Goal: Task Accomplishment & Management: Complete application form

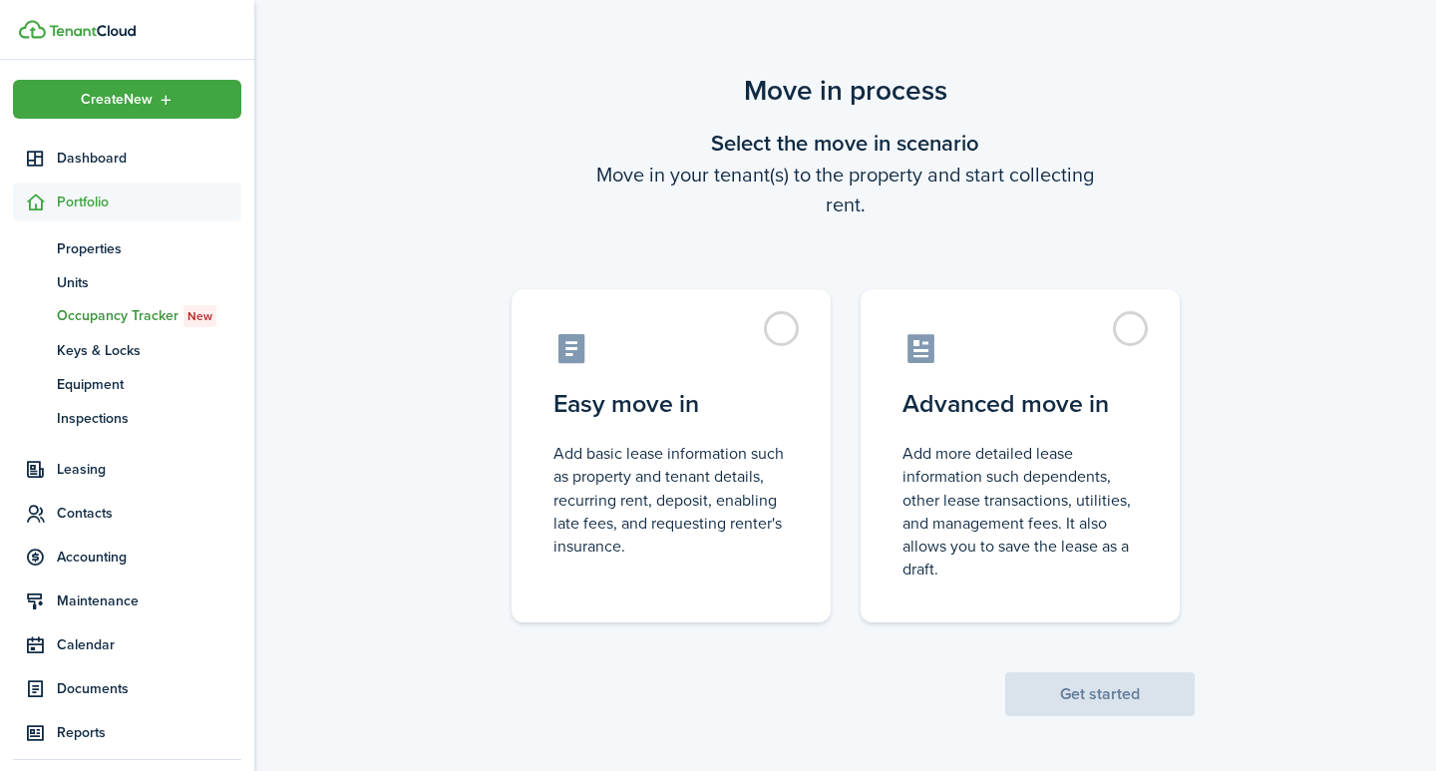
click at [1126, 706] on scenario-actions "Get started" at bounding box center [1099, 669] width 189 height 94
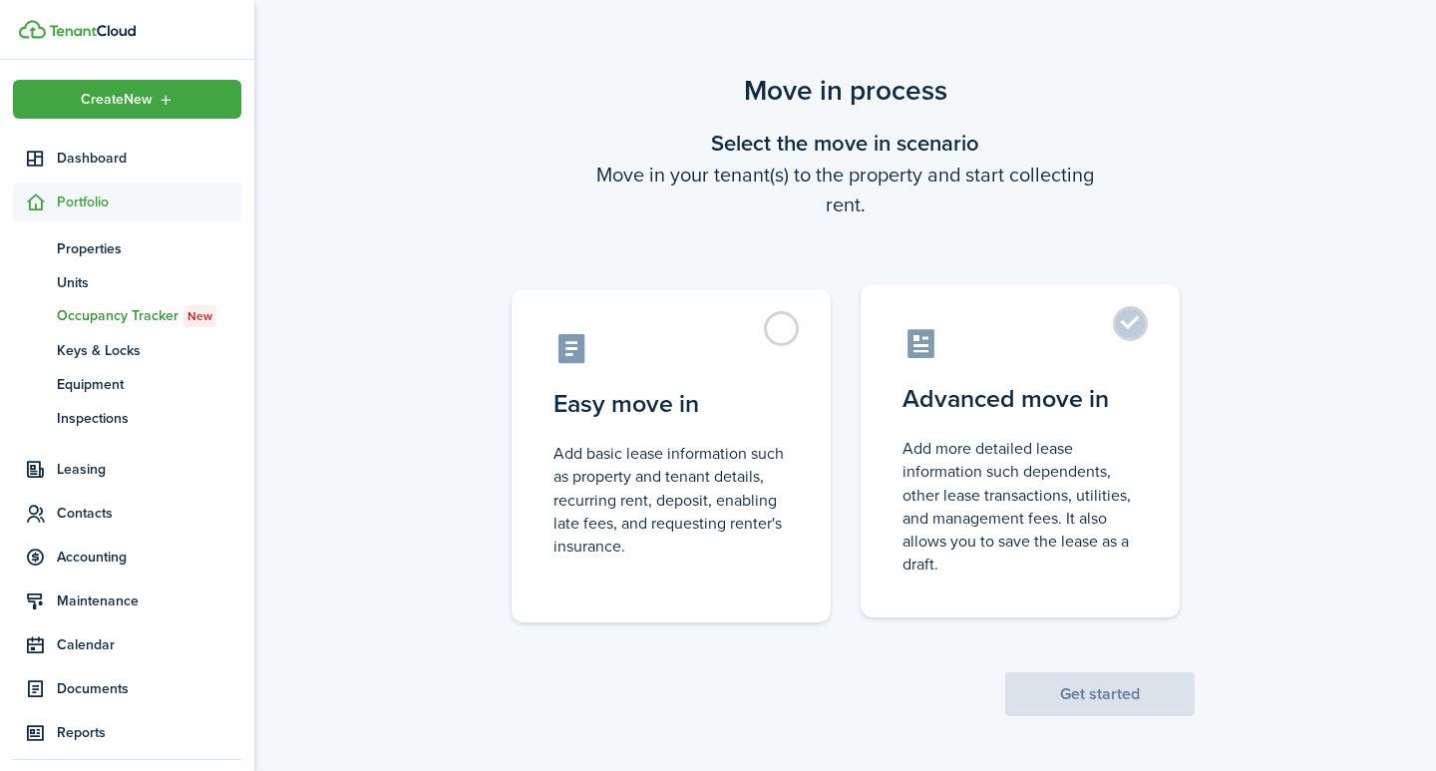
click at [1124, 334] on label "Advanced move in Add more detailed lease information such dependents, other lea…" at bounding box center [1020, 450] width 319 height 333
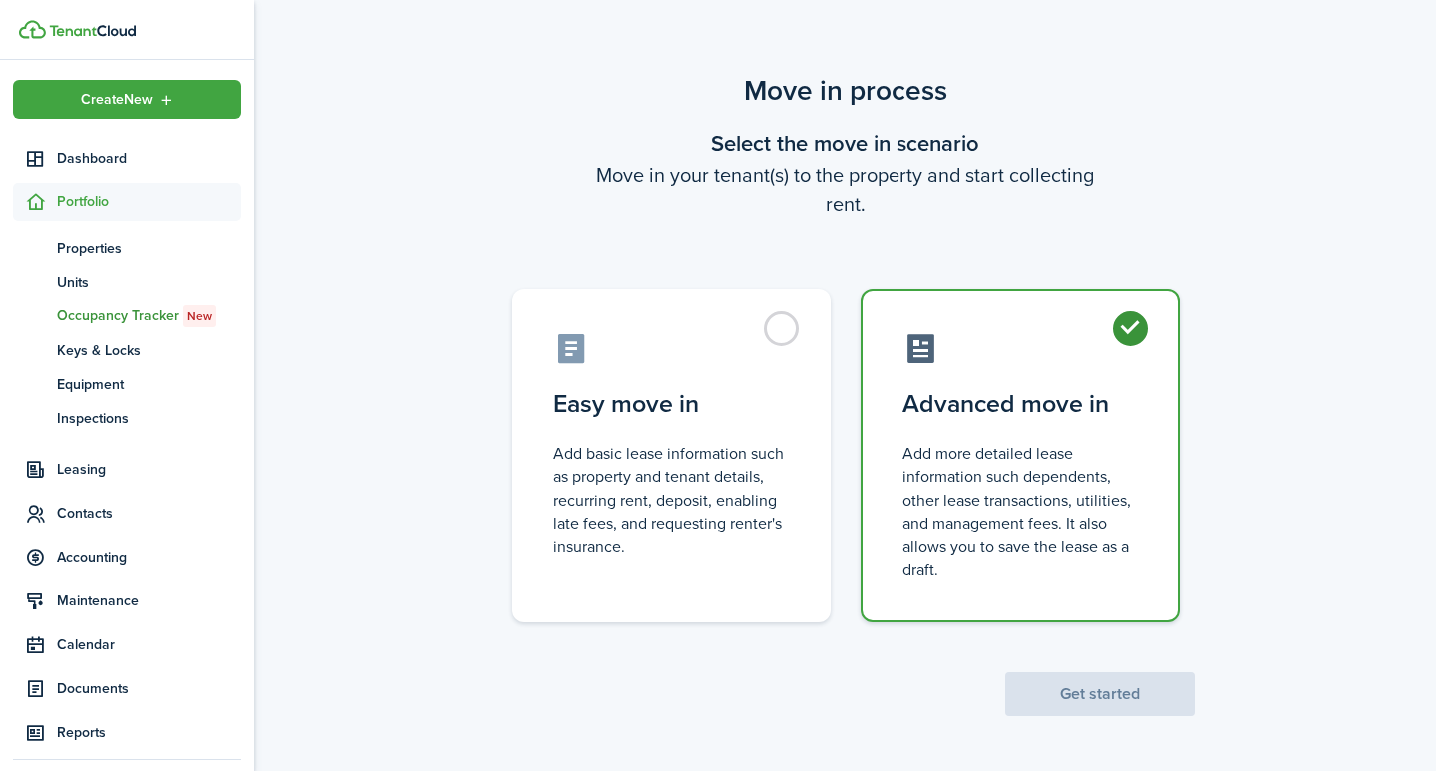
radio input "true"
click at [1057, 678] on button "Get started" at bounding box center [1099, 694] width 189 height 44
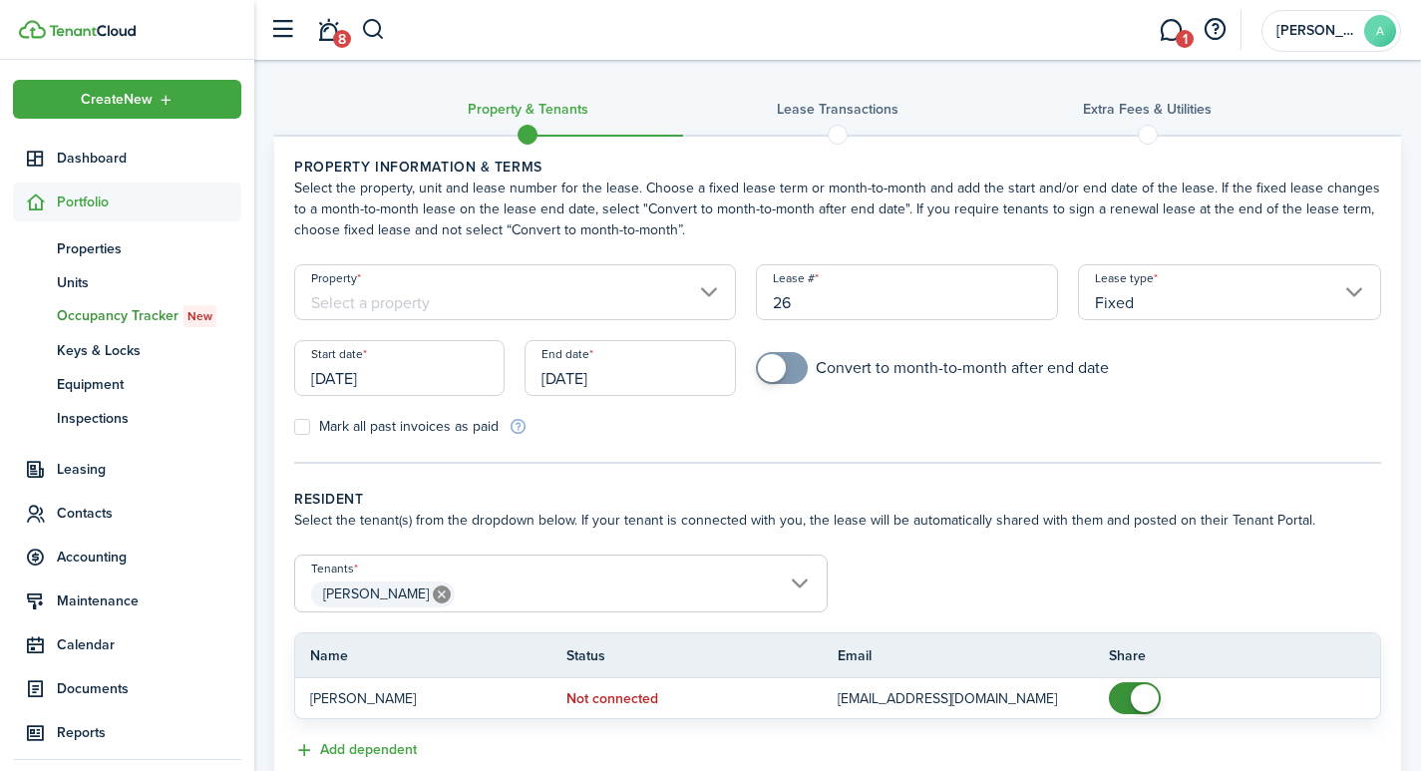
click at [463, 300] on input "Property" at bounding box center [515, 292] width 442 height 56
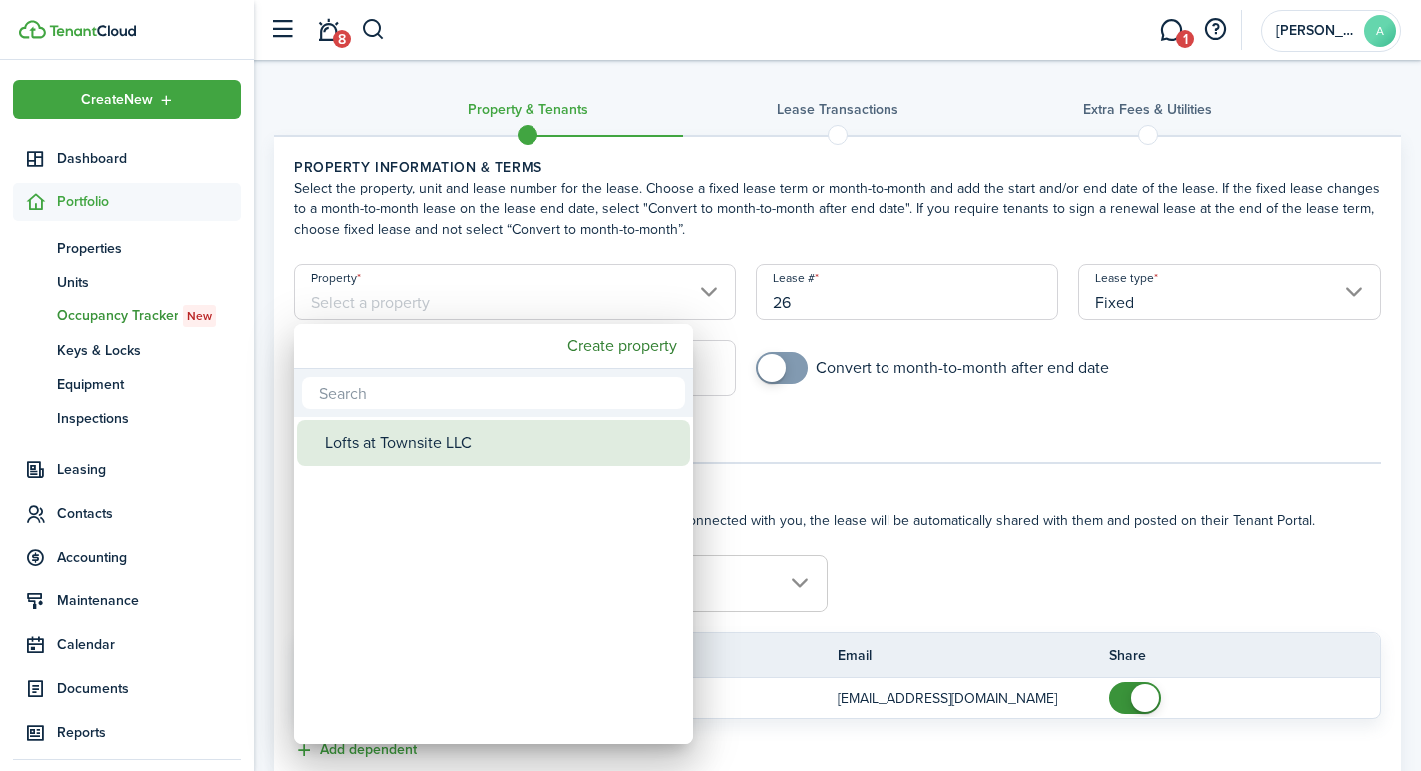
click at [398, 437] on div "Lofts at Townsite LLC" at bounding box center [501, 443] width 353 height 46
type input "Lofts at Townsite LLC"
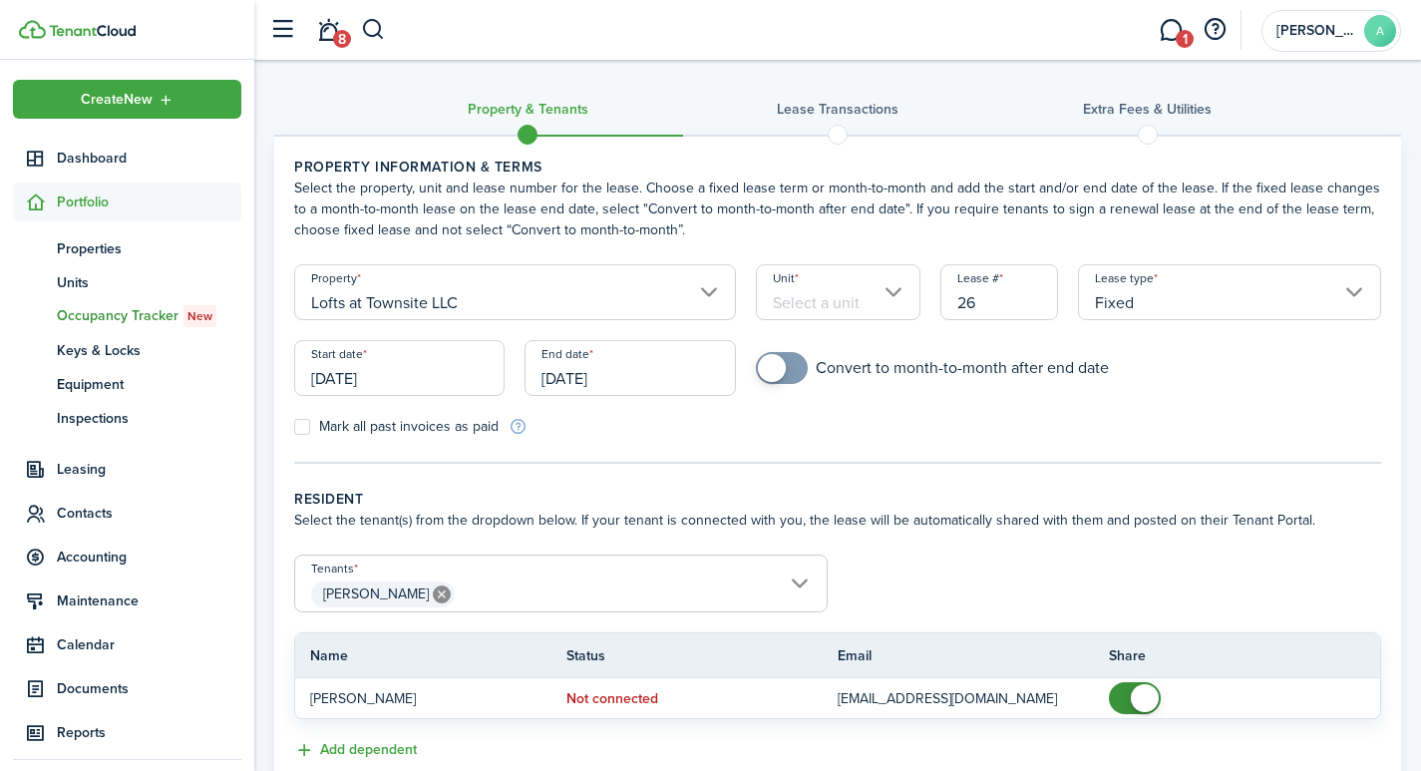
click at [838, 299] on input "Unit" at bounding box center [838, 292] width 165 height 56
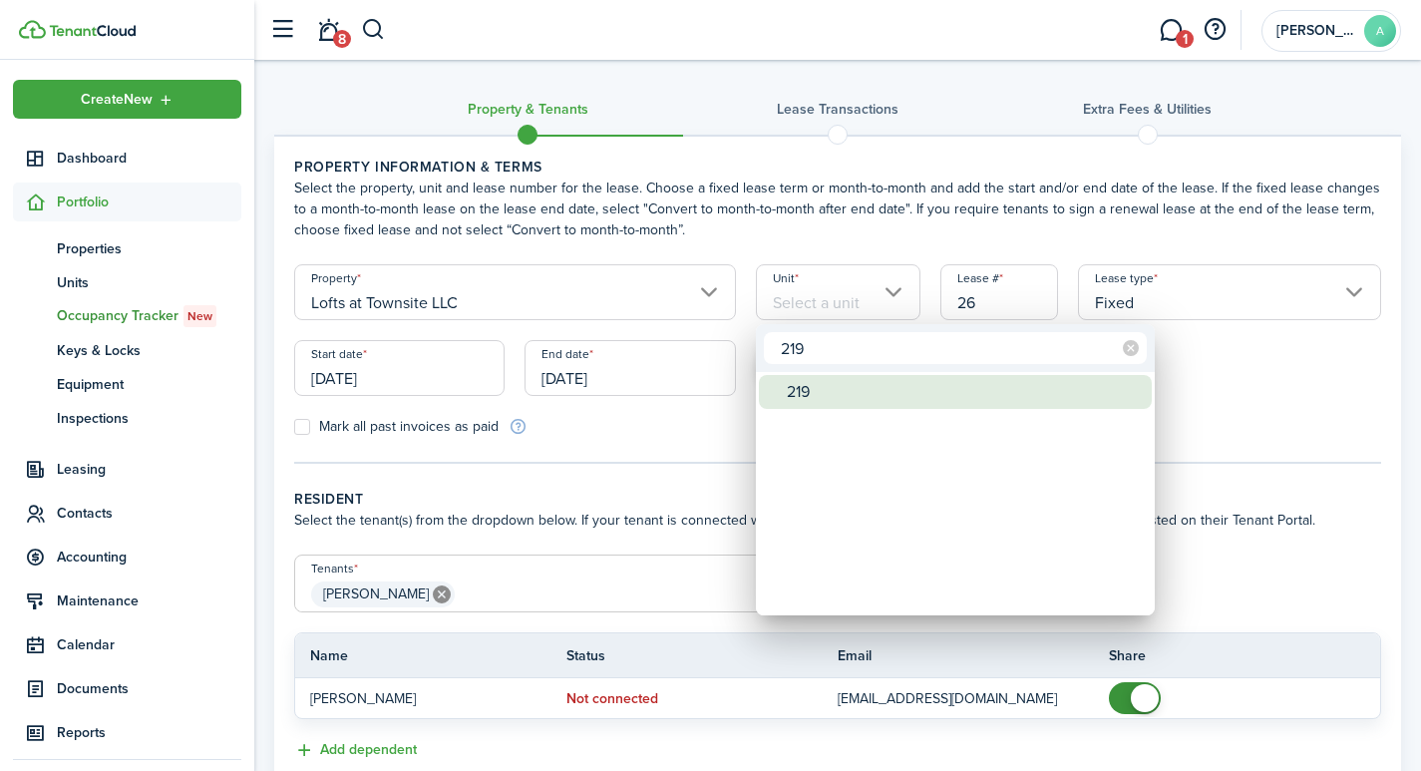
type input "219"
click at [810, 385] on div "219" at bounding box center [963, 392] width 353 height 34
type input "219"
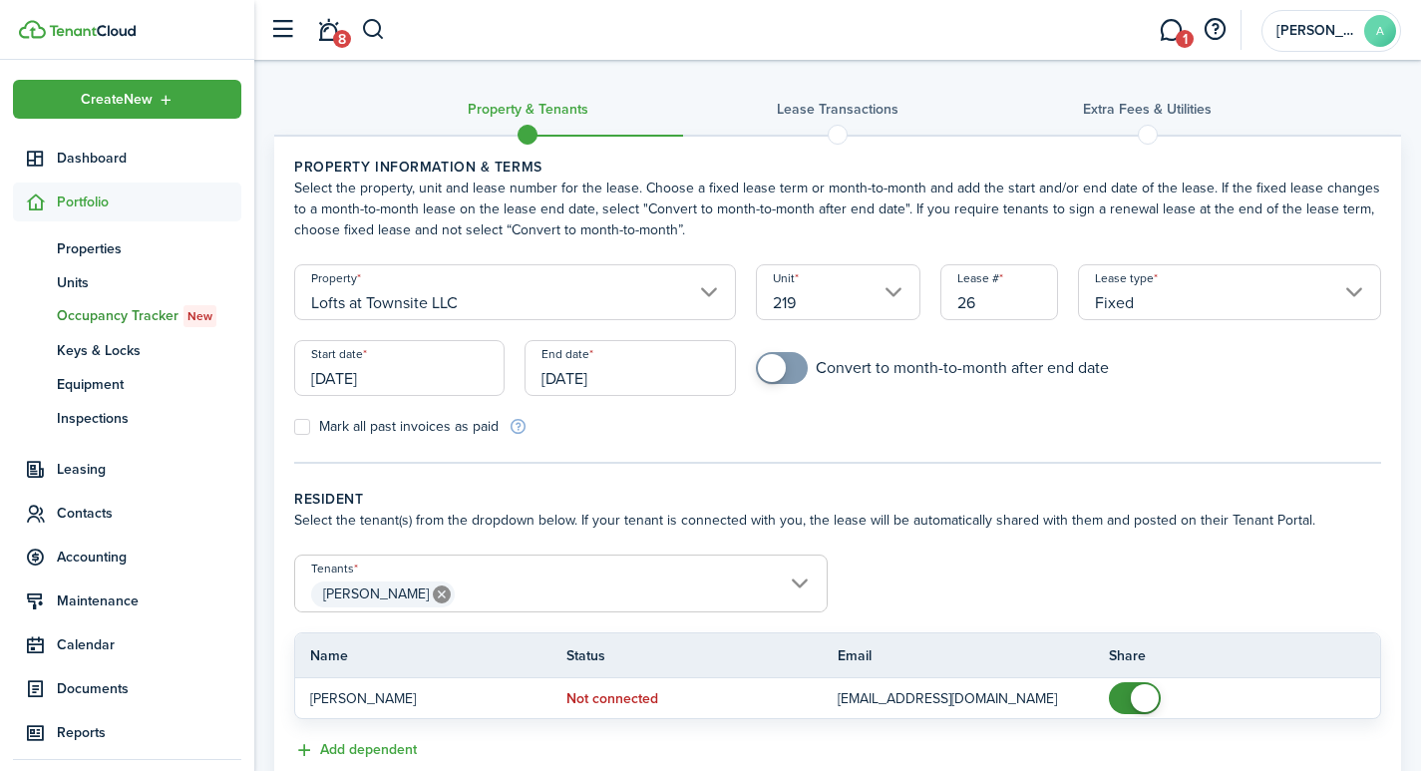
click at [989, 306] on input "26" at bounding box center [999, 292] width 119 height 56
drag, startPoint x: 989, startPoint y: 306, endPoint x: 933, endPoint y: 298, distance: 57.4
click at [933, 298] on div "Lease # 26" at bounding box center [1000, 302] width 139 height 76
click at [414, 371] on input "[DATE]" at bounding box center [399, 368] width 210 height 56
type input "2191"
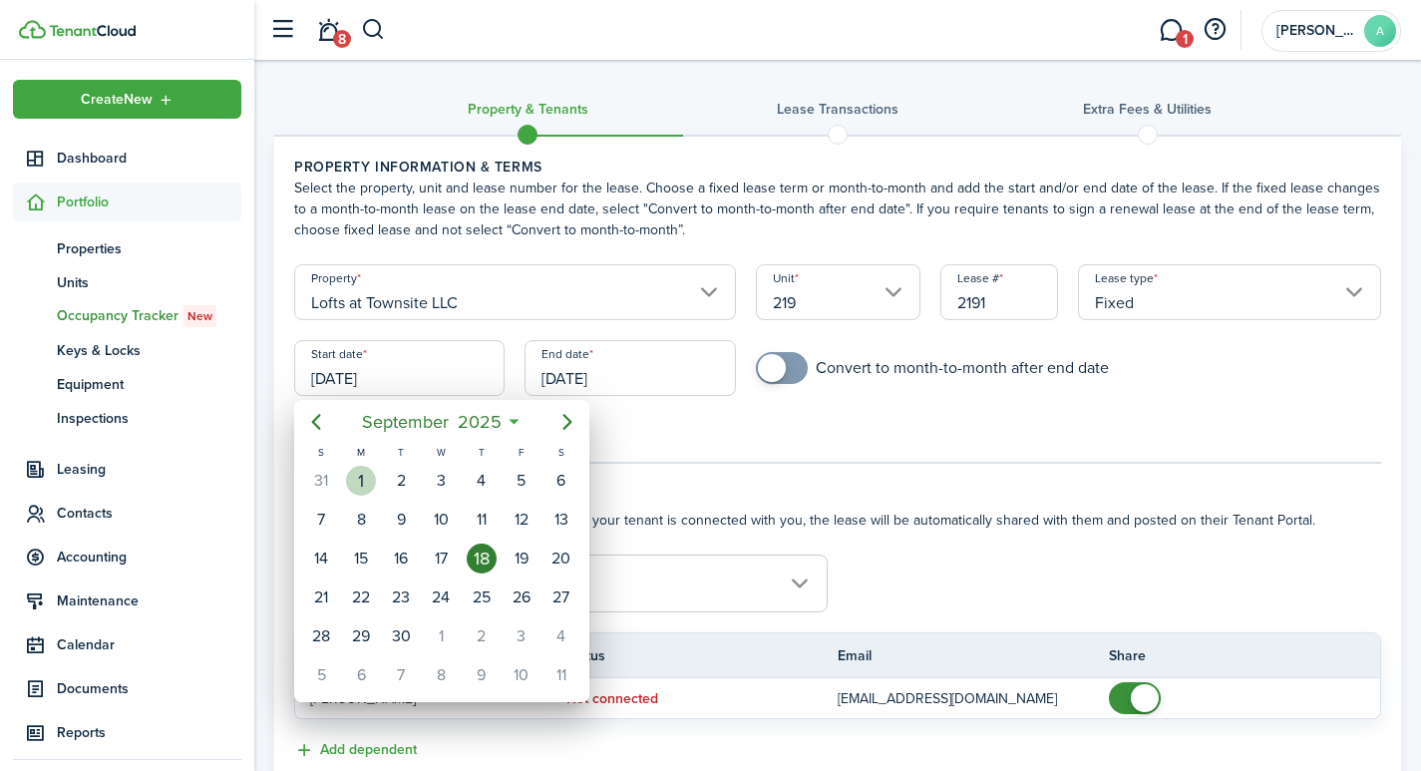
click at [367, 475] on div "1" at bounding box center [361, 481] width 30 height 30
type input "[DATE]"
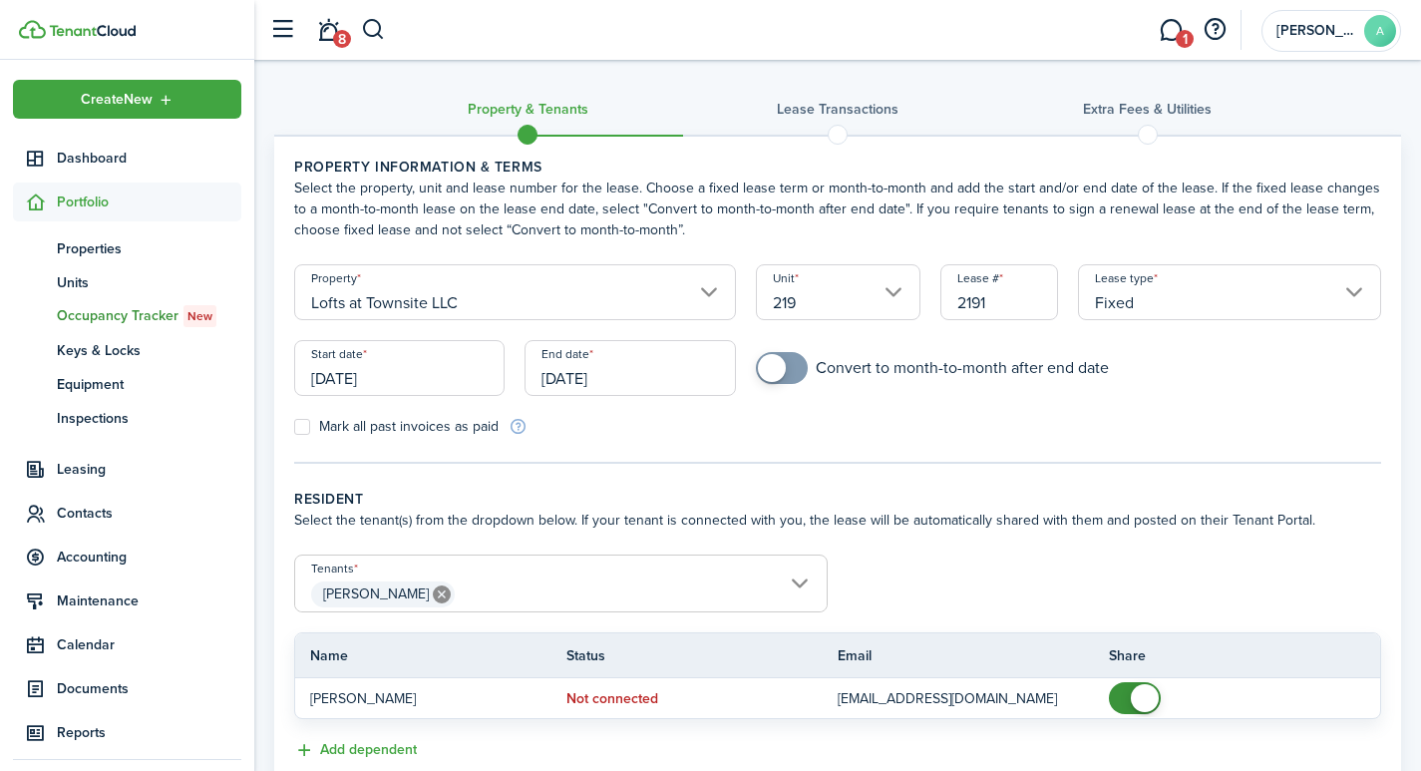
click at [632, 383] on input "[DATE]" at bounding box center [630, 368] width 210 height 56
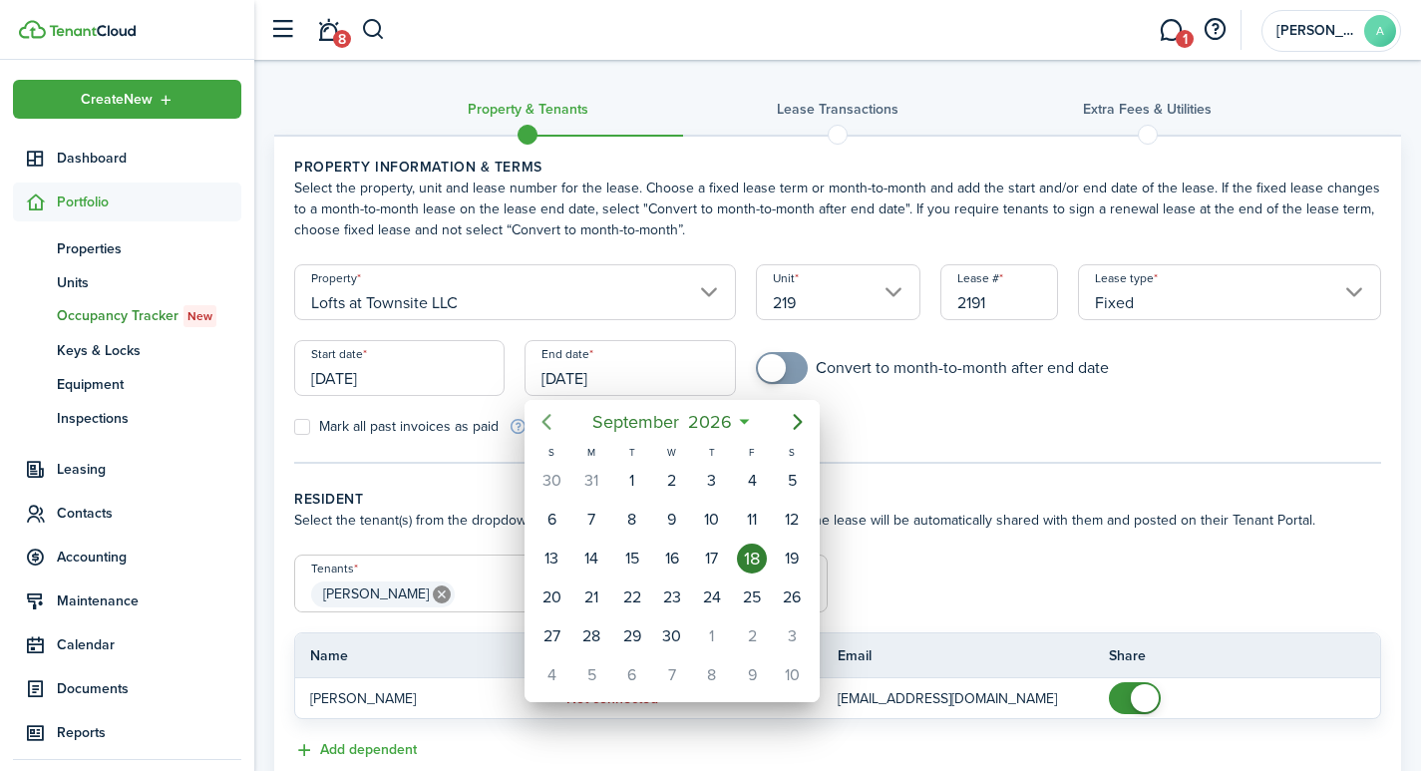
click at [546, 417] on icon "Previous page" at bounding box center [547, 422] width 24 height 24
click at [544, 417] on icon "Previous page" at bounding box center [547, 422] width 24 height 24
click at [543, 417] on icon "Previous page" at bounding box center [547, 422] width 24 height 24
click at [542, 417] on icon "Previous page" at bounding box center [547, 422] width 24 height 24
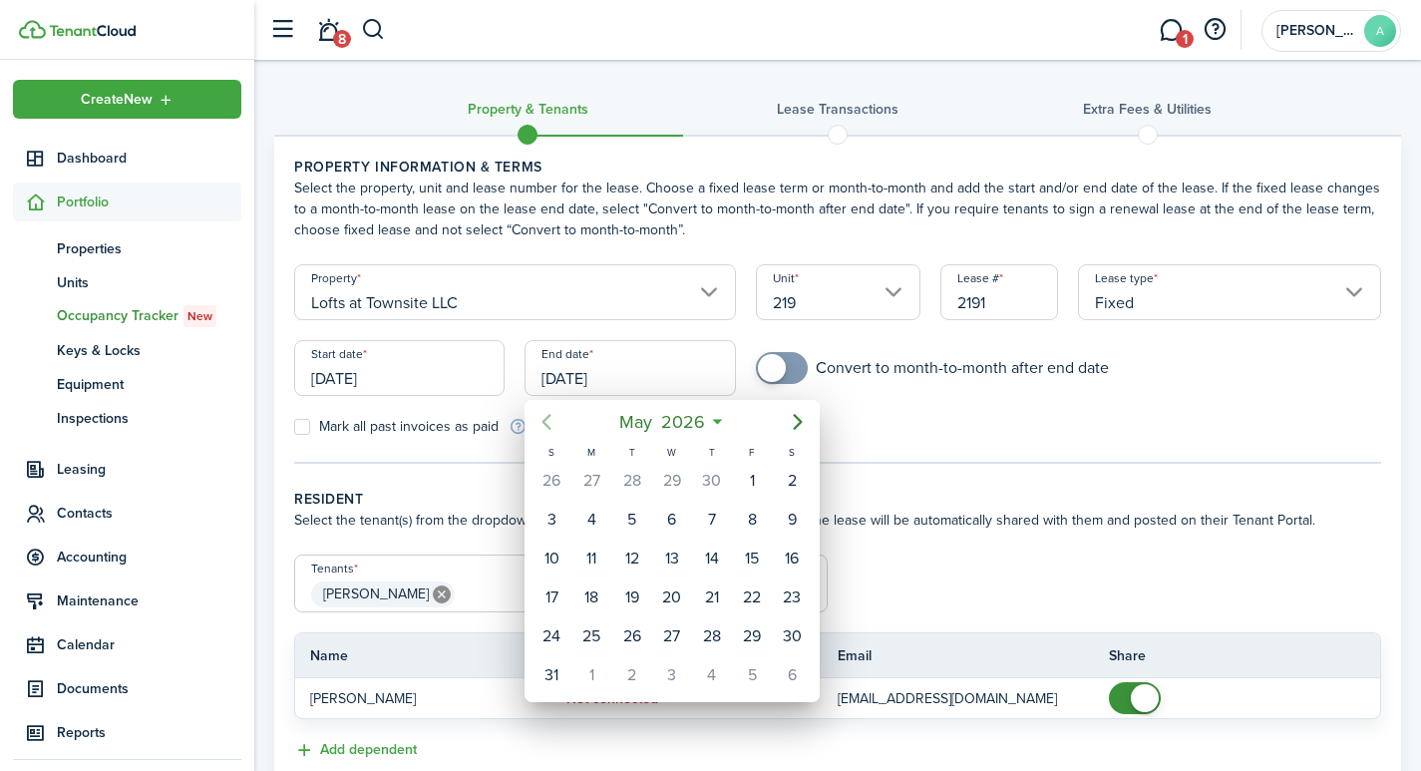
click at [542, 417] on icon "Previous page" at bounding box center [547, 422] width 24 height 24
click at [798, 597] on div "28" at bounding box center [792, 597] width 30 height 30
type input "02/28/2026"
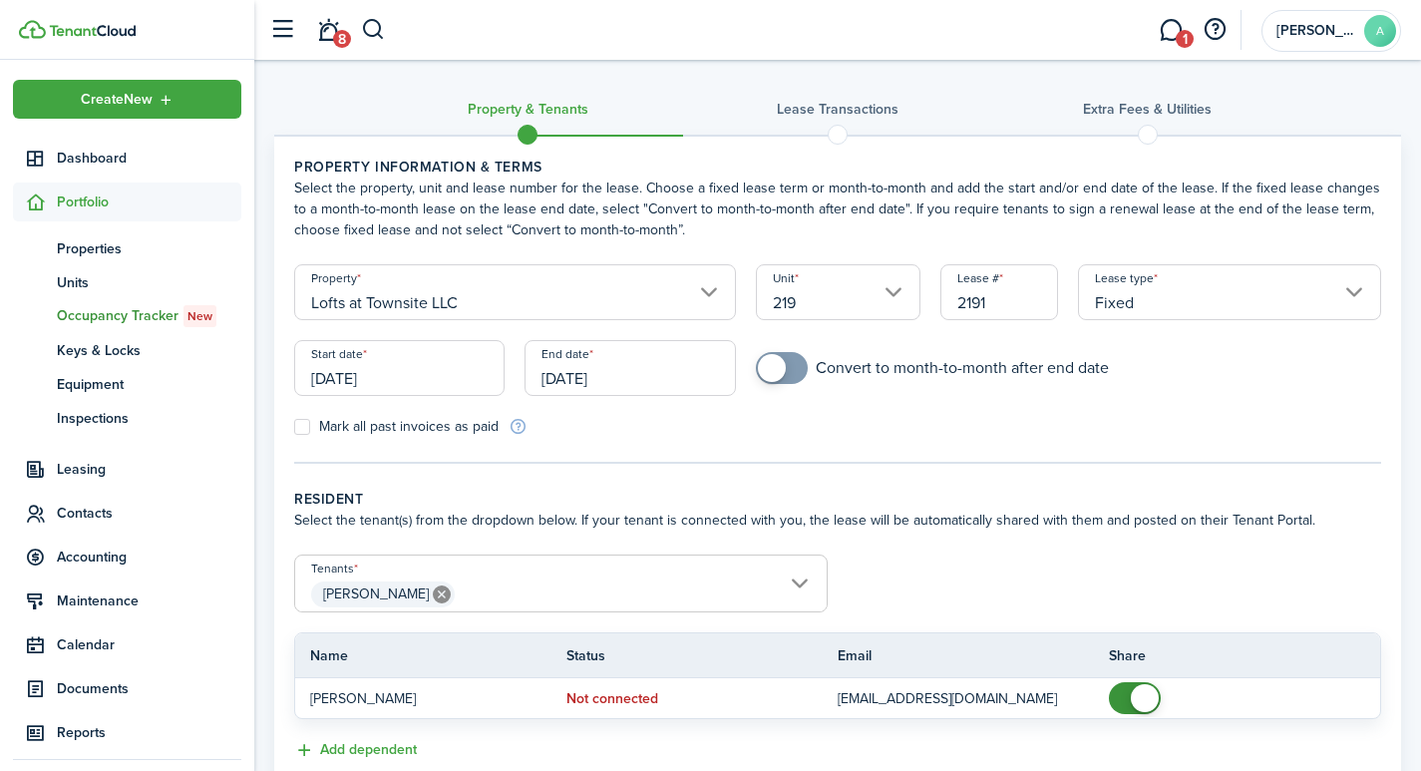
checkbox input "true"
click at [778, 363] on span at bounding box center [772, 368] width 28 height 28
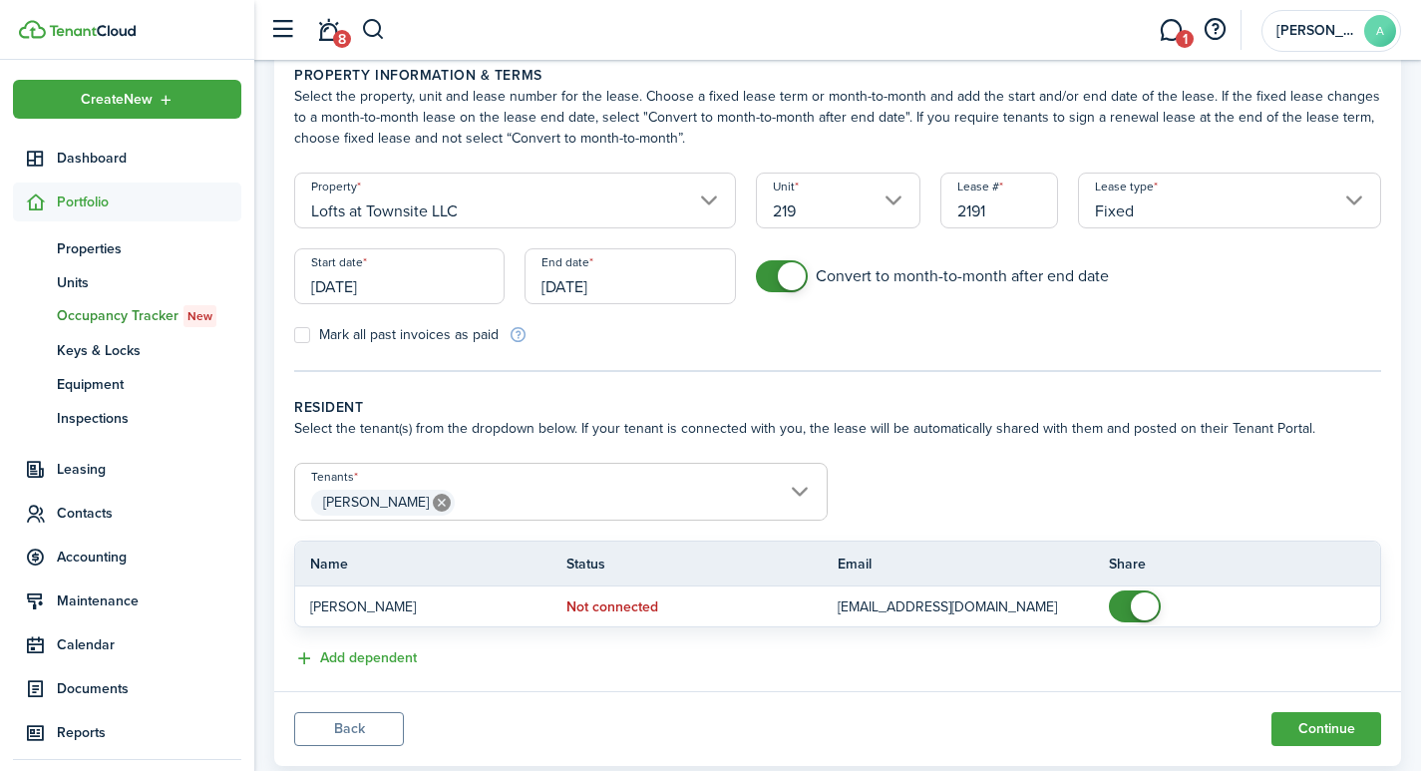
scroll to position [142, 0]
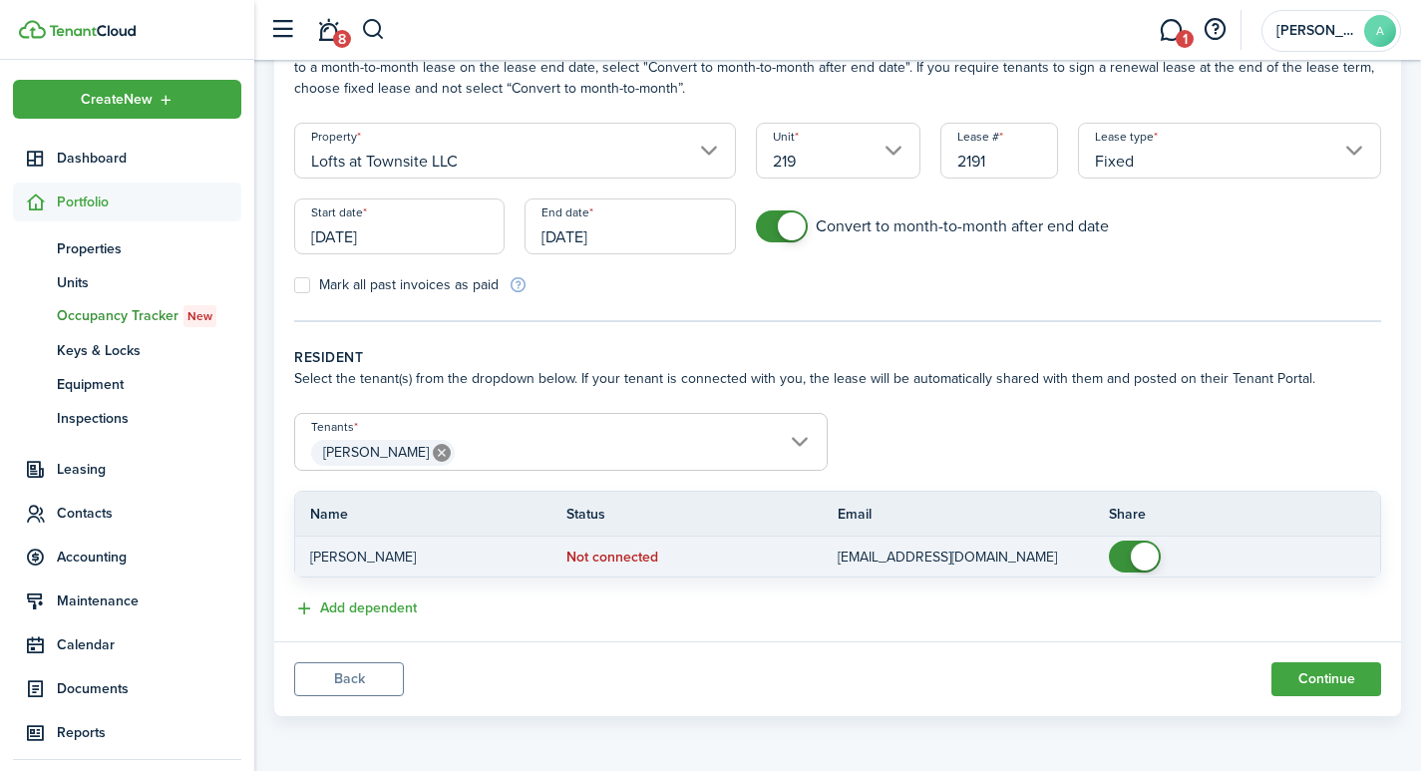
checkbox input "false"
click at [1129, 554] on span at bounding box center [1135, 557] width 20 height 32
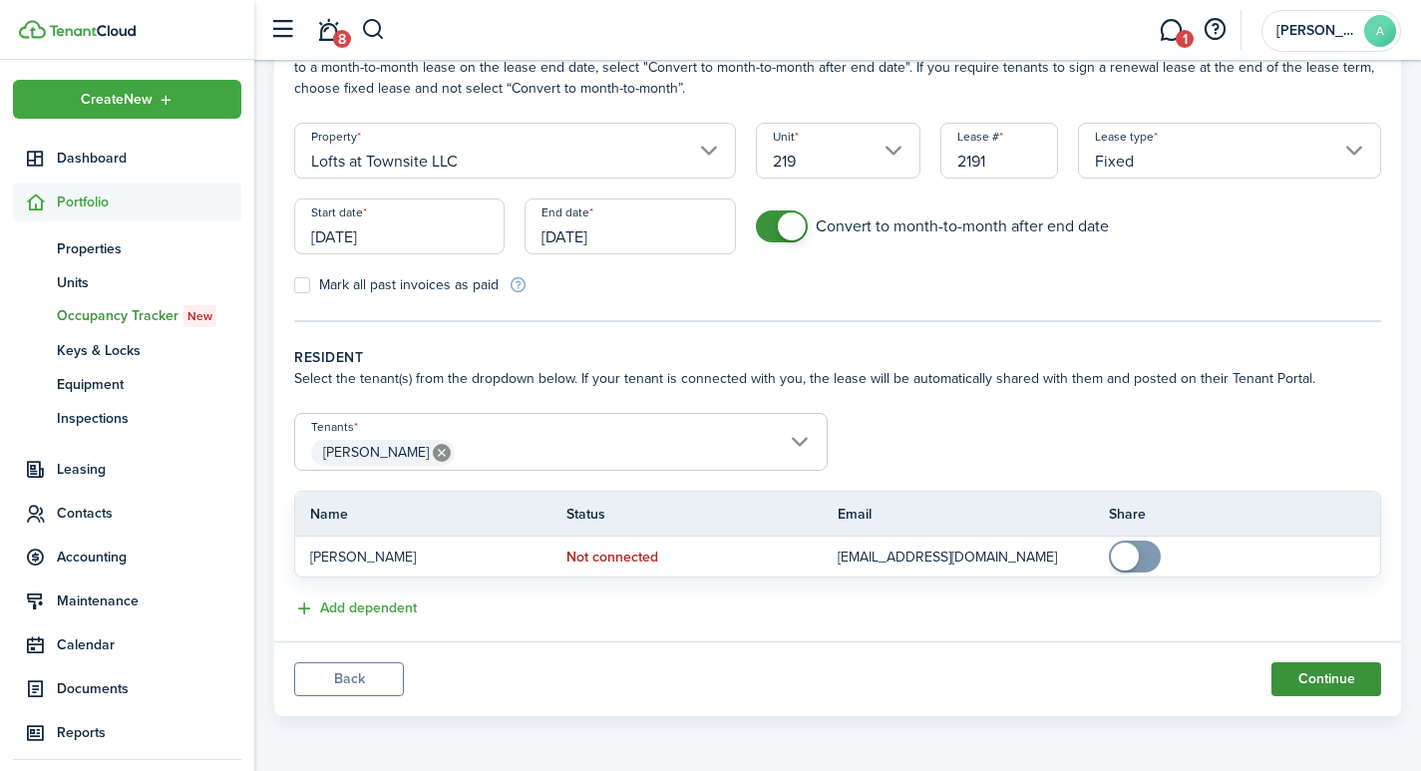
click at [1329, 681] on button "Continue" at bounding box center [1327, 679] width 110 height 34
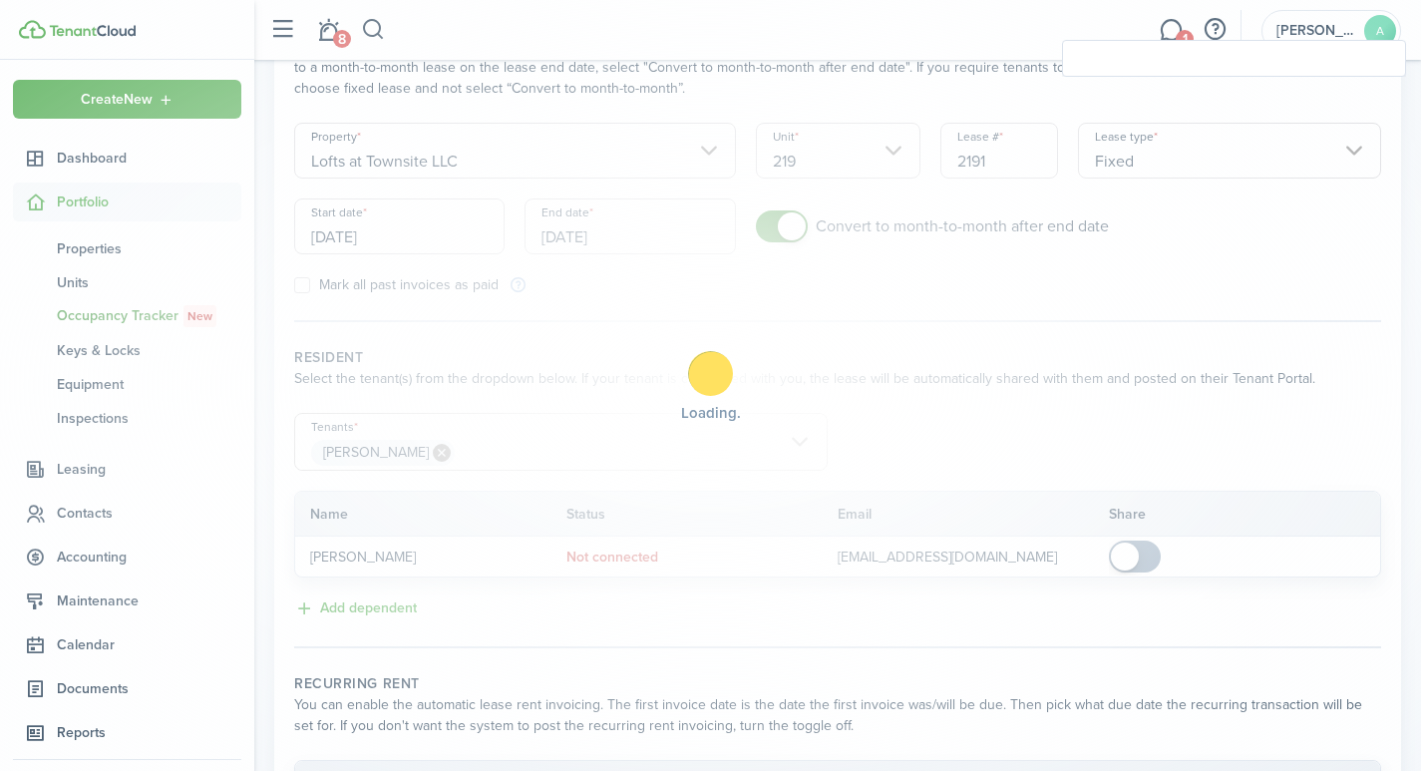
checkbox input "true"
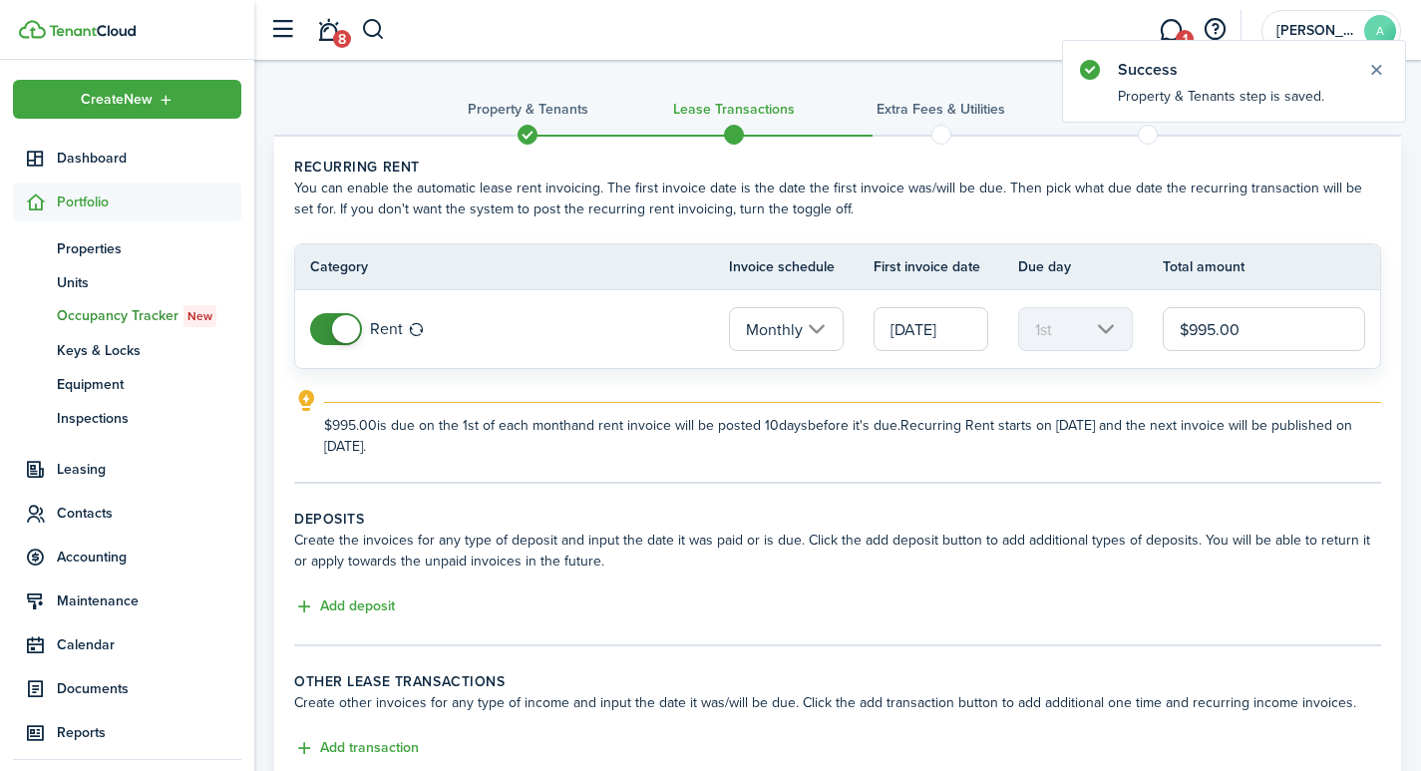
drag, startPoint x: 1289, startPoint y: 326, endPoint x: 1050, endPoint y: 284, distance: 242.0
click at [1050, 284] on table "Category Invoice schedule First invoice date Due day Total amount Rent Monthly …" at bounding box center [837, 306] width 1087 height 126
type input "$975.00"
click at [356, 606] on button "Add deposit" at bounding box center [344, 606] width 101 height 23
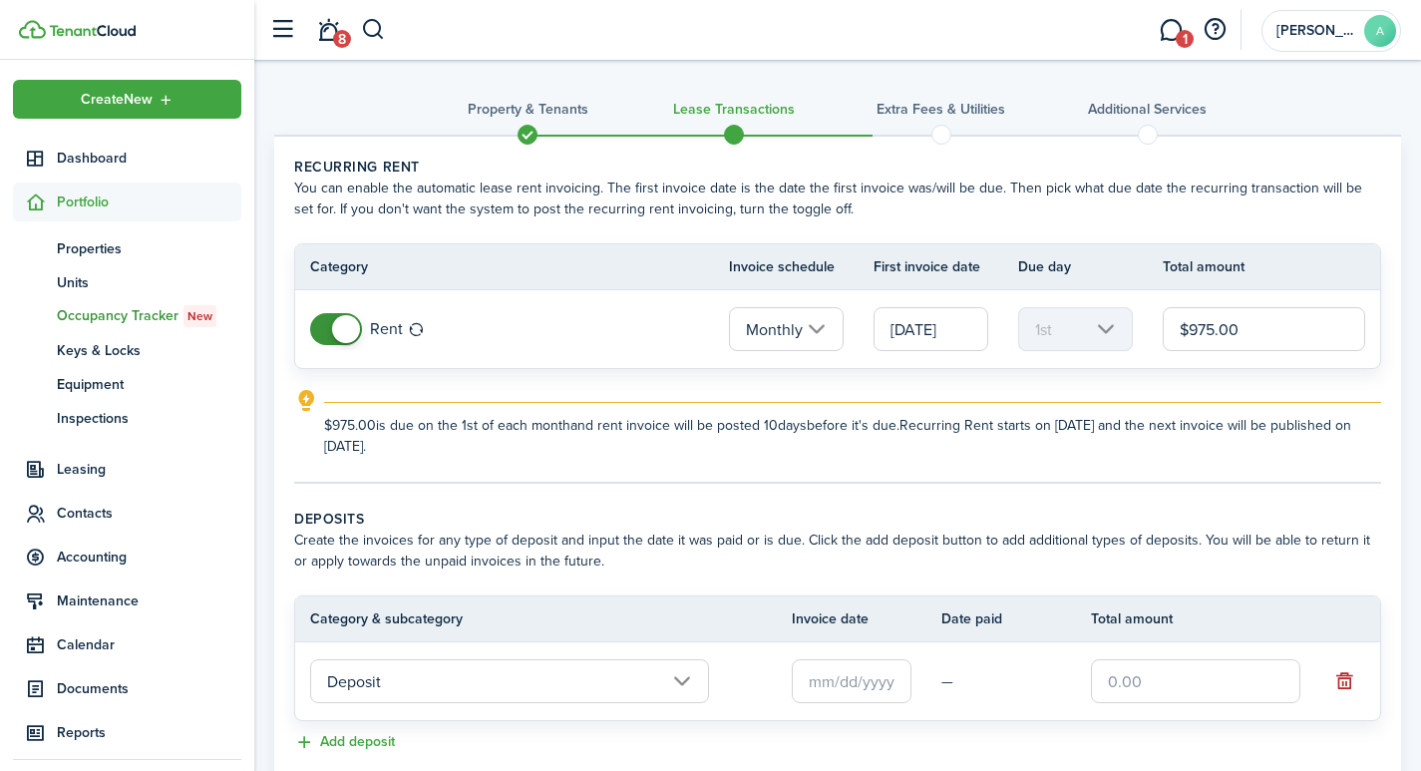
click at [799, 679] on input "text" at bounding box center [852, 681] width 120 height 44
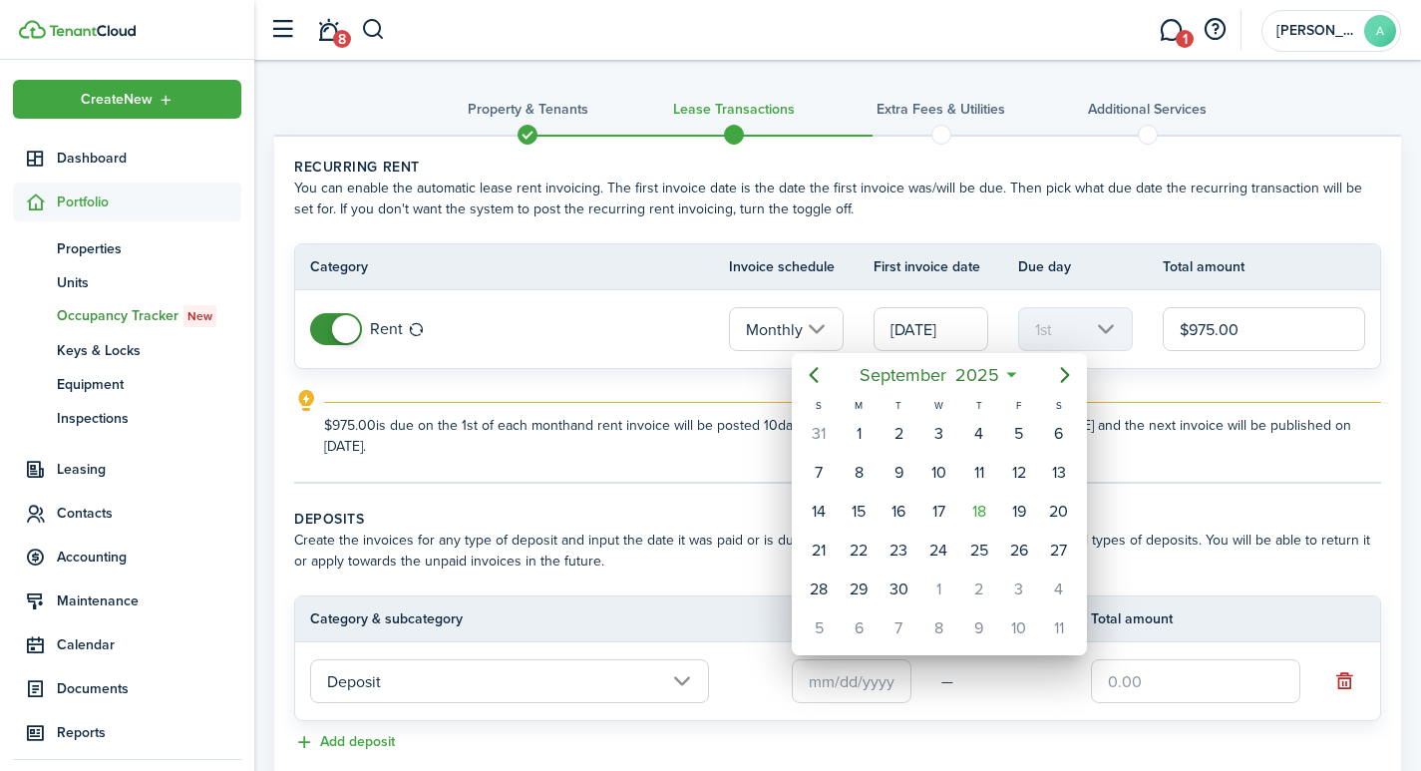
click at [821, 672] on div at bounding box center [710, 385] width 1740 height 1090
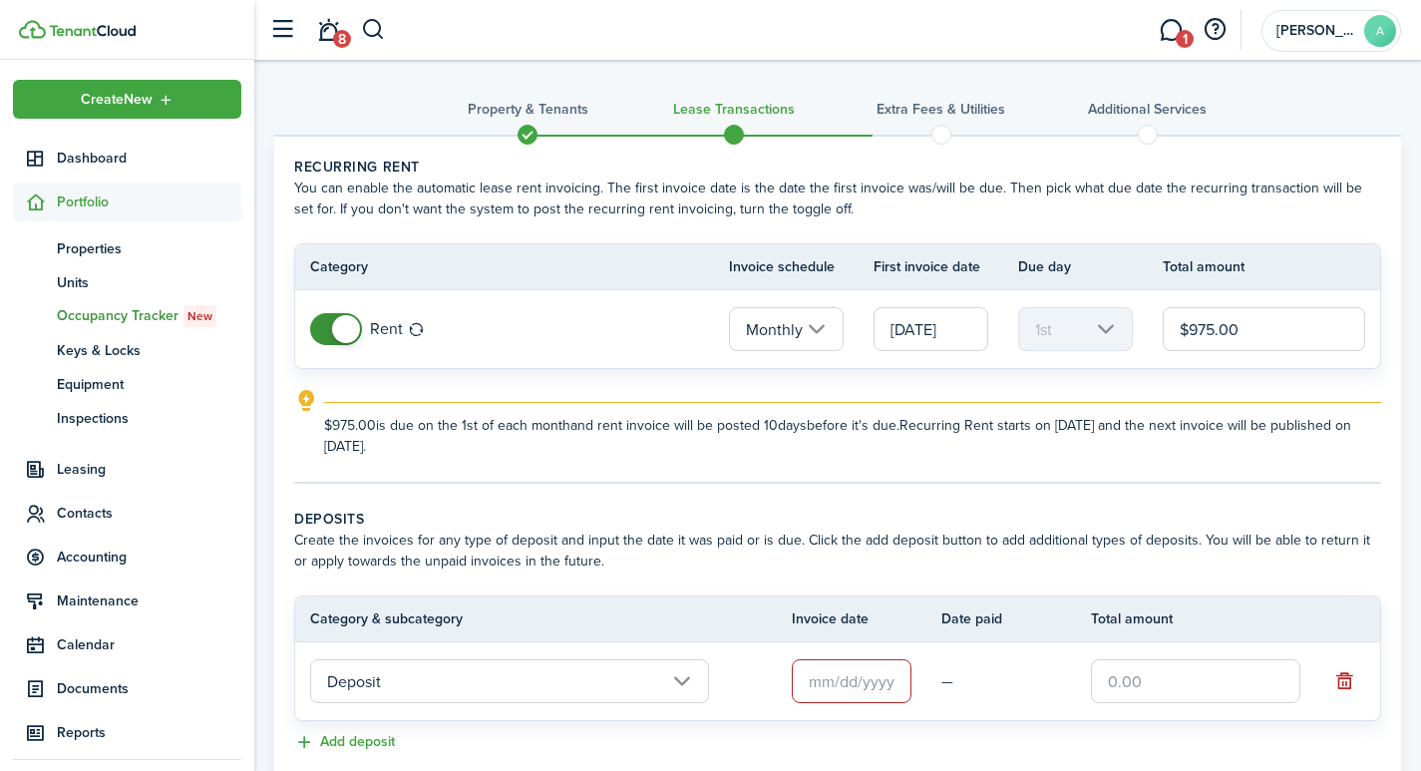
click at [815, 673] on input "text" at bounding box center [852, 681] width 120 height 44
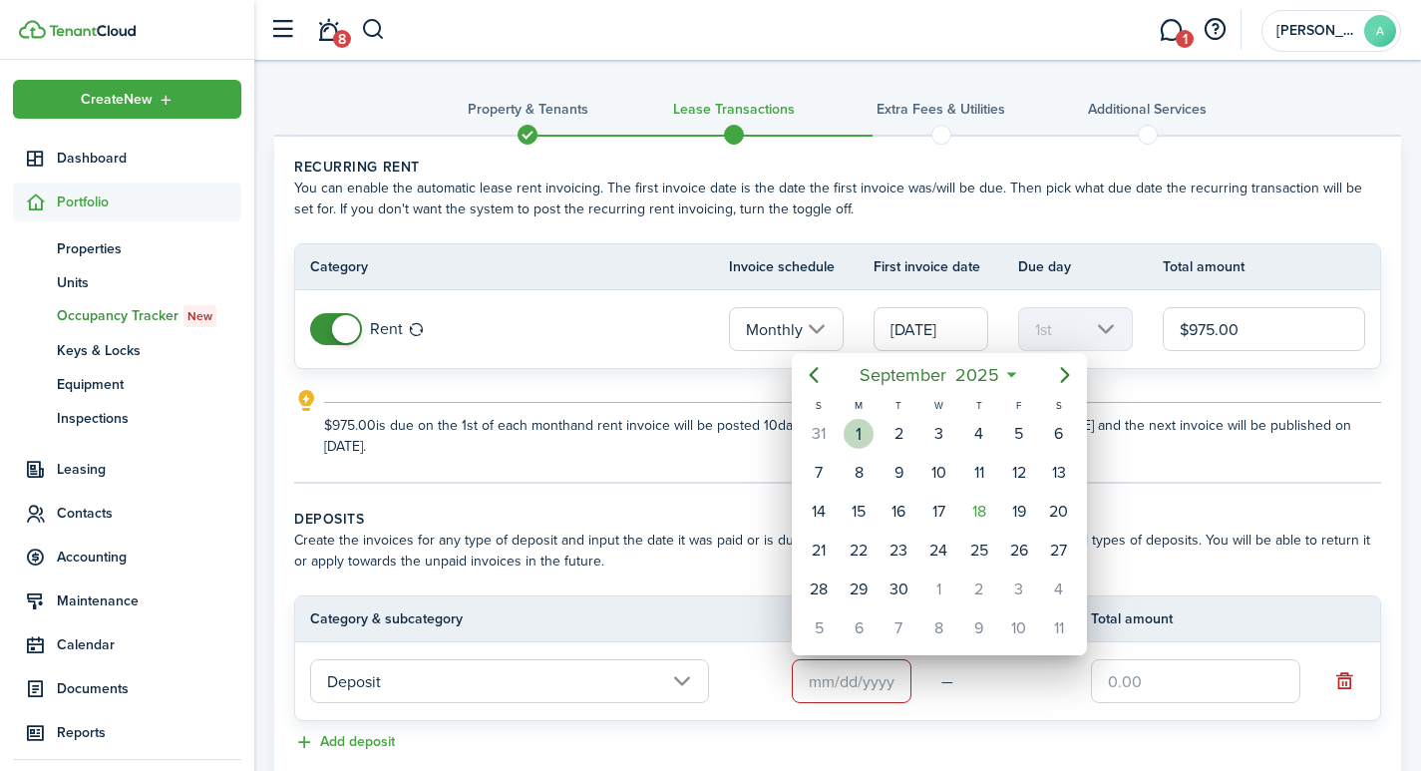
click at [860, 428] on div "1" at bounding box center [859, 434] width 30 height 30
type input "[DATE]"
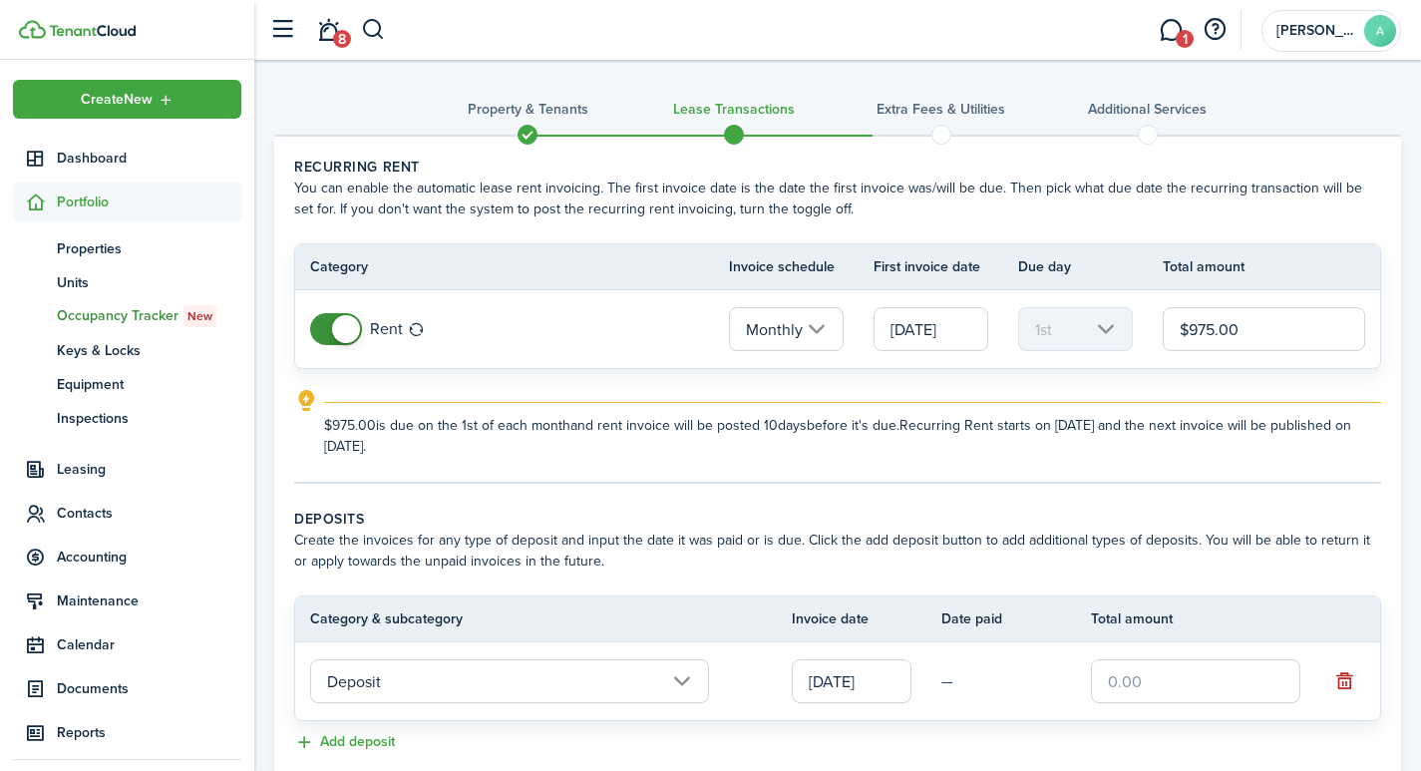
click at [1198, 691] on input "text" at bounding box center [1195, 681] width 209 height 44
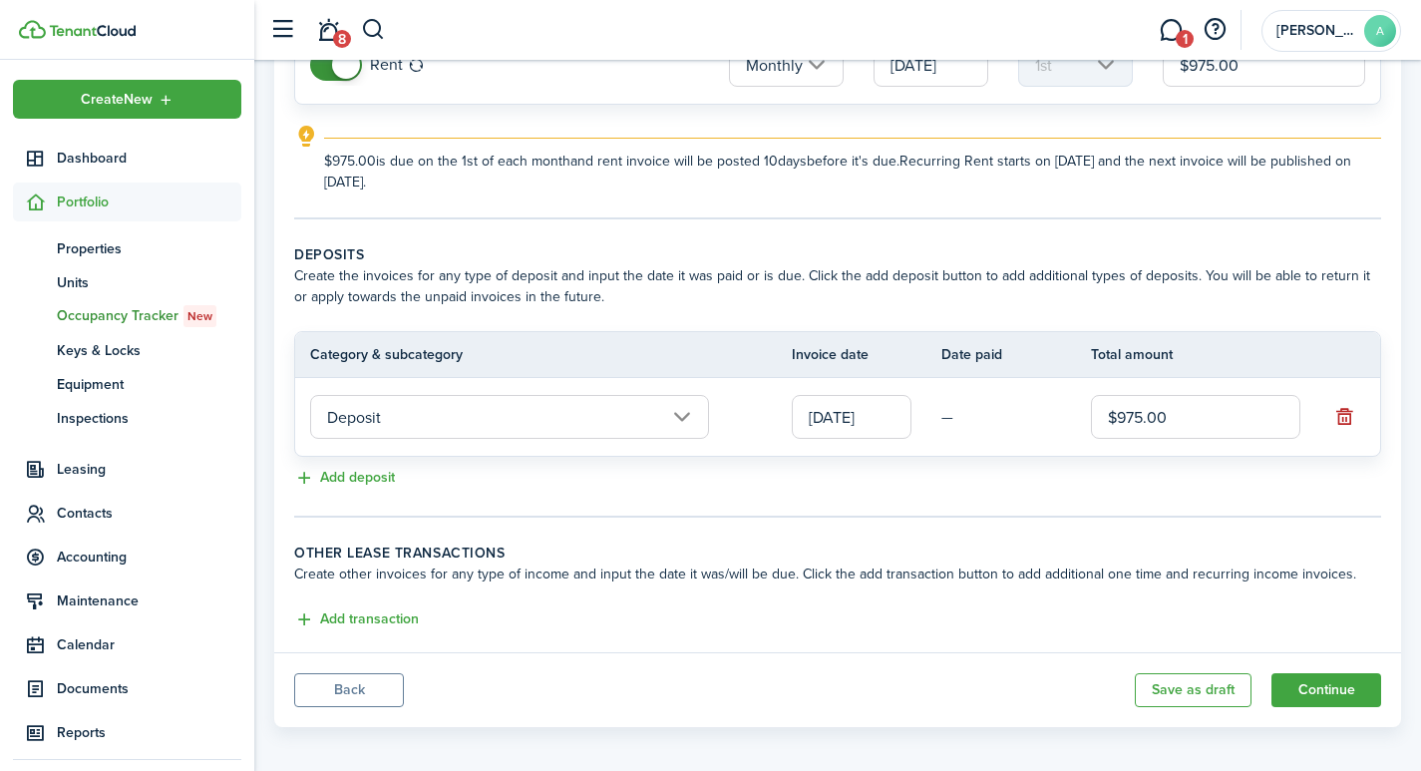
scroll to position [275, 0]
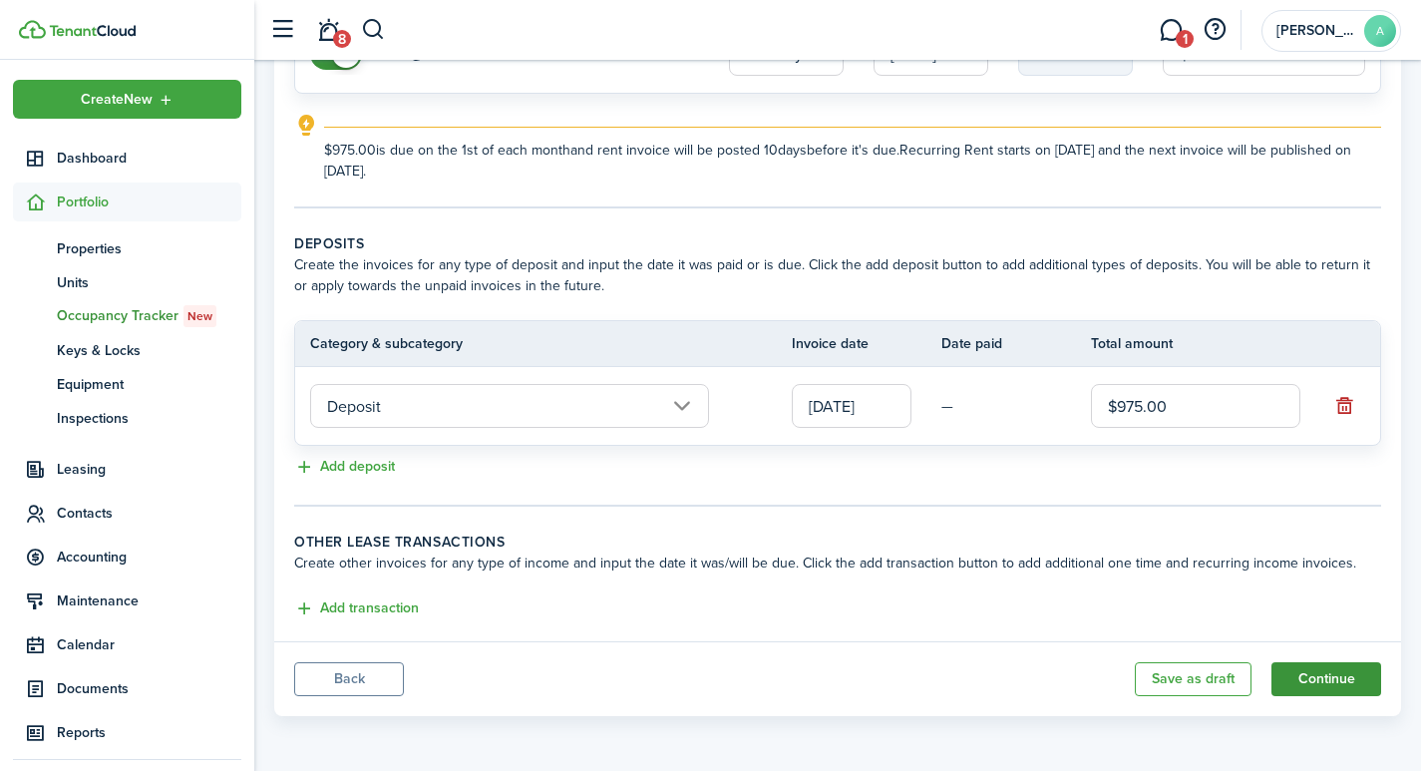
type input "$975.00"
click at [1311, 688] on button "Continue" at bounding box center [1327, 679] width 110 height 34
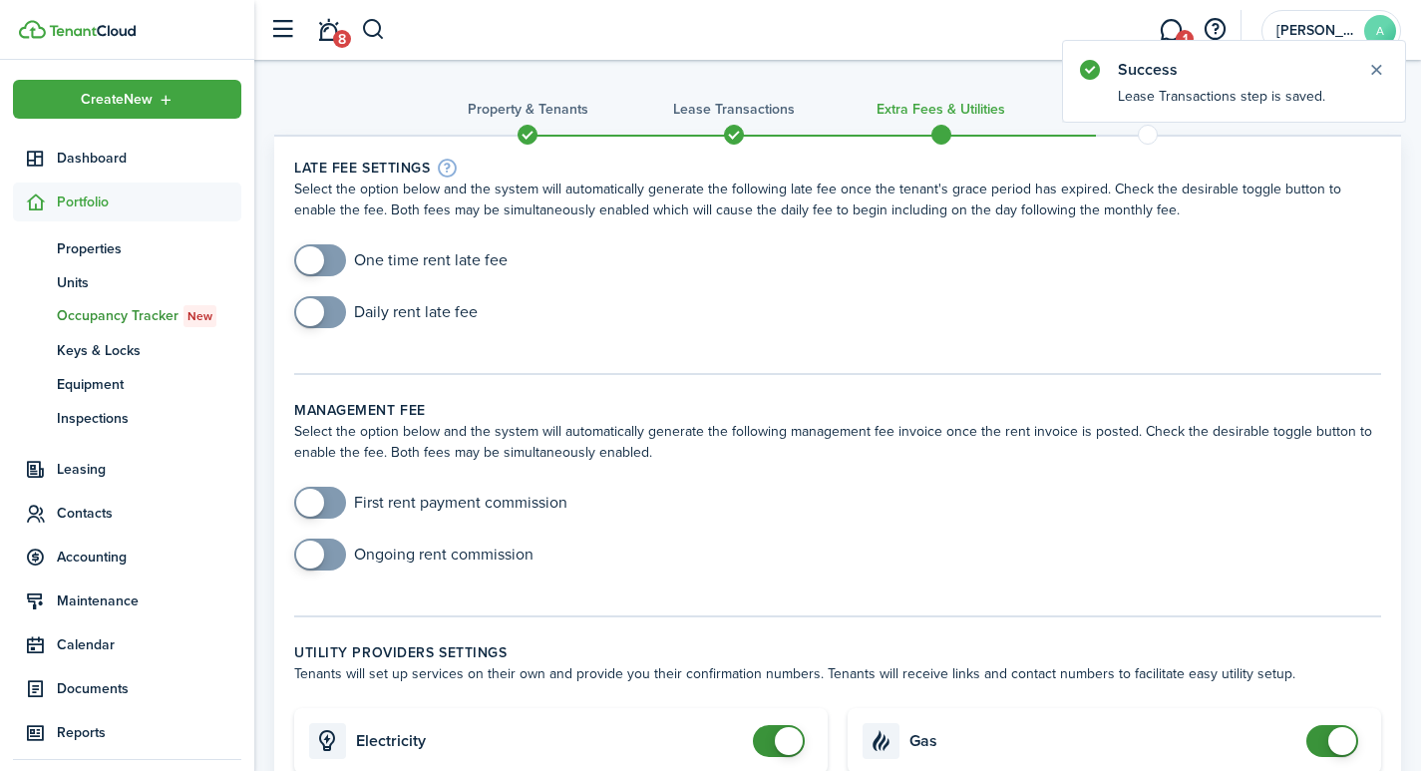
checkbox input "true"
click at [309, 255] on span at bounding box center [310, 260] width 28 height 28
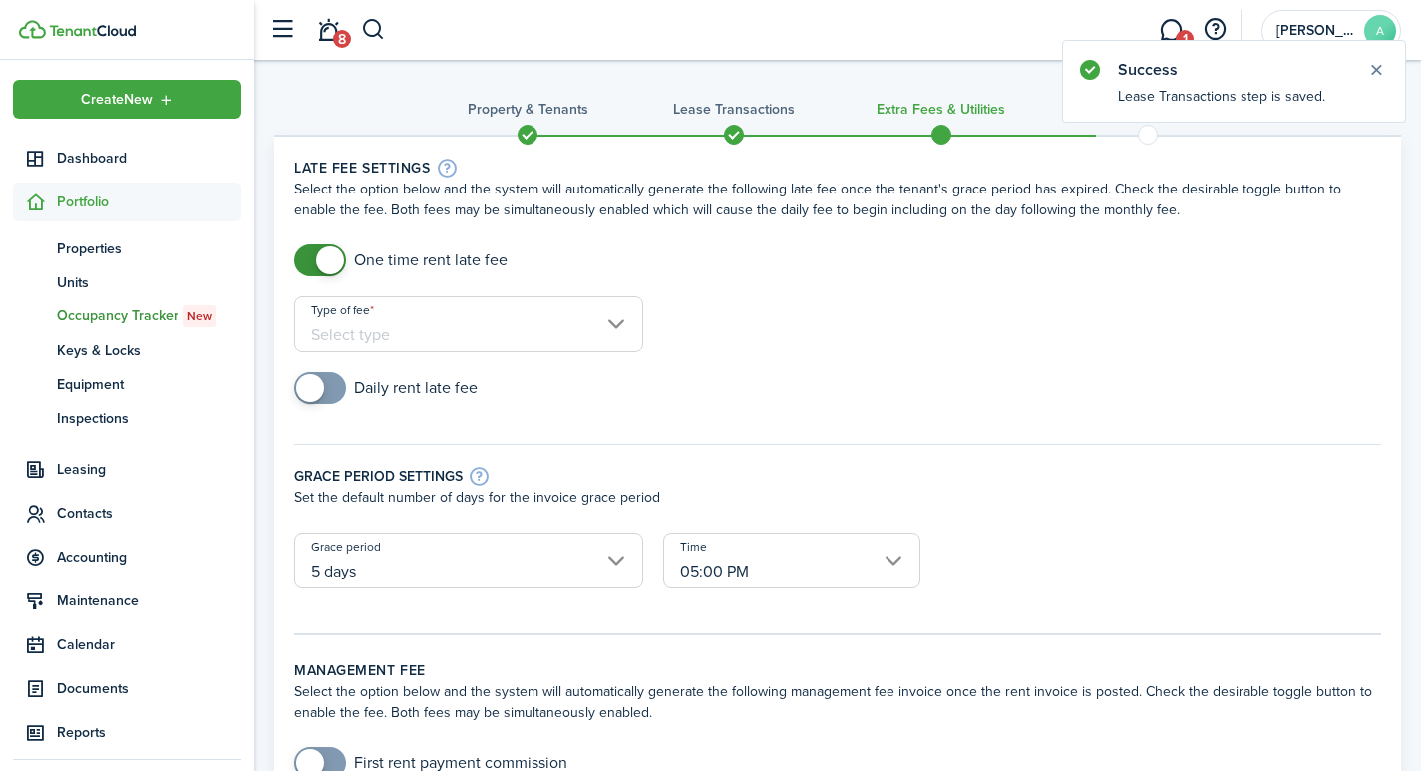
click at [467, 335] on input "Type of fee" at bounding box center [468, 324] width 349 height 56
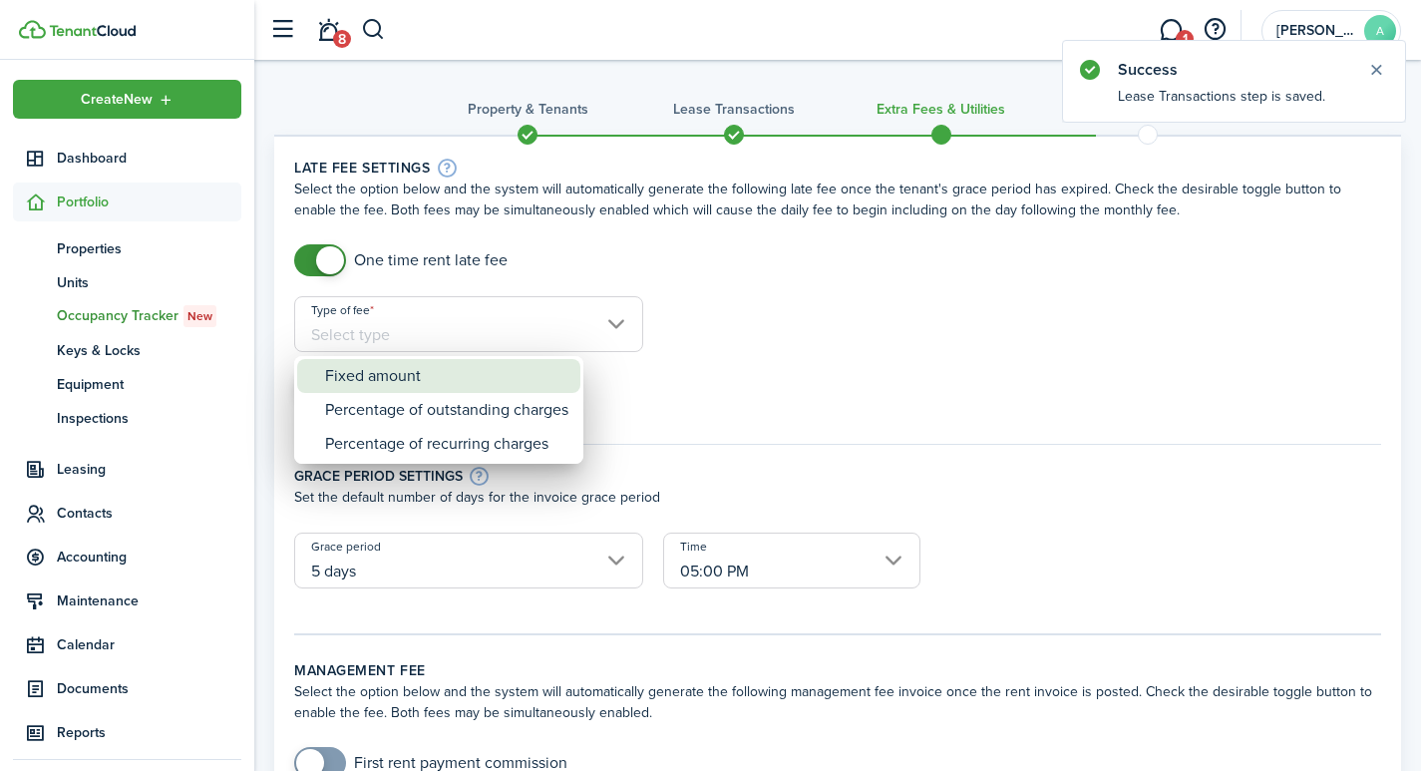
click at [440, 382] on div "Fixed amount" at bounding box center [446, 376] width 243 height 34
type input "Fixed amount"
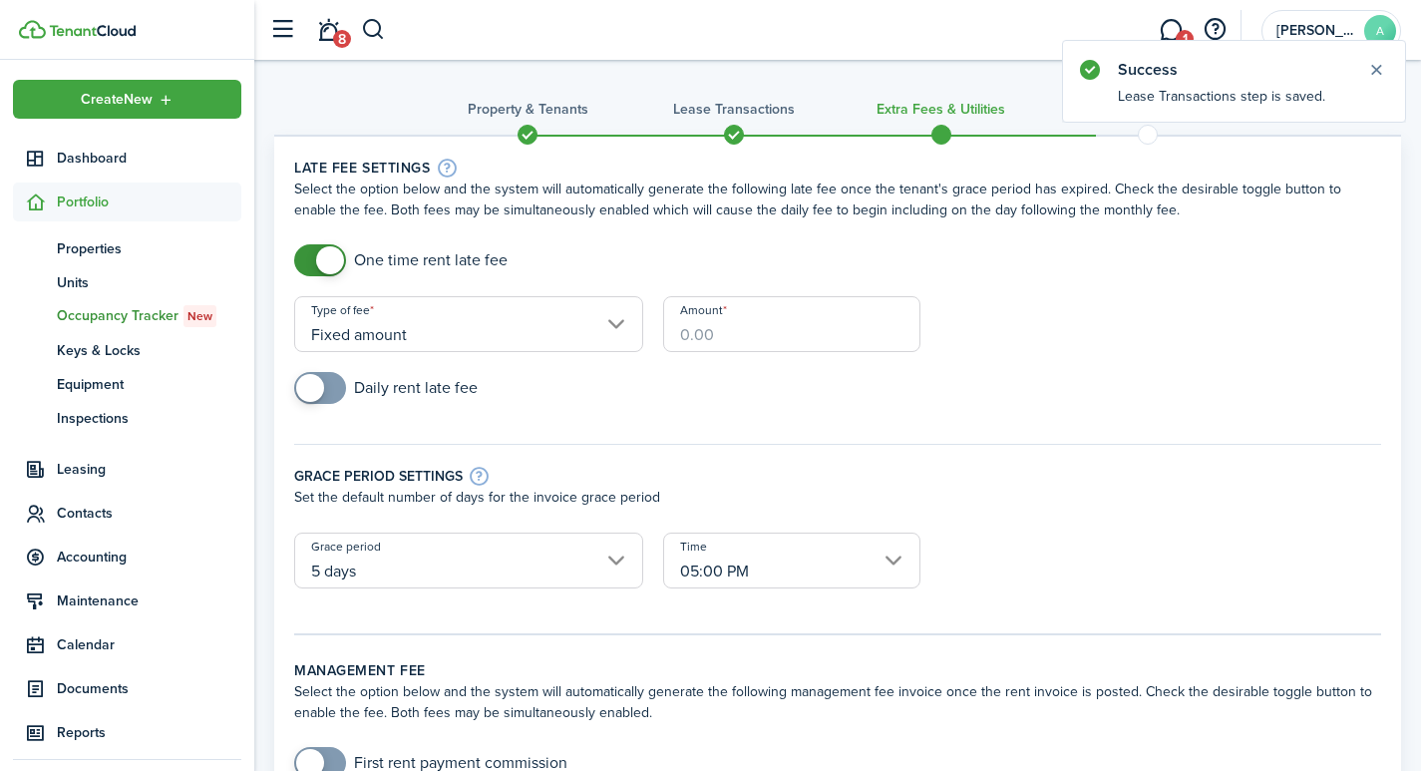
click at [757, 329] on input "Amount" at bounding box center [791, 324] width 257 height 56
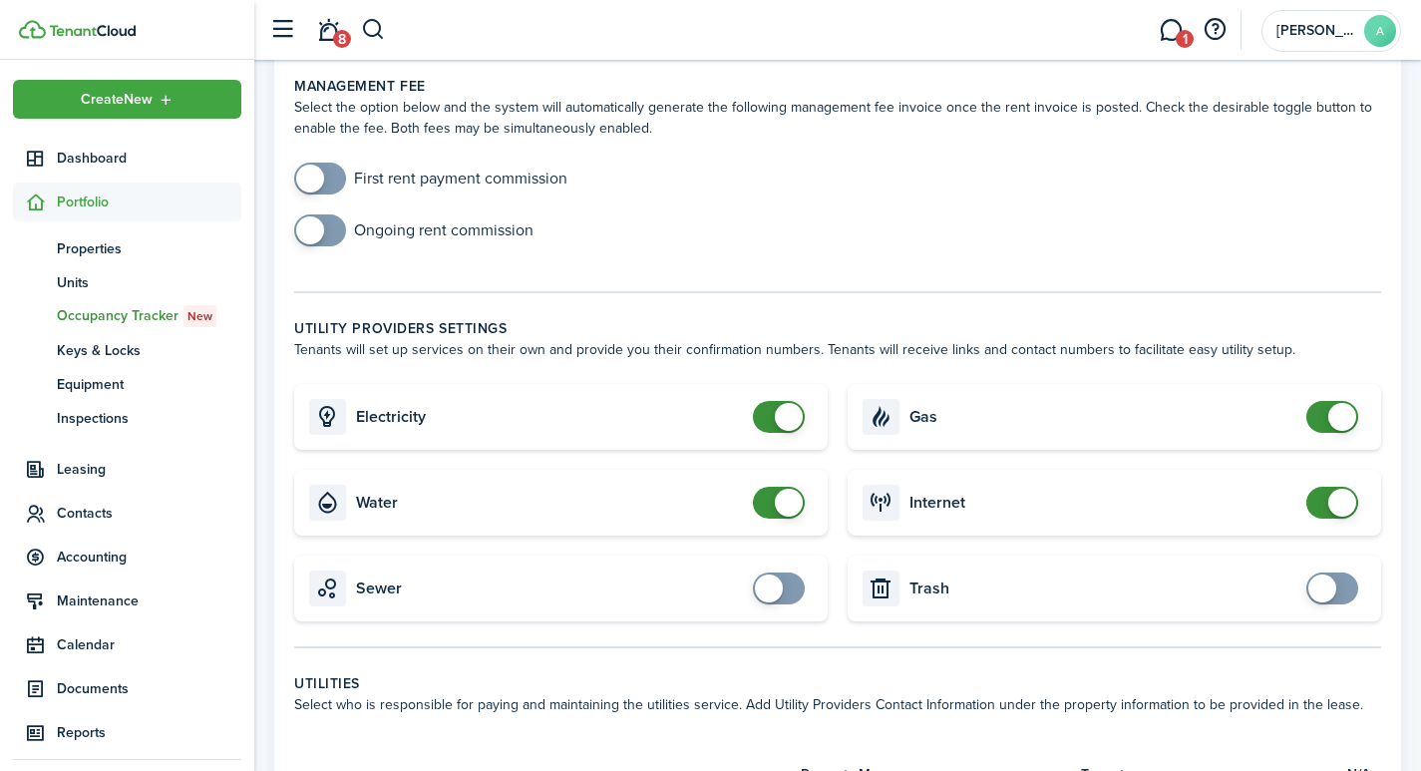
scroll to position [688, 0]
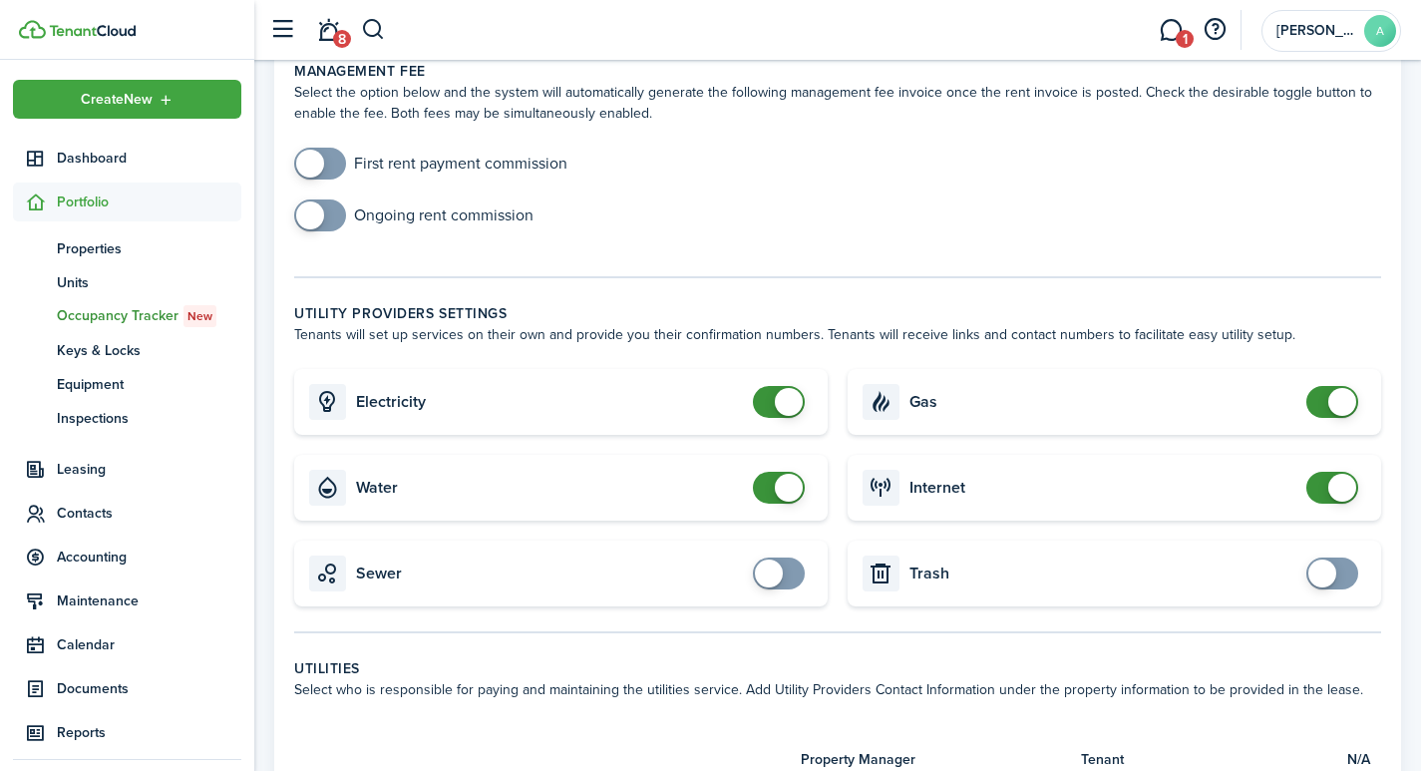
type input "$40.00"
checkbox input "false"
click at [788, 388] on span at bounding box center [789, 402] width 28 height 28
checkbox input "false"
click at [781, 474] on span at bounding box center [789, 488] width 28 height 28
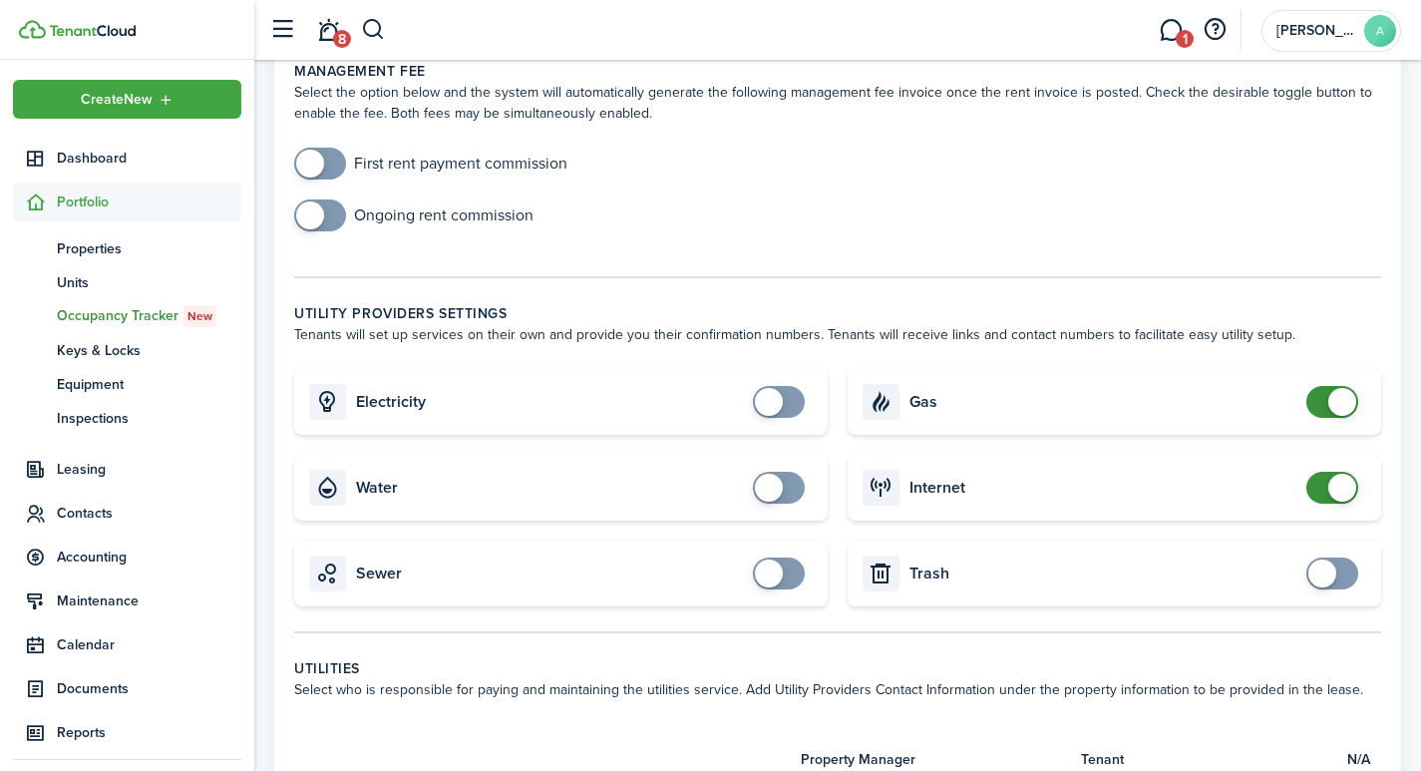
checkbox input "false"
click at [1344, 388] on span at bounding box center [1342, 402] width 28 height 28
checkbox input "false"
click at [1340, 474] on span at bounding box center [1342, 488] width 28 height 28
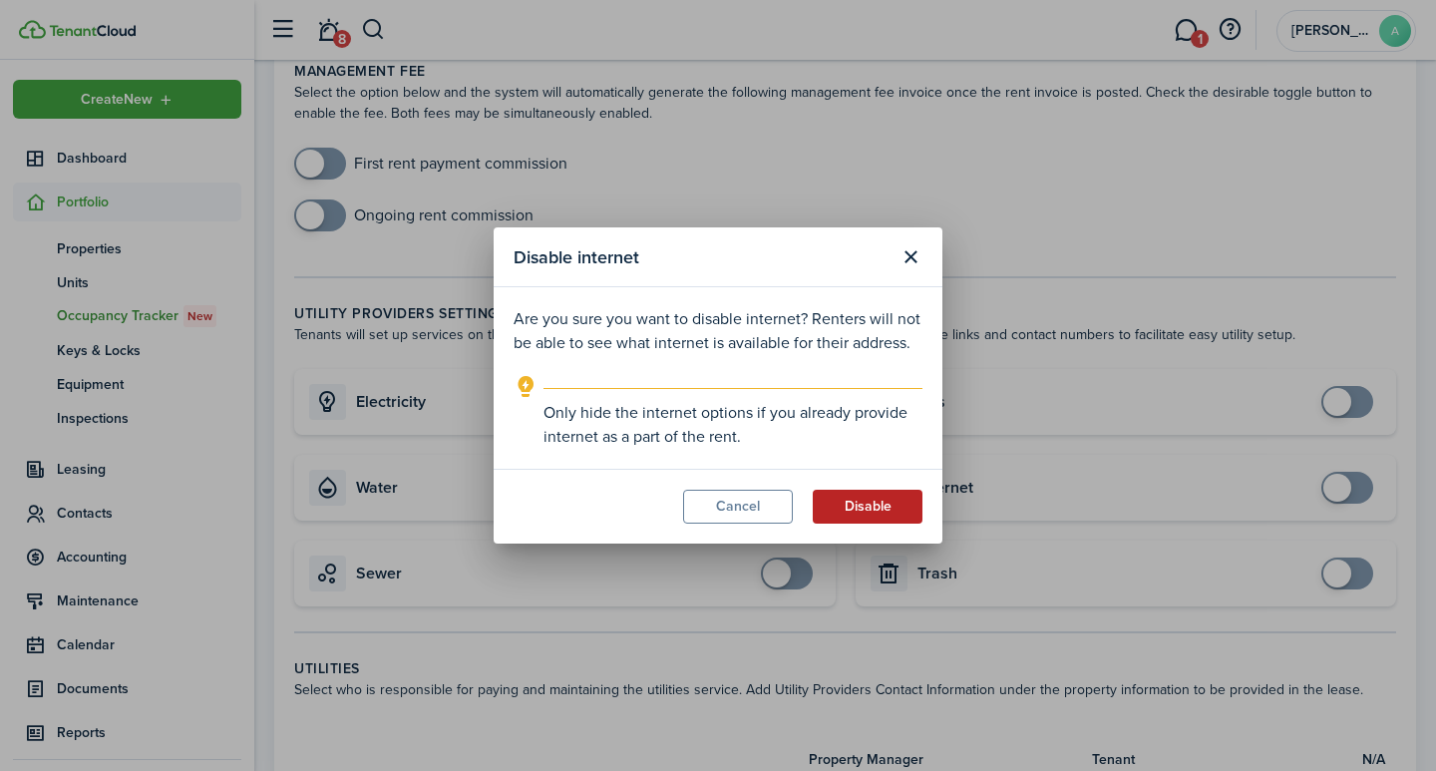
click at [887, 500] on button "Disable" at bounding box center [868, 507] width 110 height 34
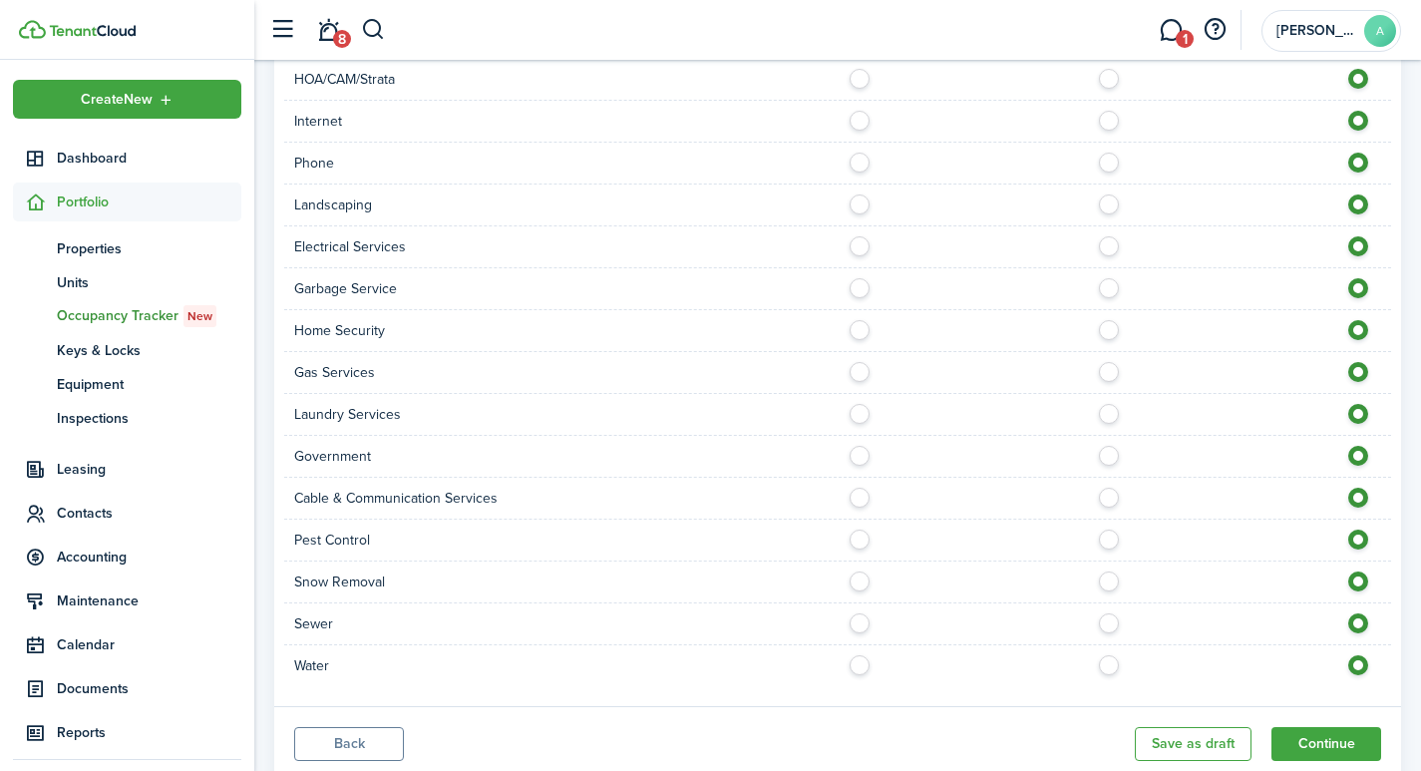
scroll to position [1537, 0]
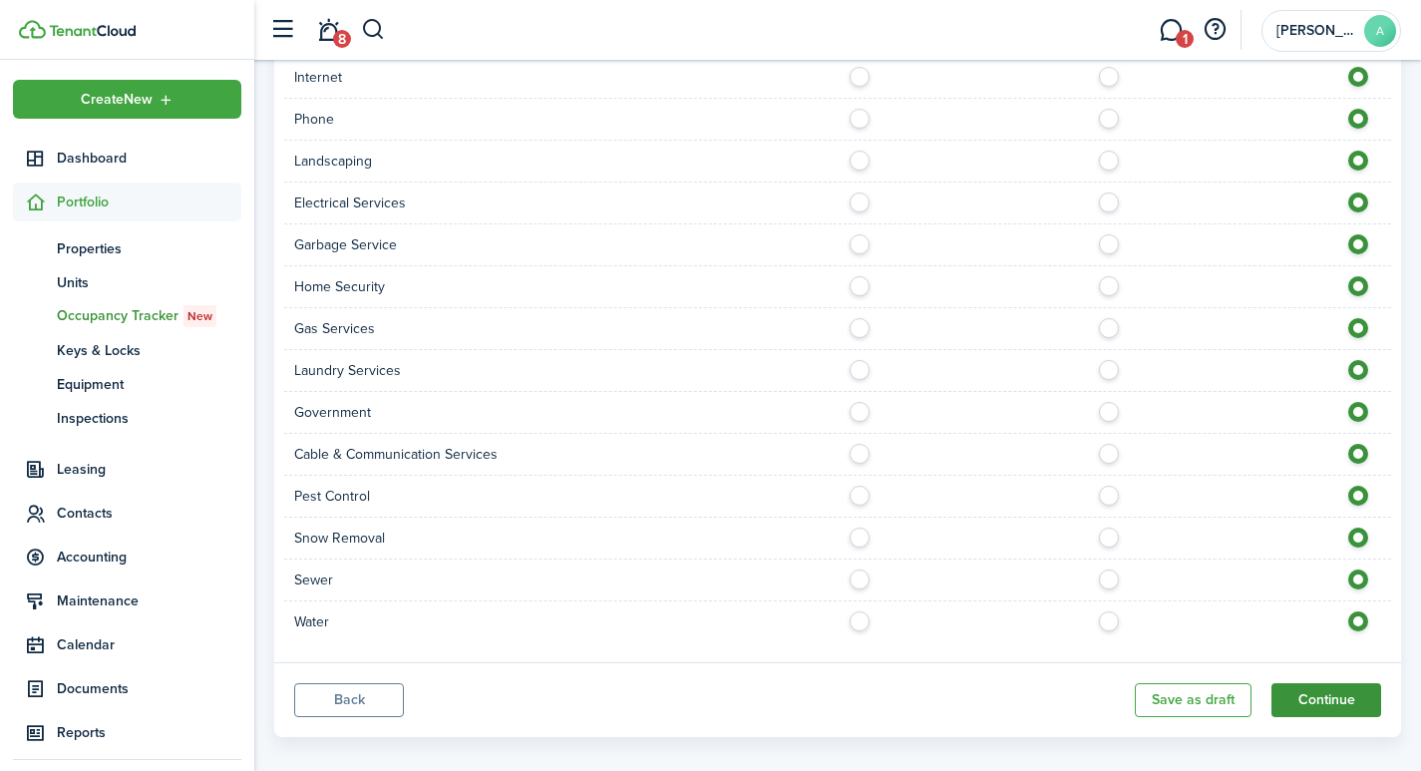
click at [1306, 690] on button "Continue" at bounding box center [1327, 700] width 110 height 34
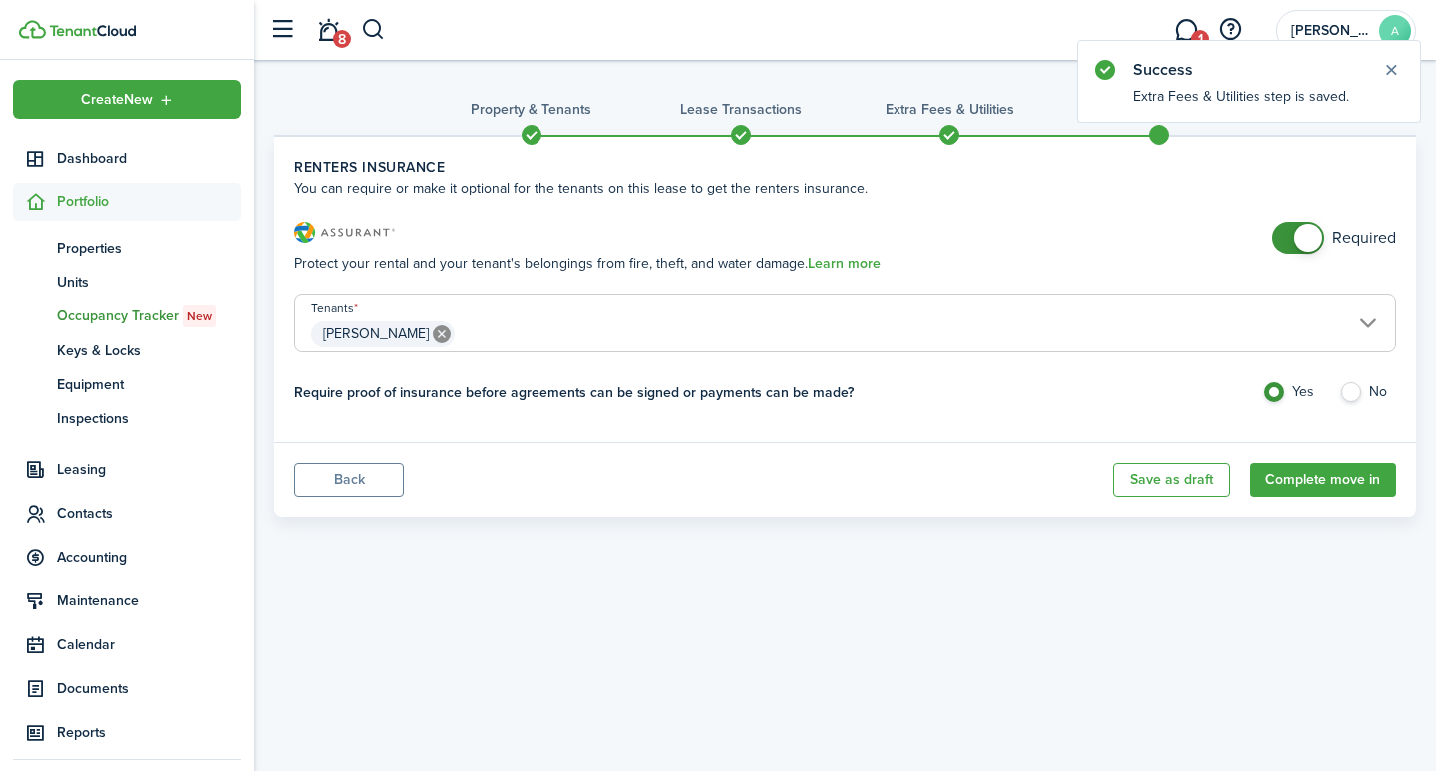
checkbox input "false"
click at [1309, 241] on span at bounding box center [1309, 238] width 28 height 28
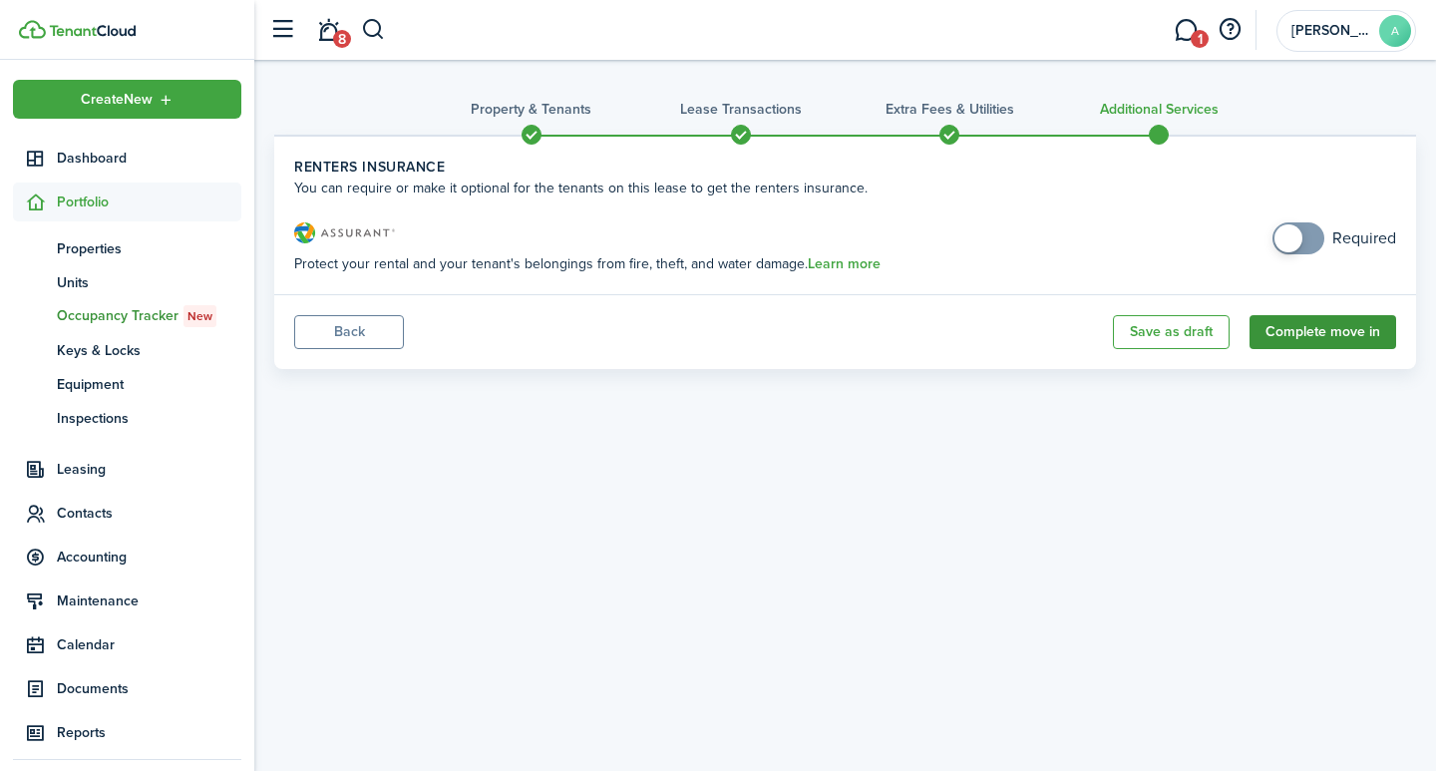
click at [1326, 327] on button "Complete move in" at bounding box center [1323, 332] width 147 height 34
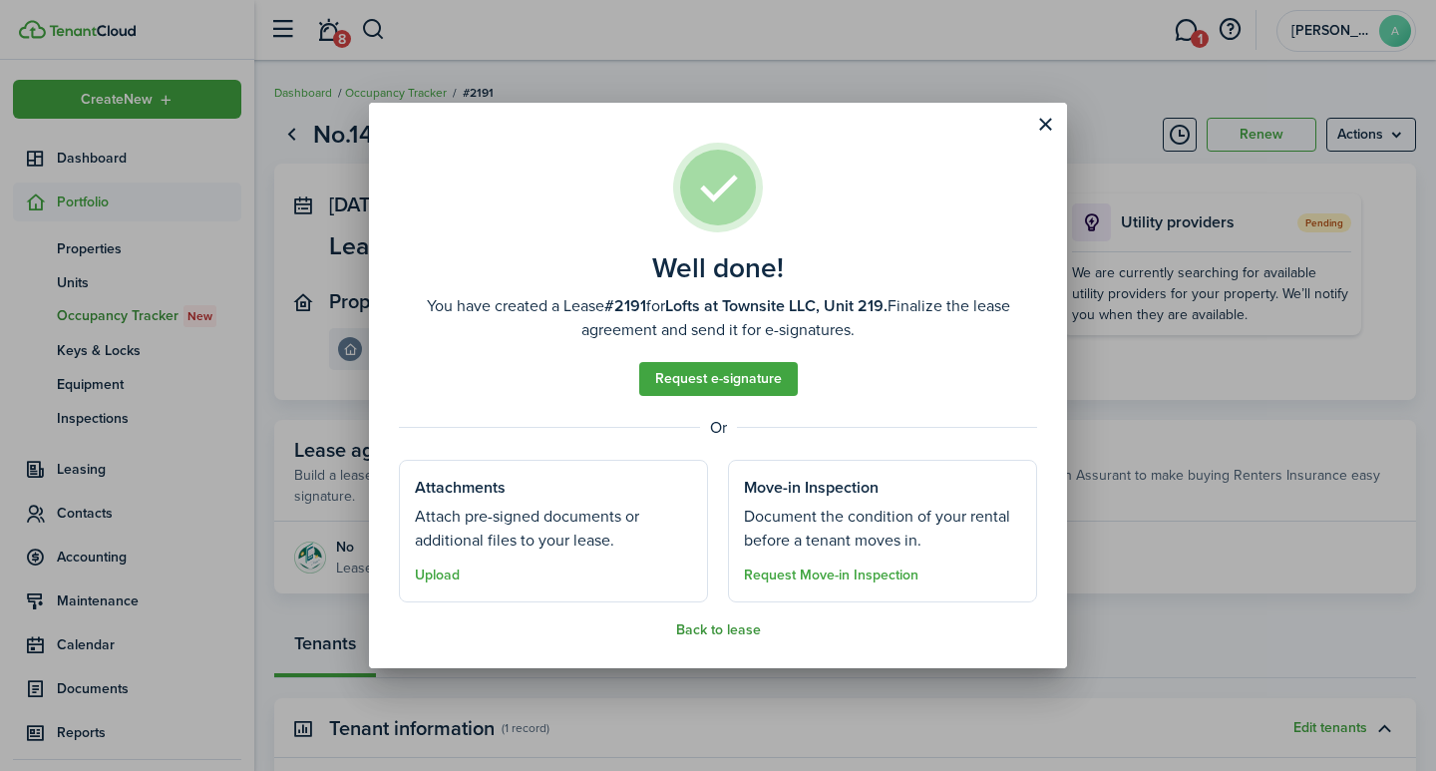
click at [694, 630] on button "Back to lease" at bounding box center [718, 630] width 85 height 16
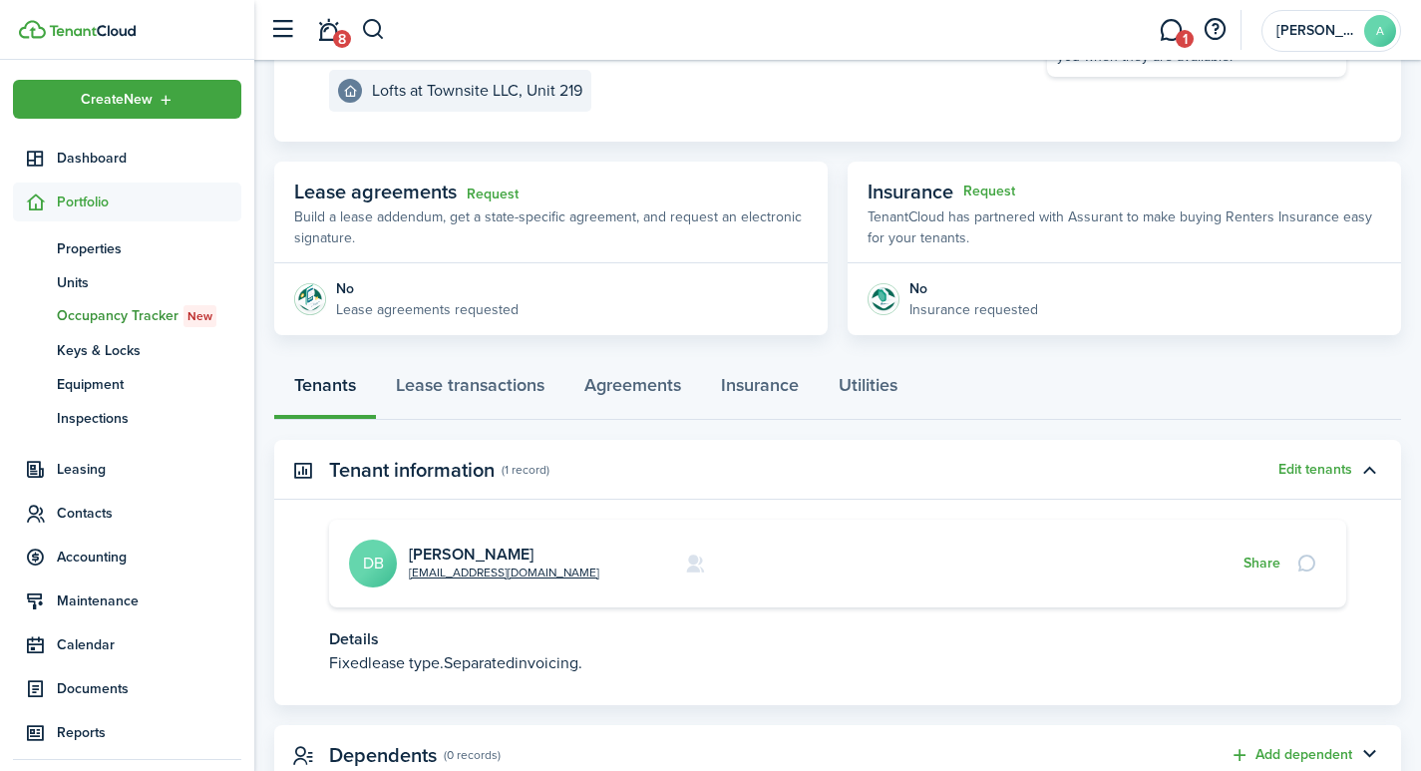
scroll to position [327, 0]
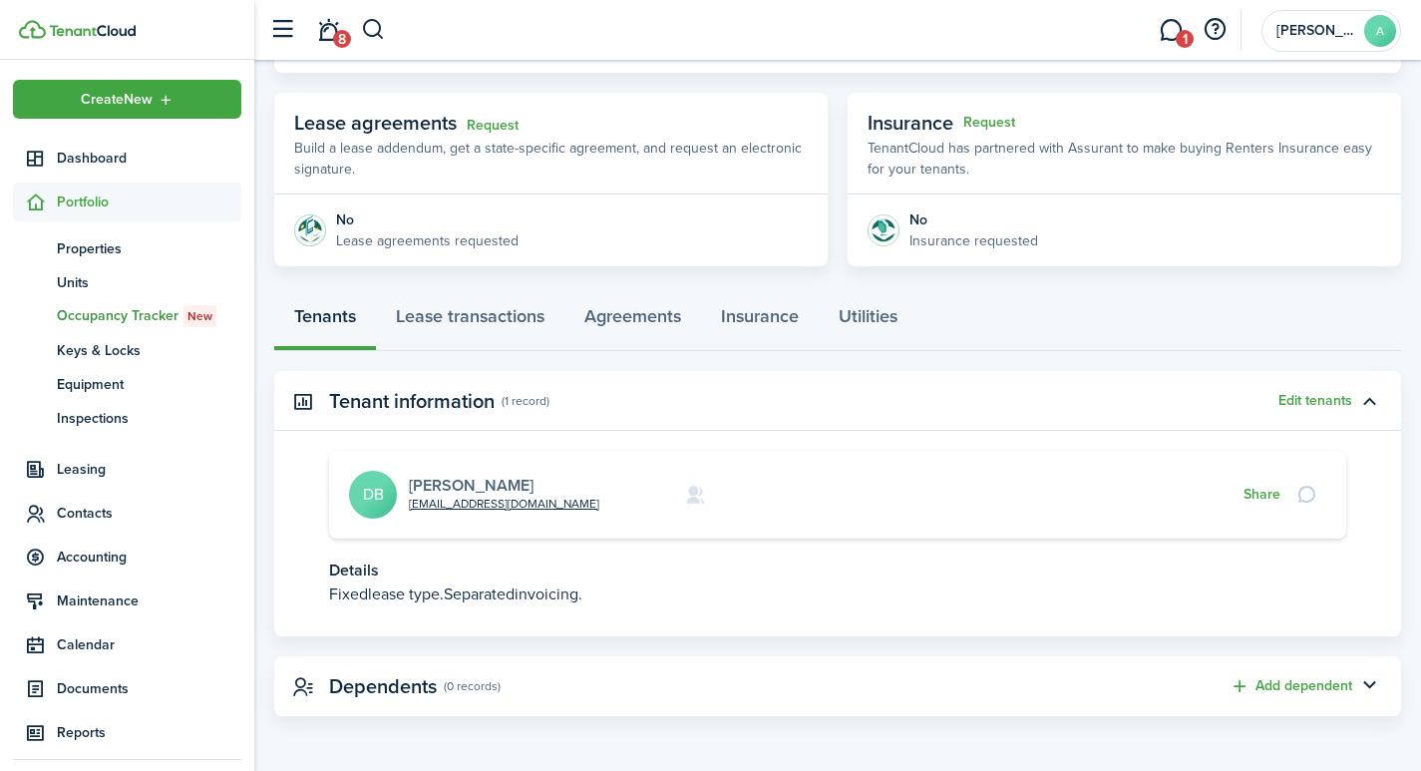
click at [470, 483] on link "Dustin Bothum" at bounding box center [471, 485] width 125 height 23
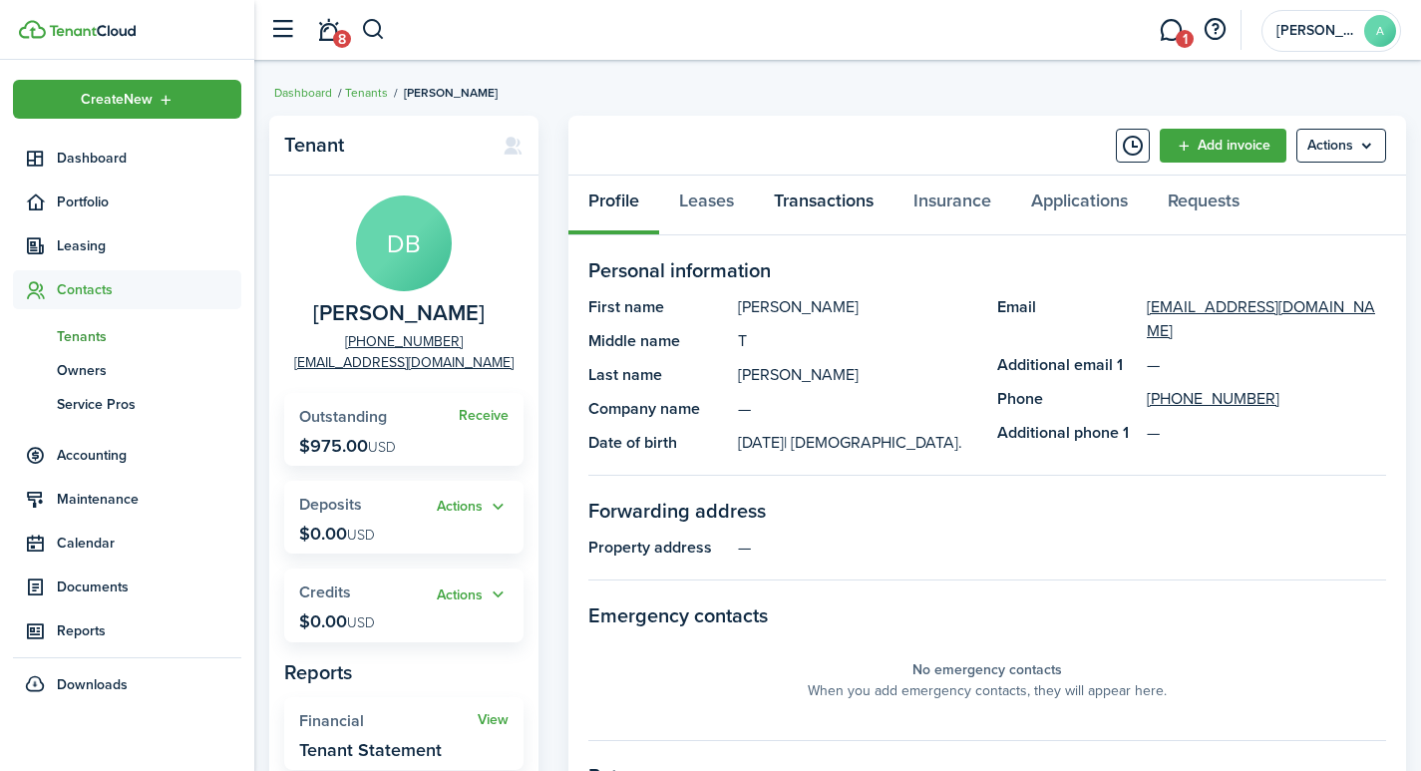
click at [845, 206] on link "Transactions" at bounding box center [824, 206] width 140 height 60
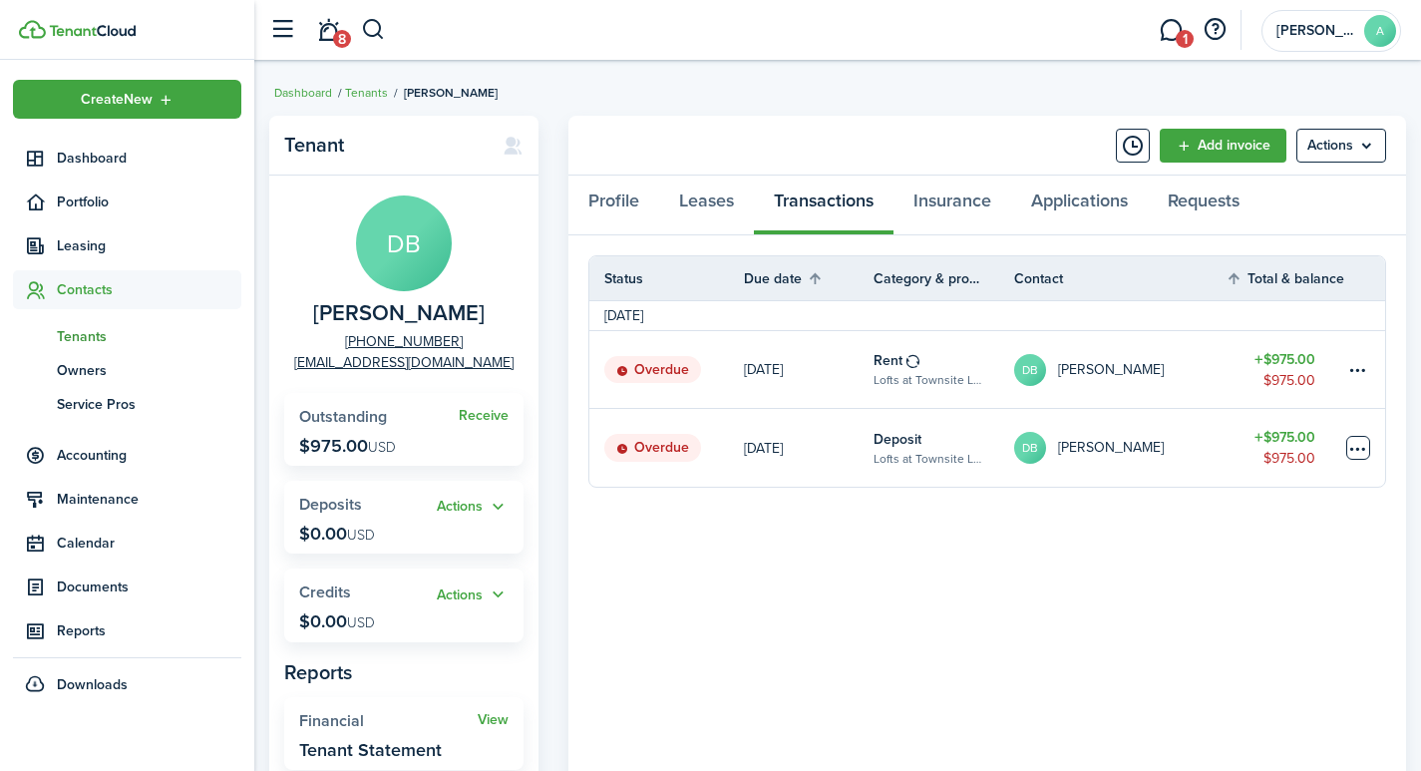
click at [1353, 454] on table-menu-btn-icon at bounding box center [1358, 448] width 24 height 24
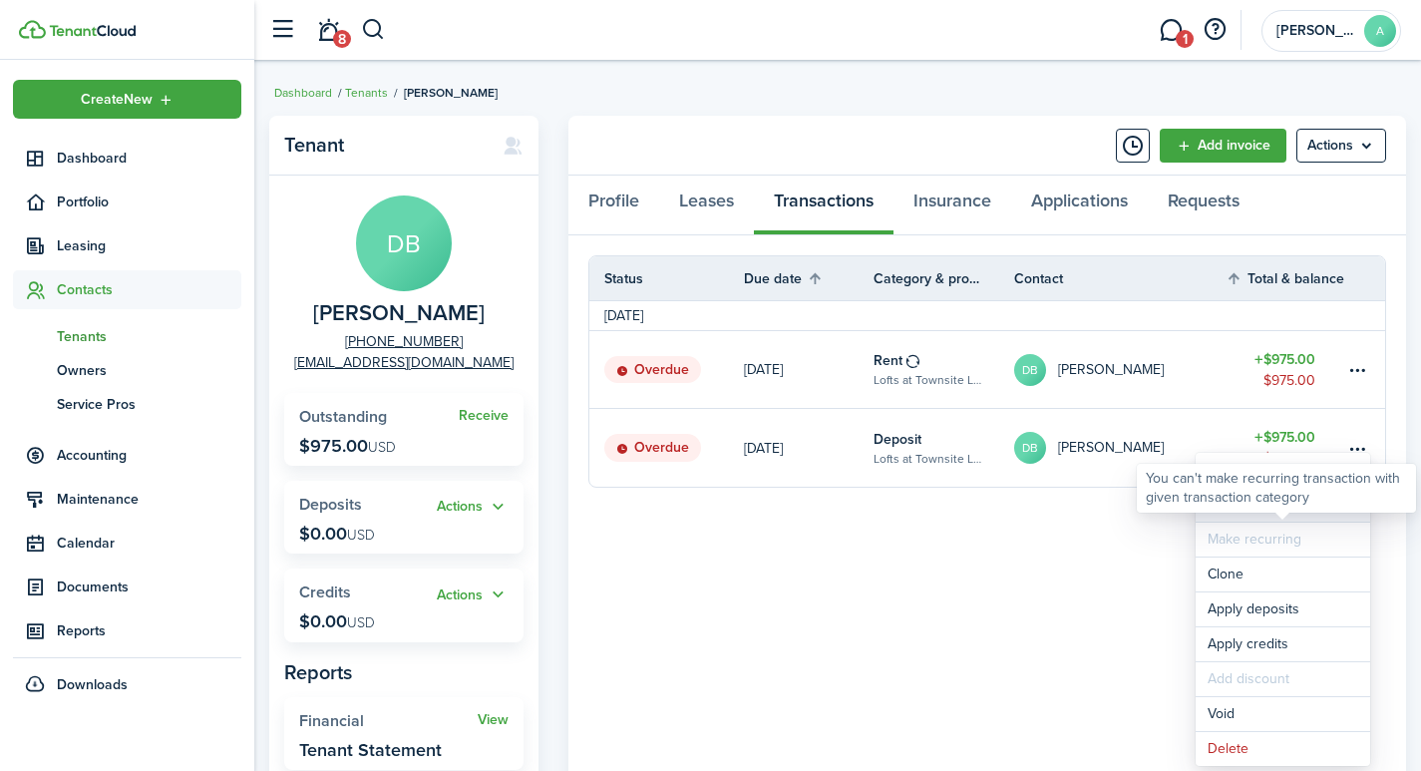
click at [1245, 508] on div "You can't make recurring transaction with given transaction category" at bounding box center [1276, 488] width 279 height 49
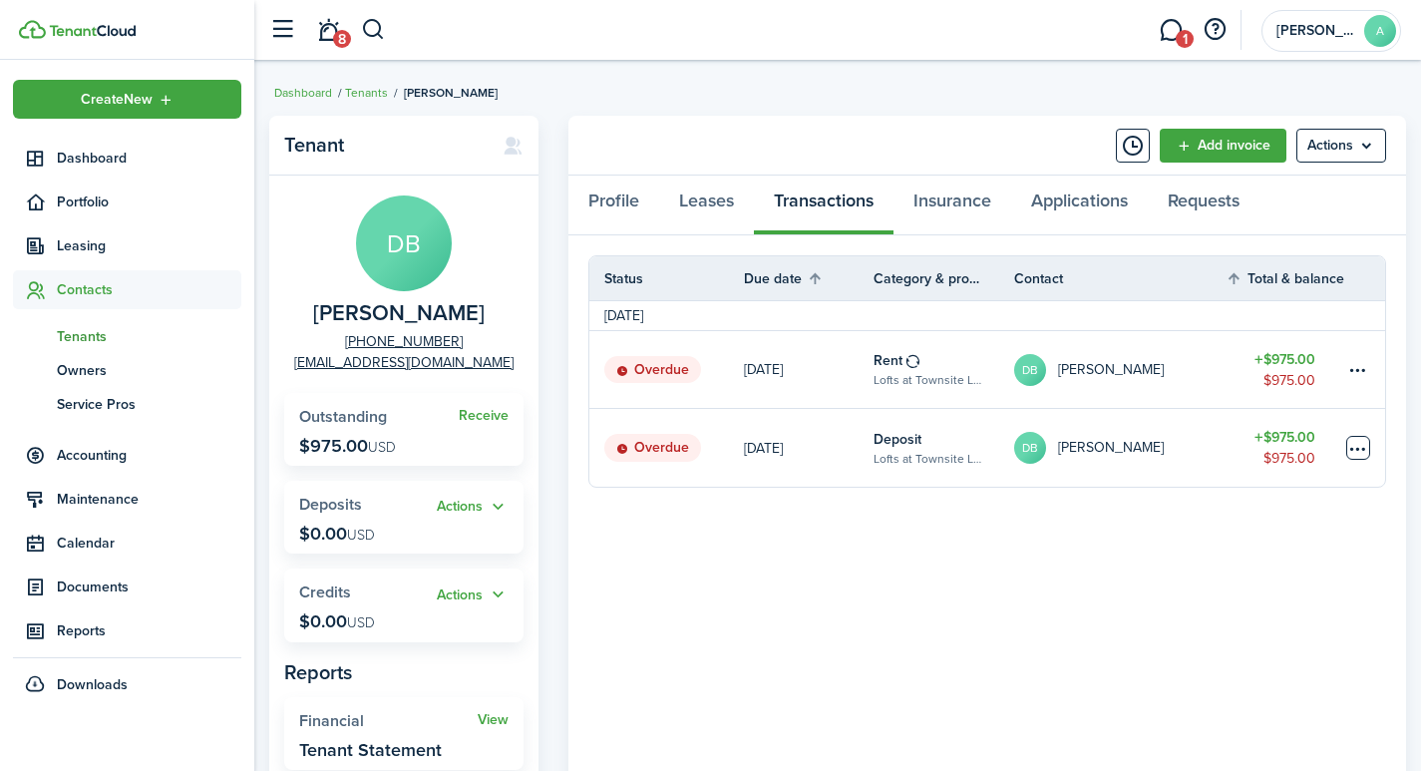
click at [1350, 446] on table-menu-btn-icon "Open menu" at bounding box center [1358, 448] width 24 height 24
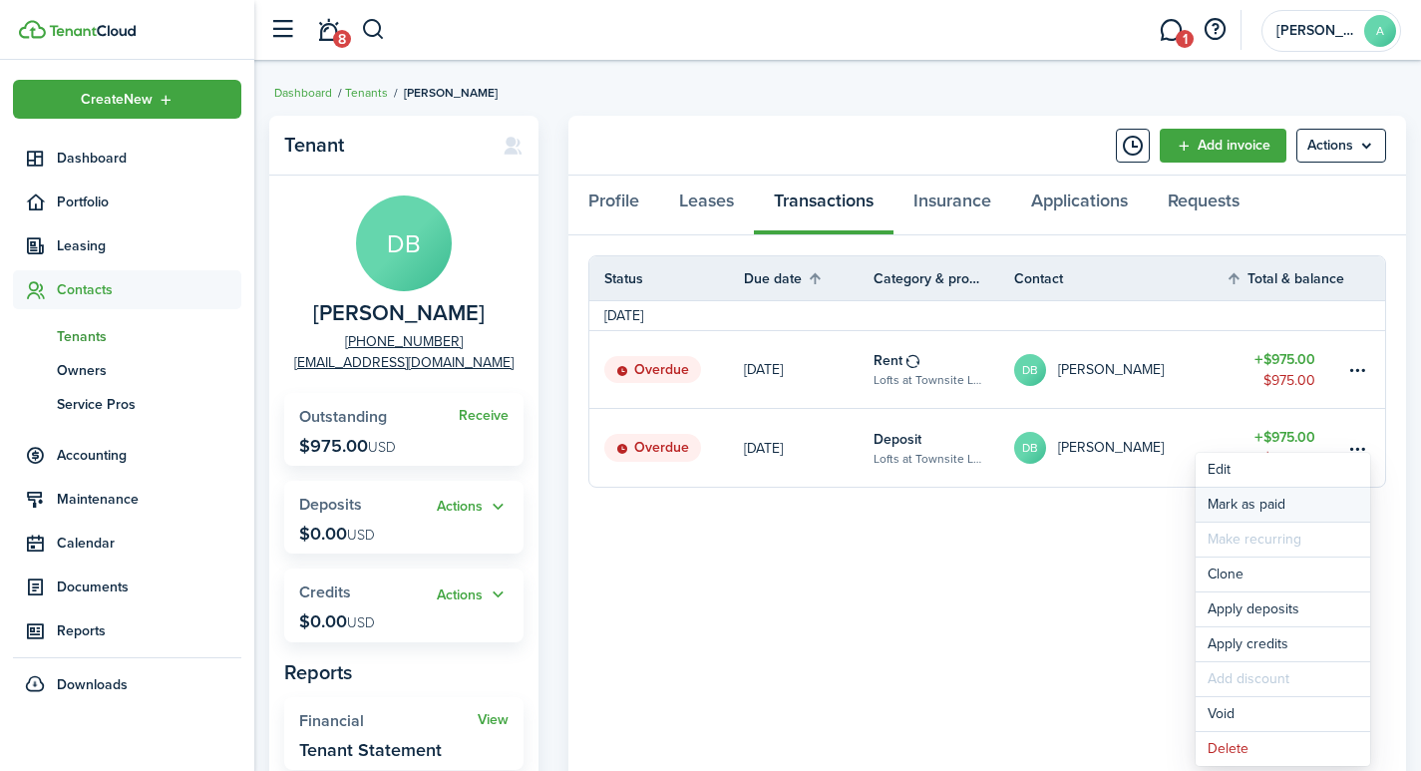
click at [1256, 508] on link "Mark as paid" at bounding box center [1283, 505] width 175 height 34
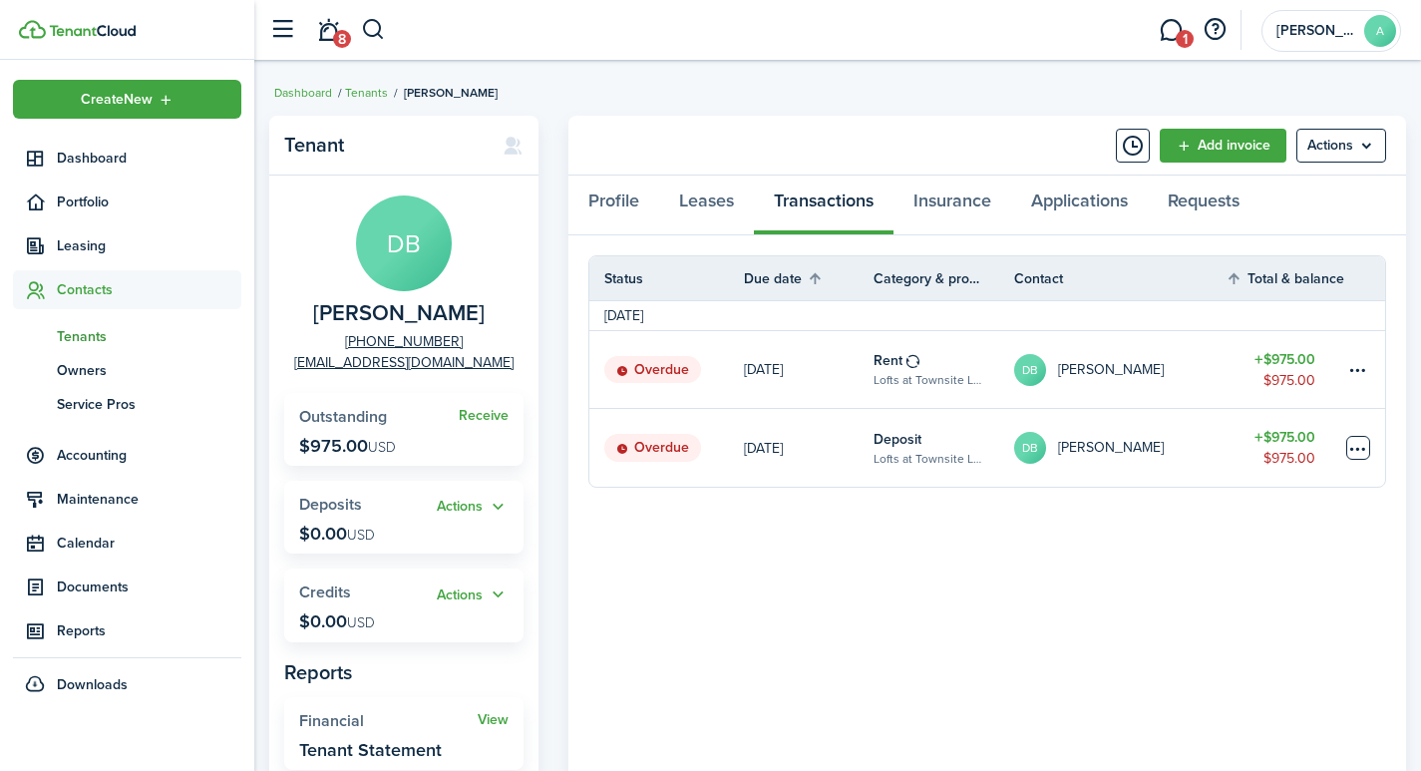
click at [1347, 452] on table-menu-btn-icon "Open menu" at bounding box center [1358, 448] width 24 height 24
drag, startPoint x: 1347, startPoint y: 452, endPoint x: 813, endPoint y: 649, distance: 569.9
click at [812, 649] on panel-main-body "Status Due date Category & property Contact Total & balance Actions September 2…" at bounding box center [987, 558] width 838 height 647
click at [1351, 446] on table-menu-btn-icon "Open menu" at bounding box center [1358, 448] width 24 height 24
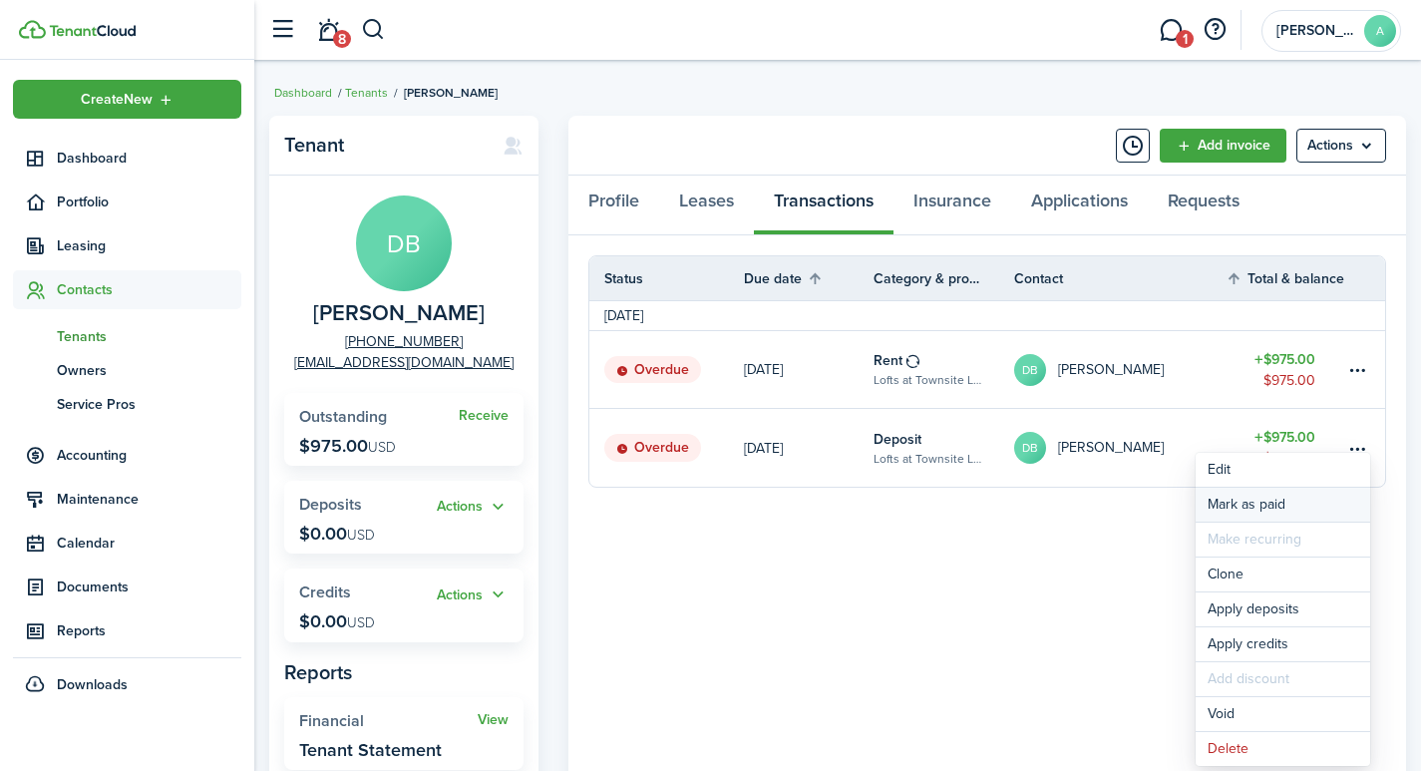
click at [1262, 499] on link "Mark as paid" at bounding box center [1283, 505] width 175 height 34
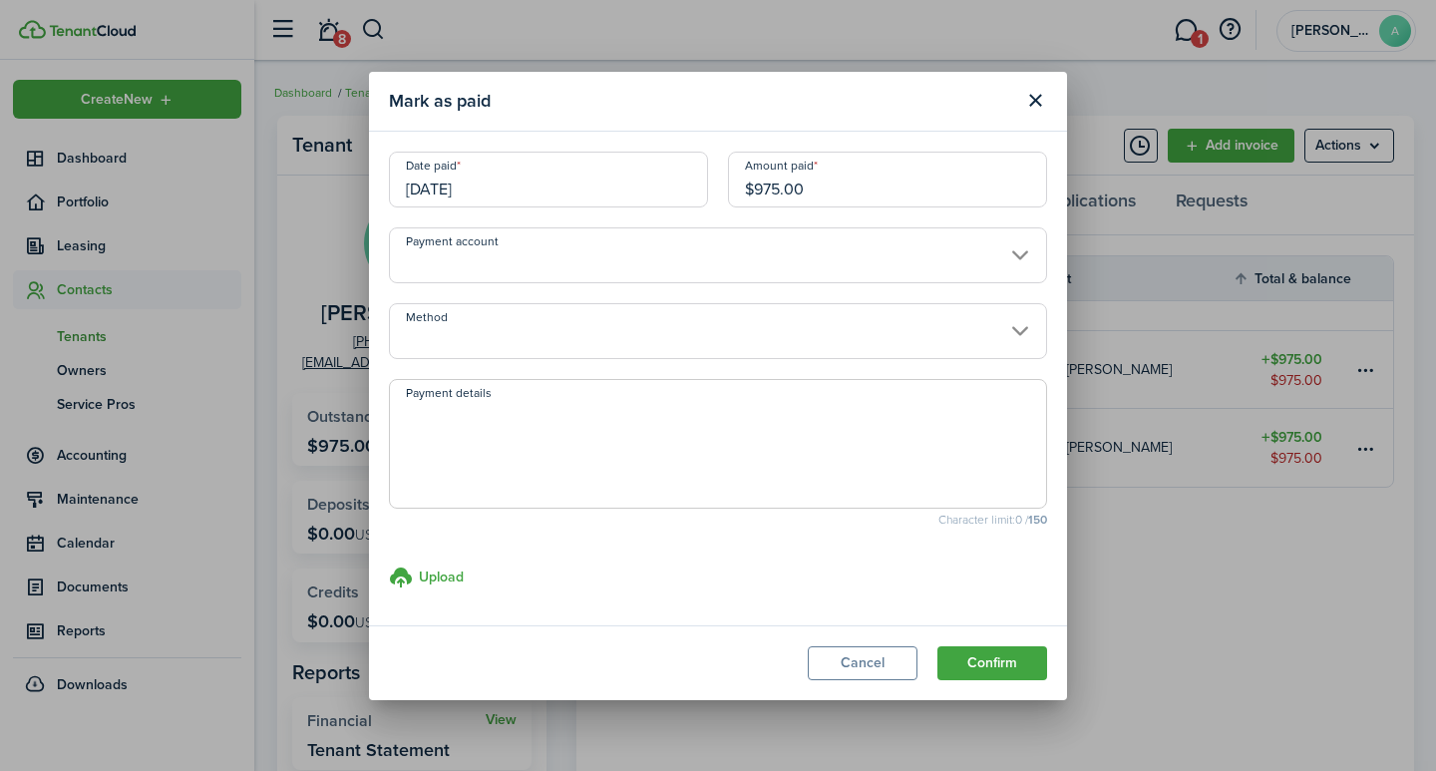
click at [559, 253] on input "Payment account" at bounding box center [718, 255] width 658 height 56
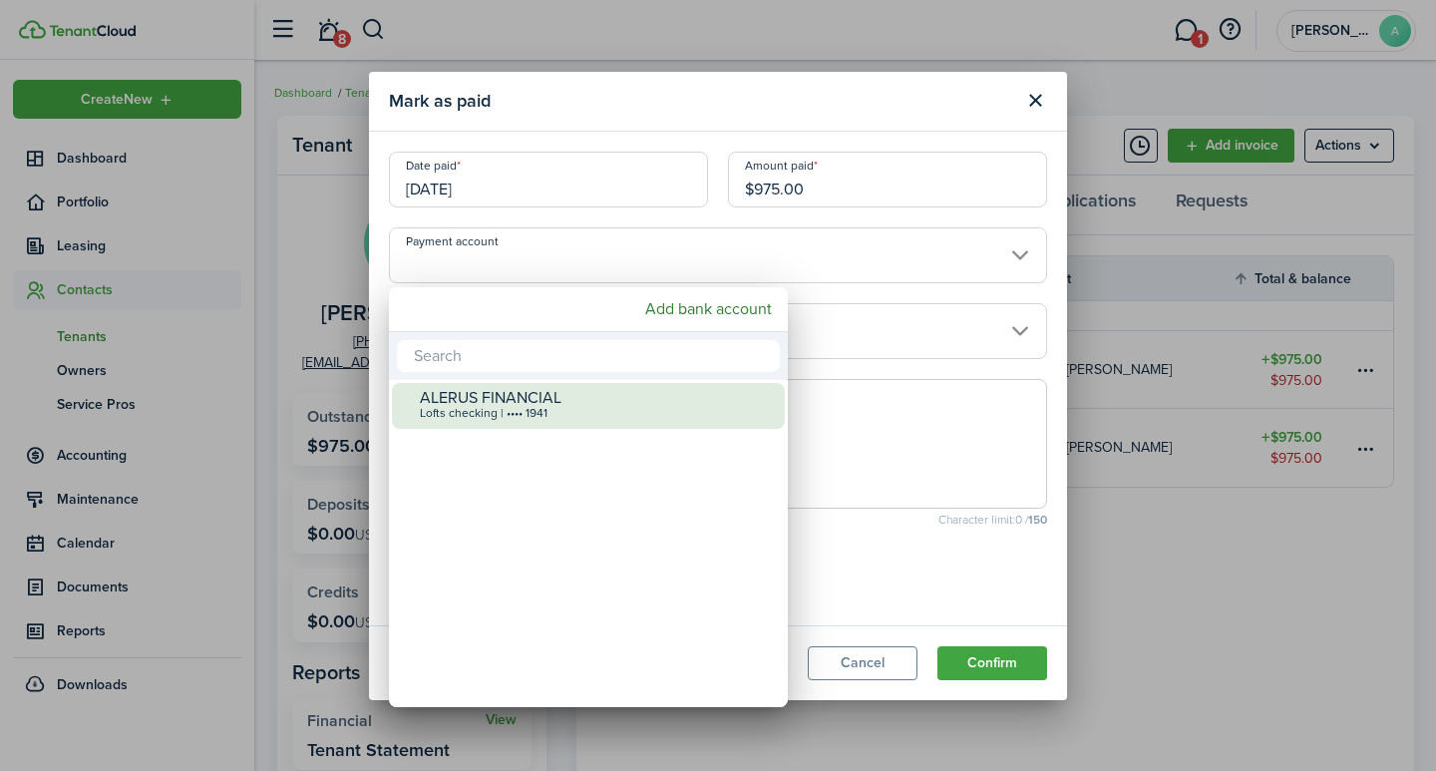
drag, startPoint x: 525, startPoint y: 406, endPoint x: 515, endPoint y: 374, distance: 33.4
click at [524, 407] on div "Lofts checking | •••• 1941" at bounding box center [596, 414] width 353 height 14
type input "•••• •••• •••• 1941"
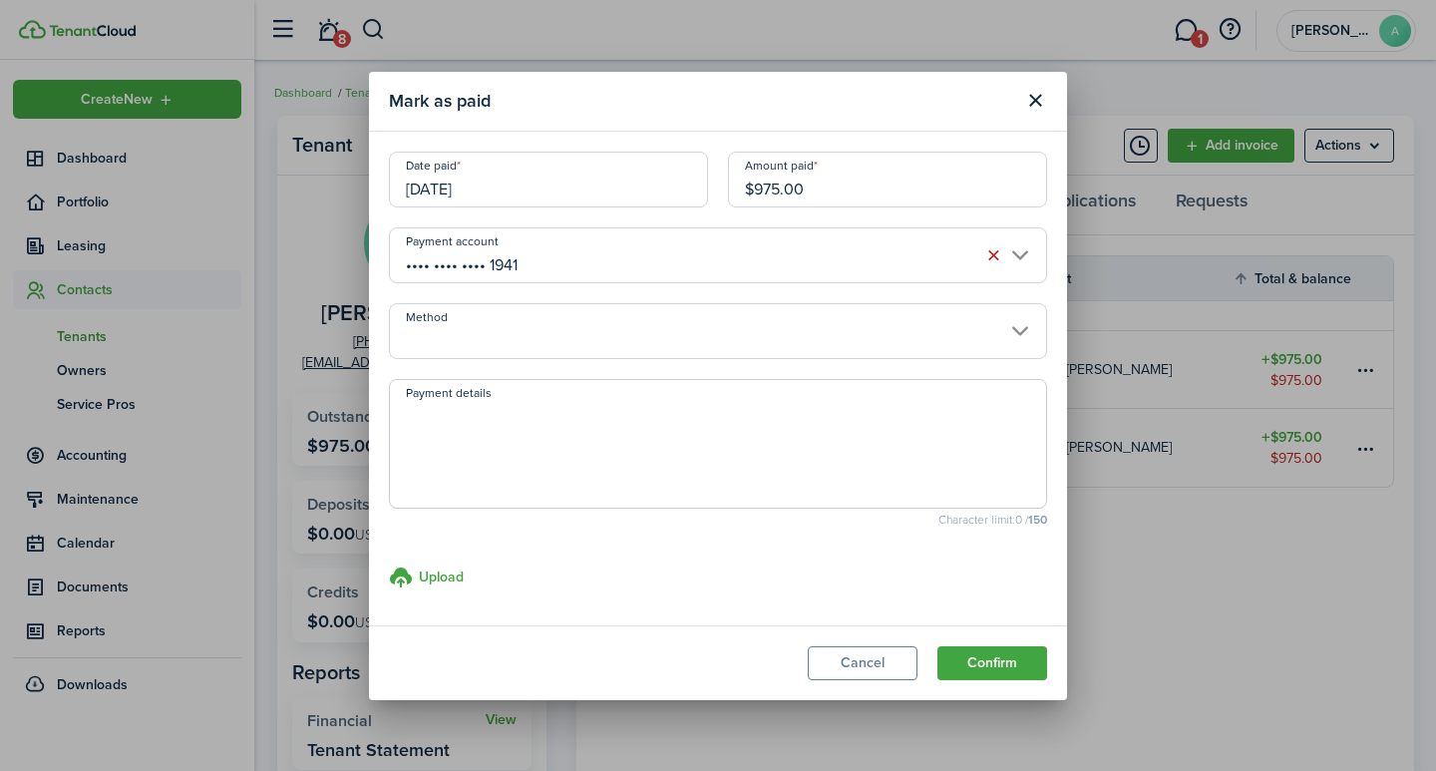
click at [509, 347] on input "Method" at bounding box center [718, 331] width 658 height 56
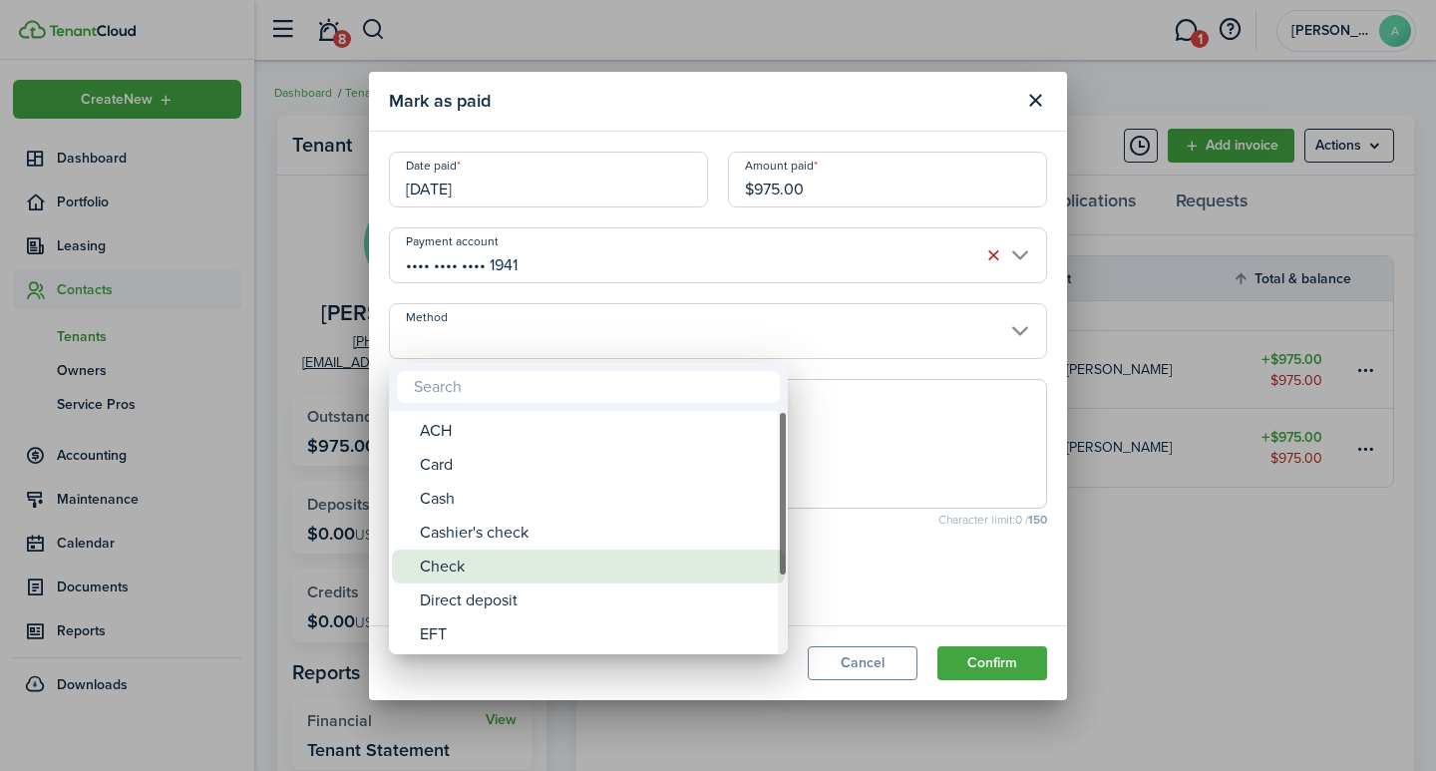
click at [488, 571] on div "Check" at bounding box center [596, 567] width 353 height 34
type input "Check"
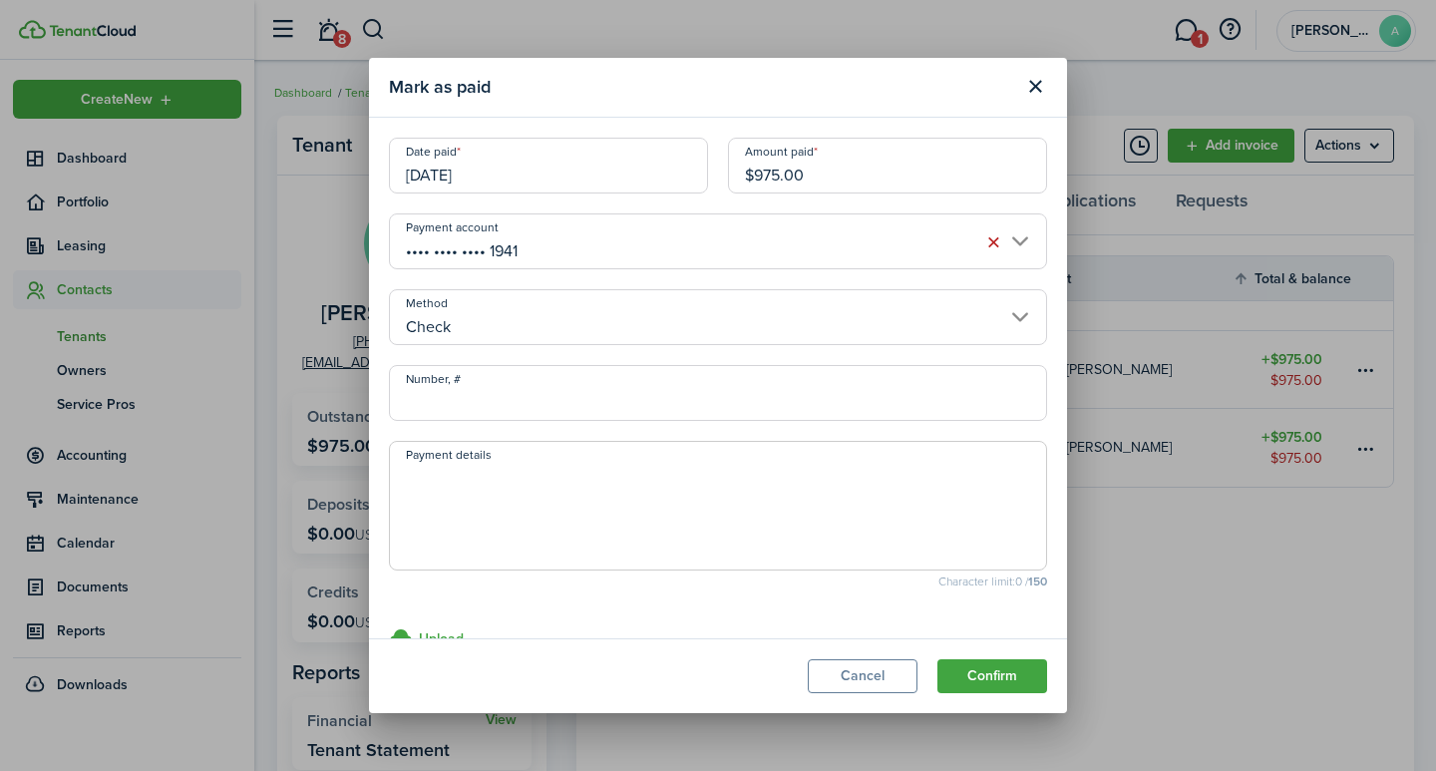
click at [465, 404] on input "Number, #" at bounding box center [718, 393] width 658 height 56
type input "203"
click at [507, 495] on textarea "Payment details" at bounding box center [718, 512] width 656 height 96
type textarea "Security Deposit"
click at [991, 681] on button "Confirm" at bounding box center [993, 676] width 110 height 34
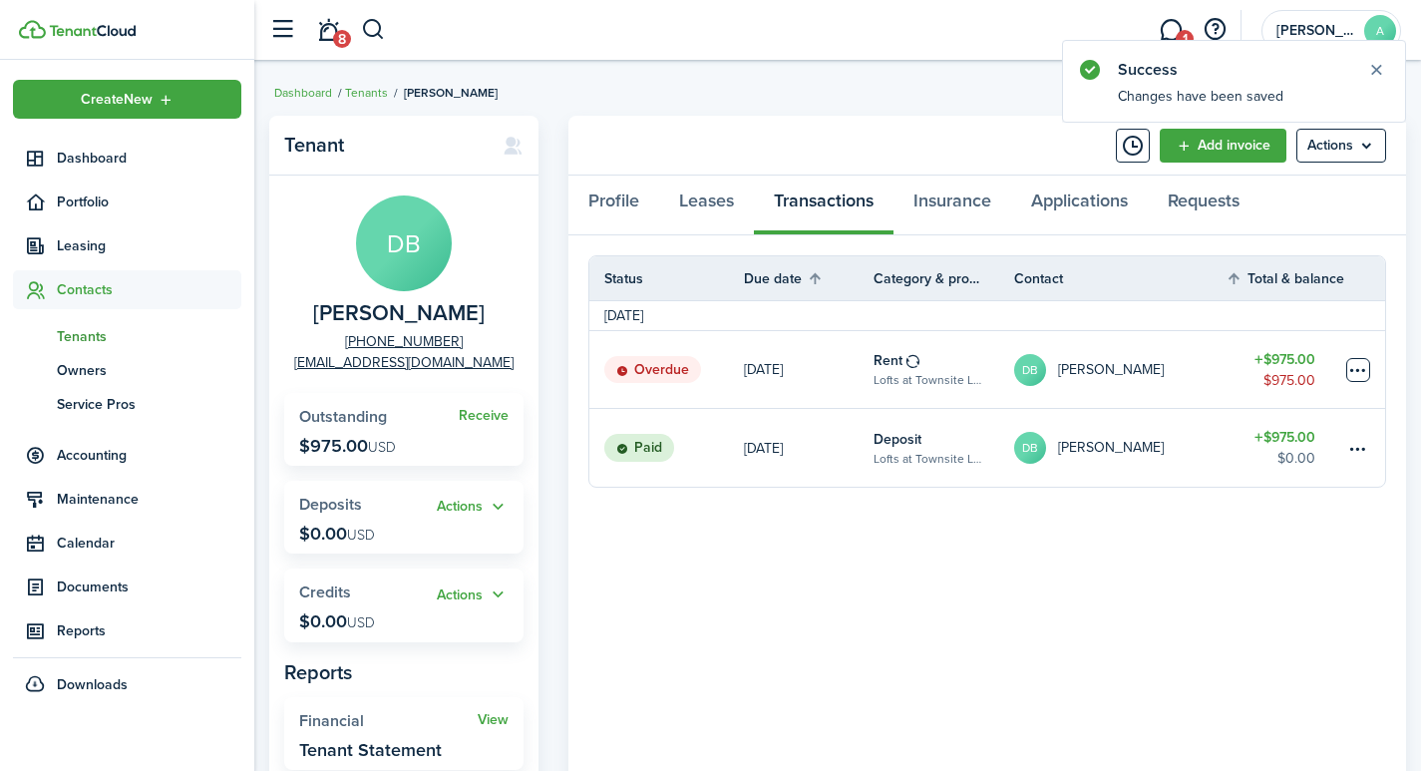
click at [1365, 374] on table-menu-btn-icon at bounding box center [1358, 370] width 24 height 24
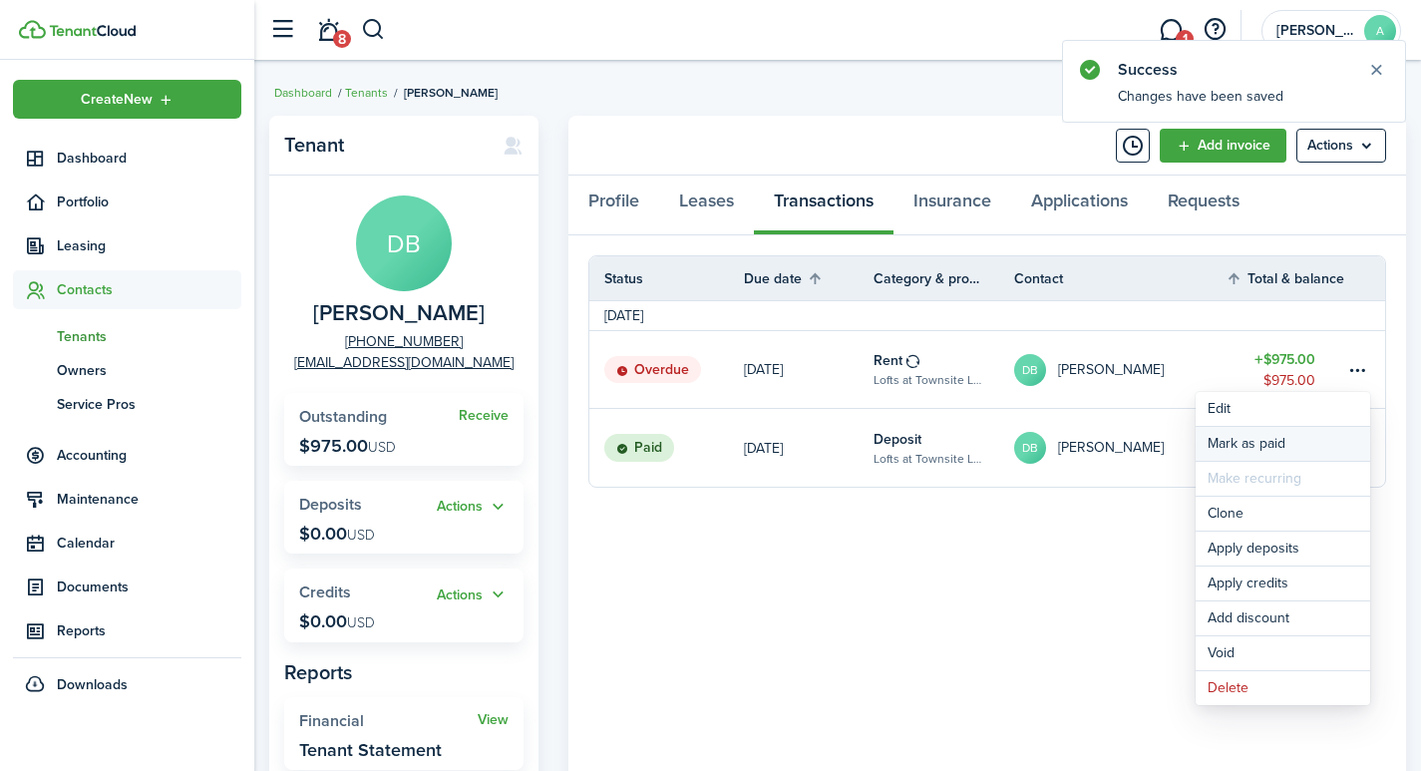
click at [1241, 446] on link "Mark as paid" at bounding box center [1283, 444] width 175 height 34
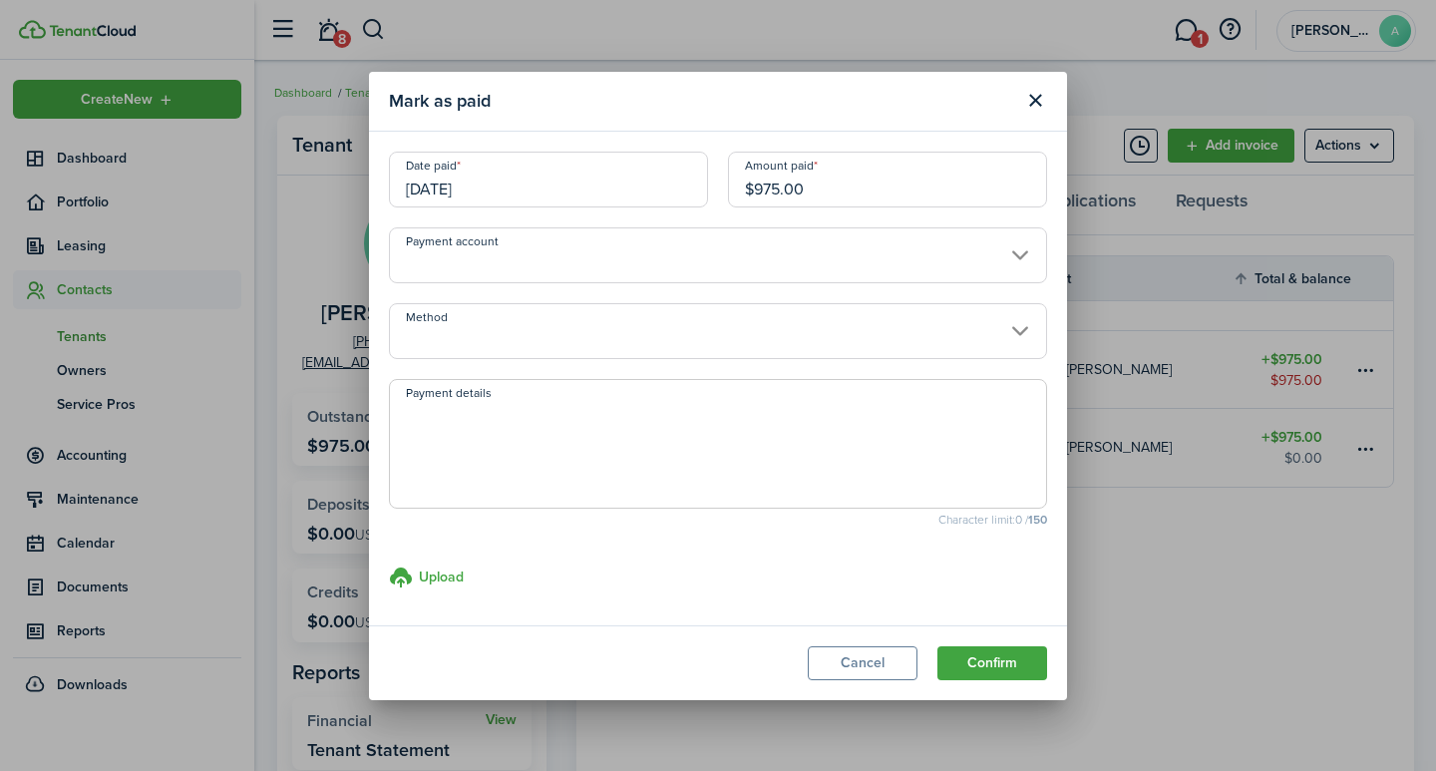
click at [661, 185] on input "[DATE]" at bounding box center [548, 180] width 319 height 56
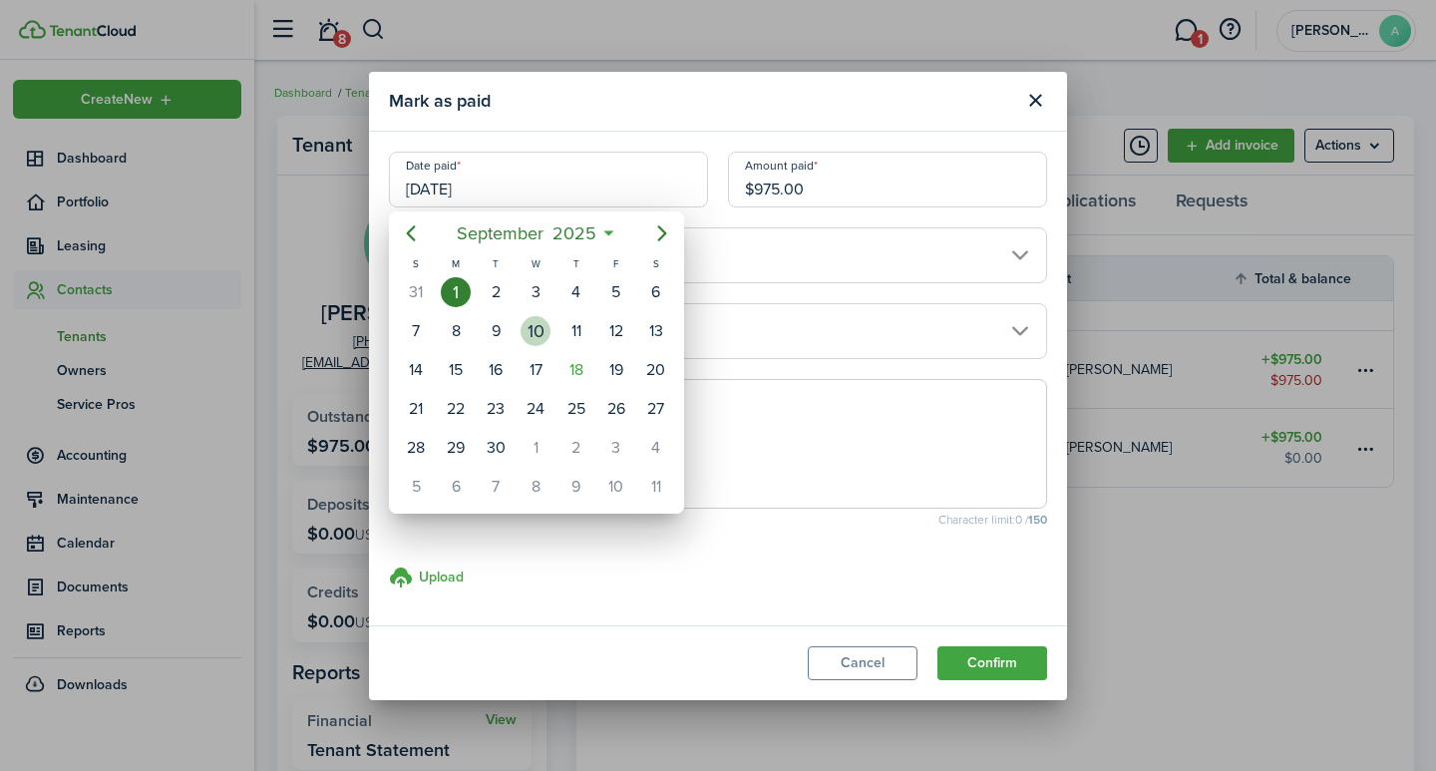
click at [540, 327] on div "10" at bounding box center [536, 331] width 30 height 30
type input "[DATE]"
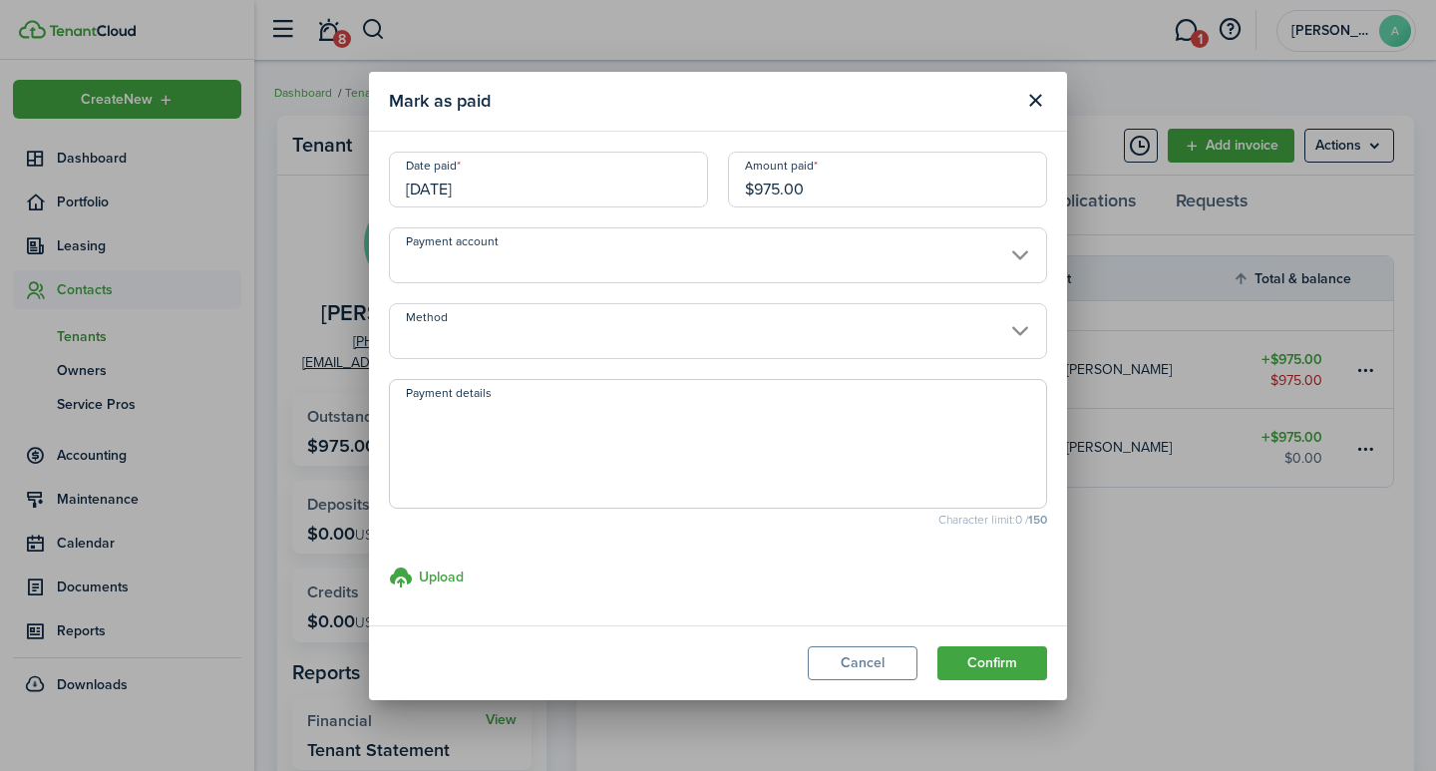
click at [670, 253] on input "Payment account" at bounding box center [718, 255] width 658 height 56
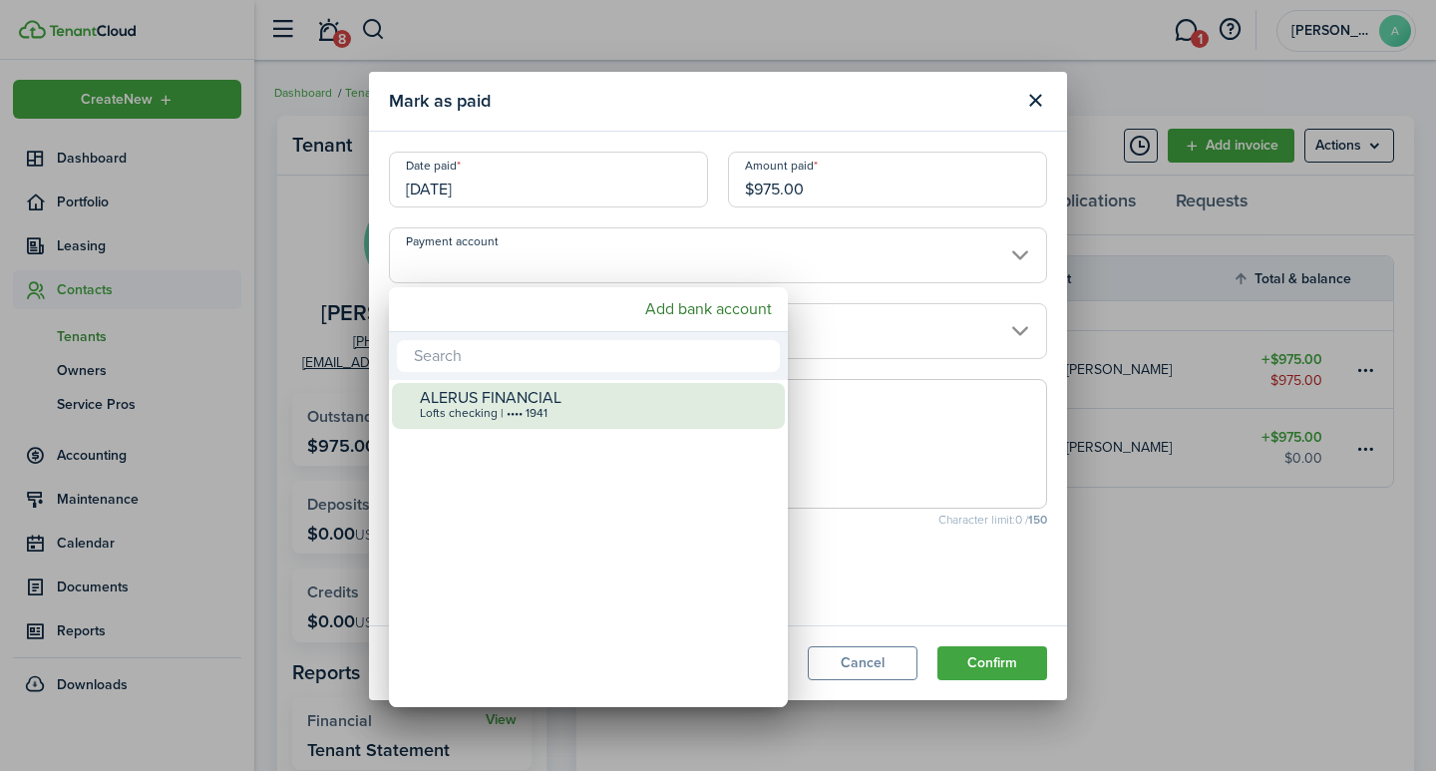
click at [569, 402] on div "ALERUS FINANCIAL" at bounding box center [596, 398] width 353 height 18
type input "•••• •••• •••• 1941"
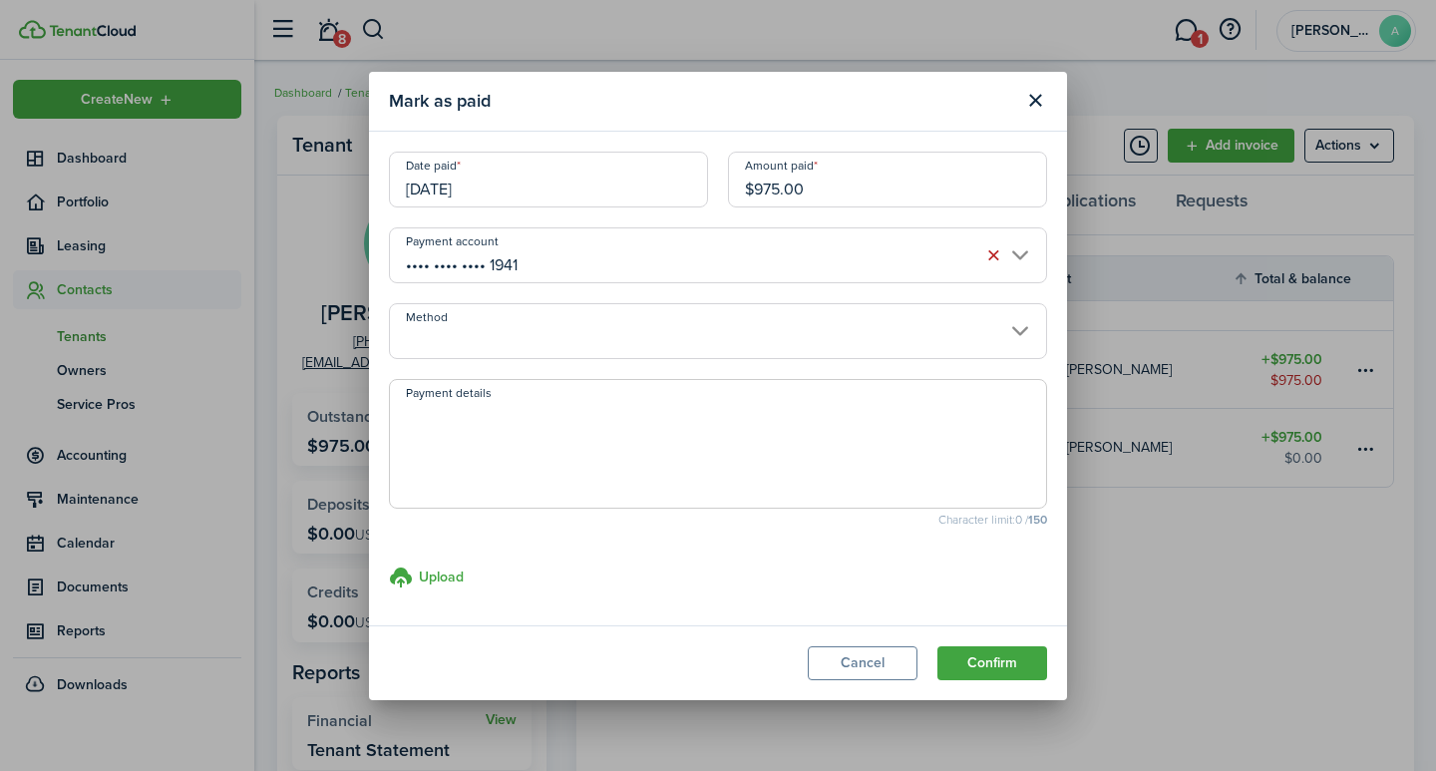
click at [582, 350] on input "Method" at bounding box center [718, 331] width 658 height 56
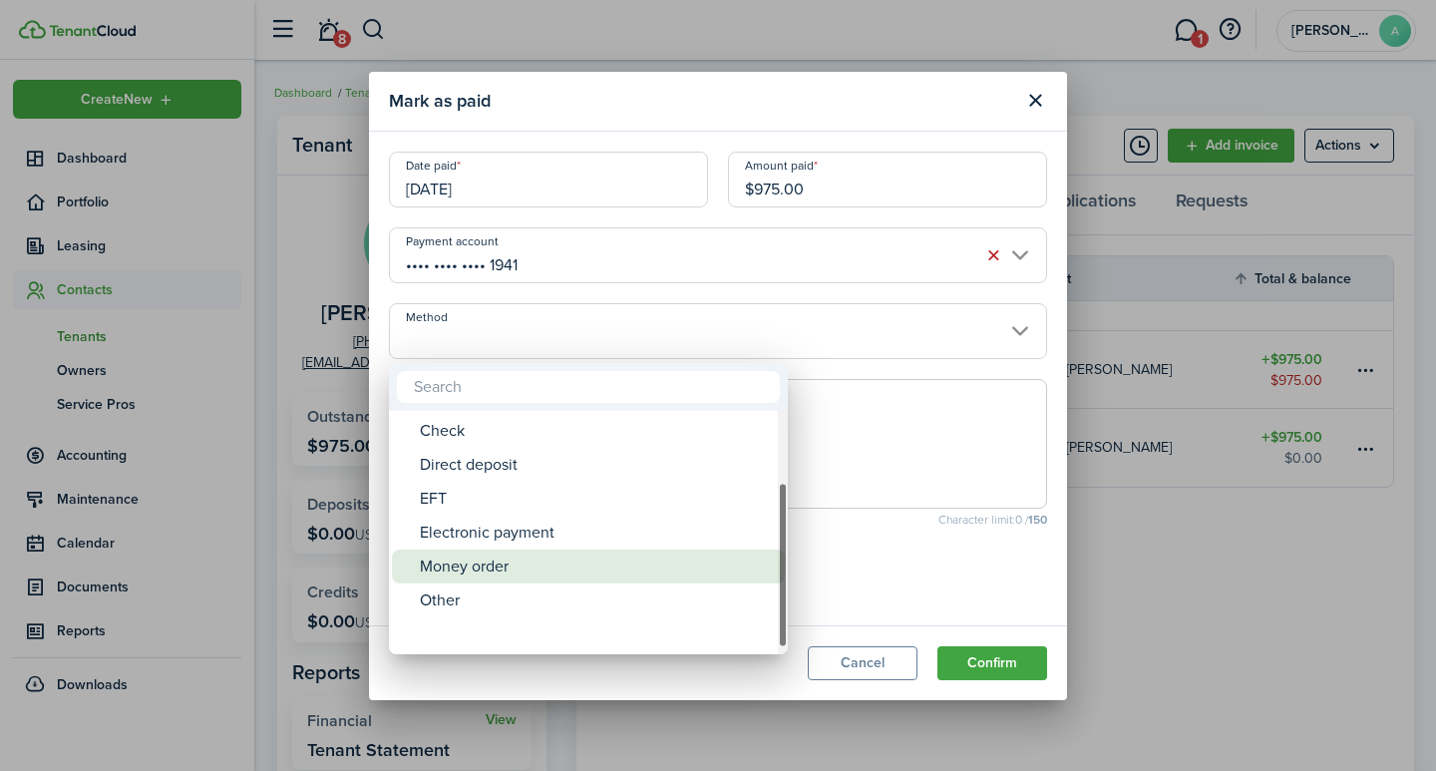
drag, startPoint x: 780, startPoint y: 460, endPoint x: 601, endPoint y: 575, distance: 212.7
click at [765, 558] on mbsc-scrollview-base "ACH Card Cash Cashier's check Check Direct deposit EFT Electronic payment Money…" at bounding box center [588, 532] width 399 height 239
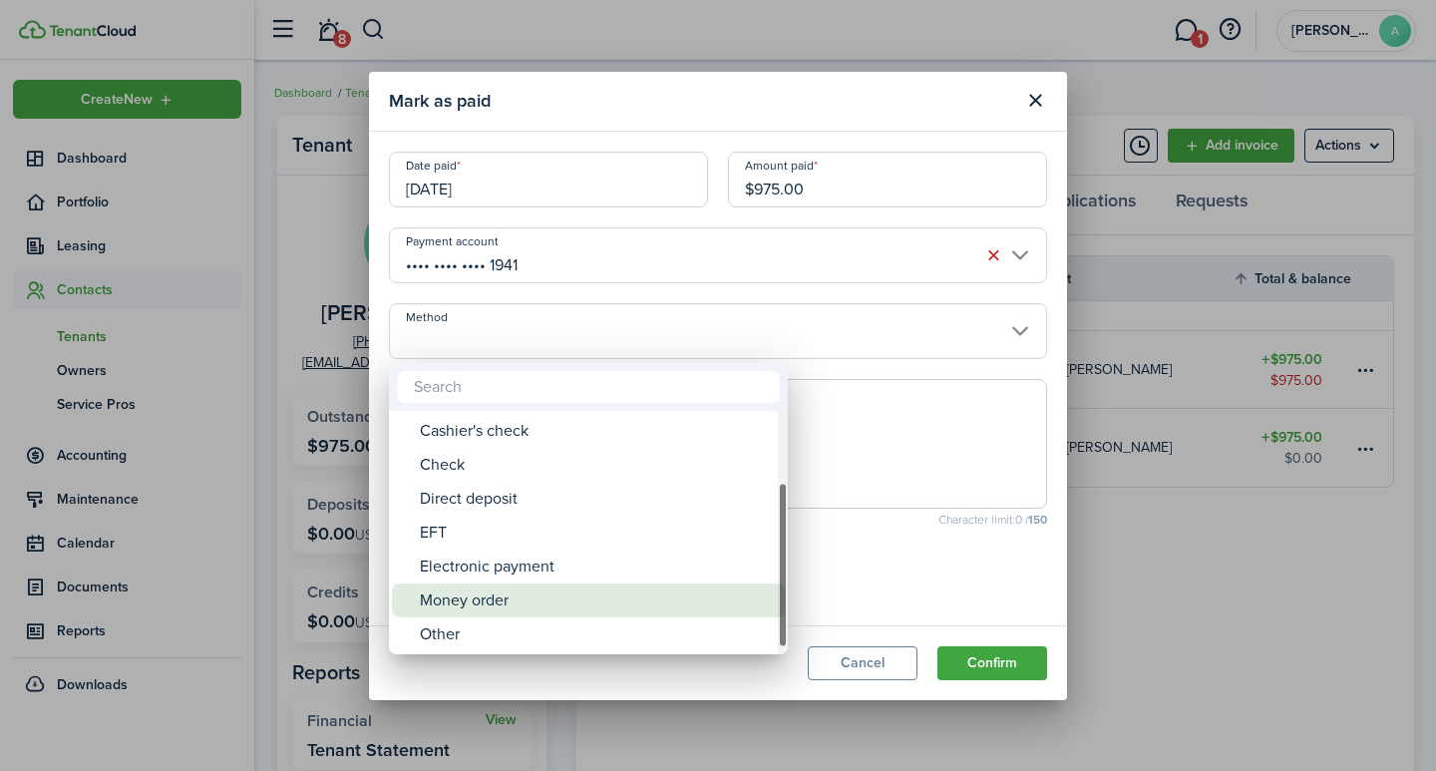
click at [527, 585] on div "Money order" at bounding box center [596, 600] width 353 height 34
type input "Money order"
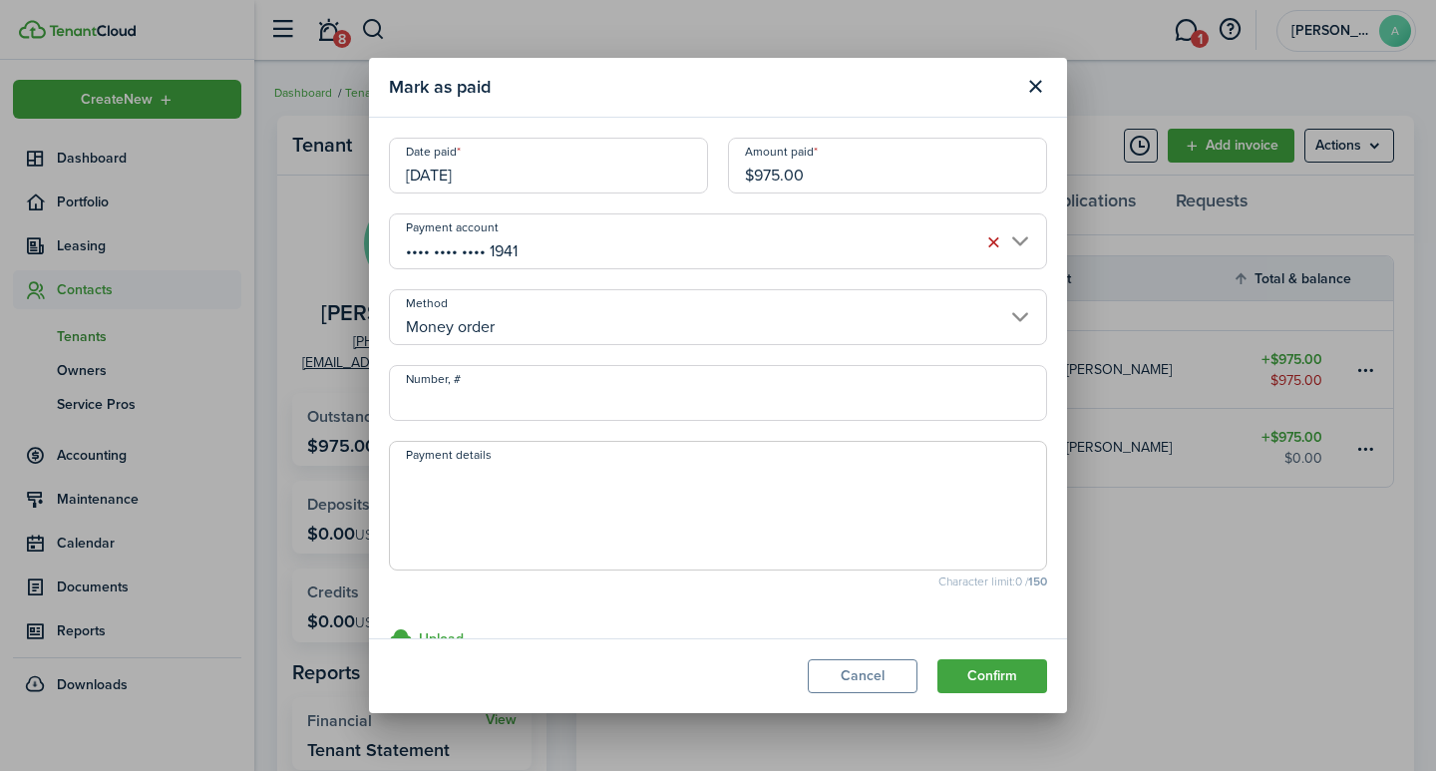
click at [545, 396] on input "Number, #" at bounding box center [718, 393] width 658 height 56
type input "22-104558629"
click at [553, 533] on textarea "Payment details" at bounding box center [718, 512] width 656 height 96
type textarea "September rent"
click at [981, 666] on button "Confirm" at bounding box center [993, 676] width 110 height 34
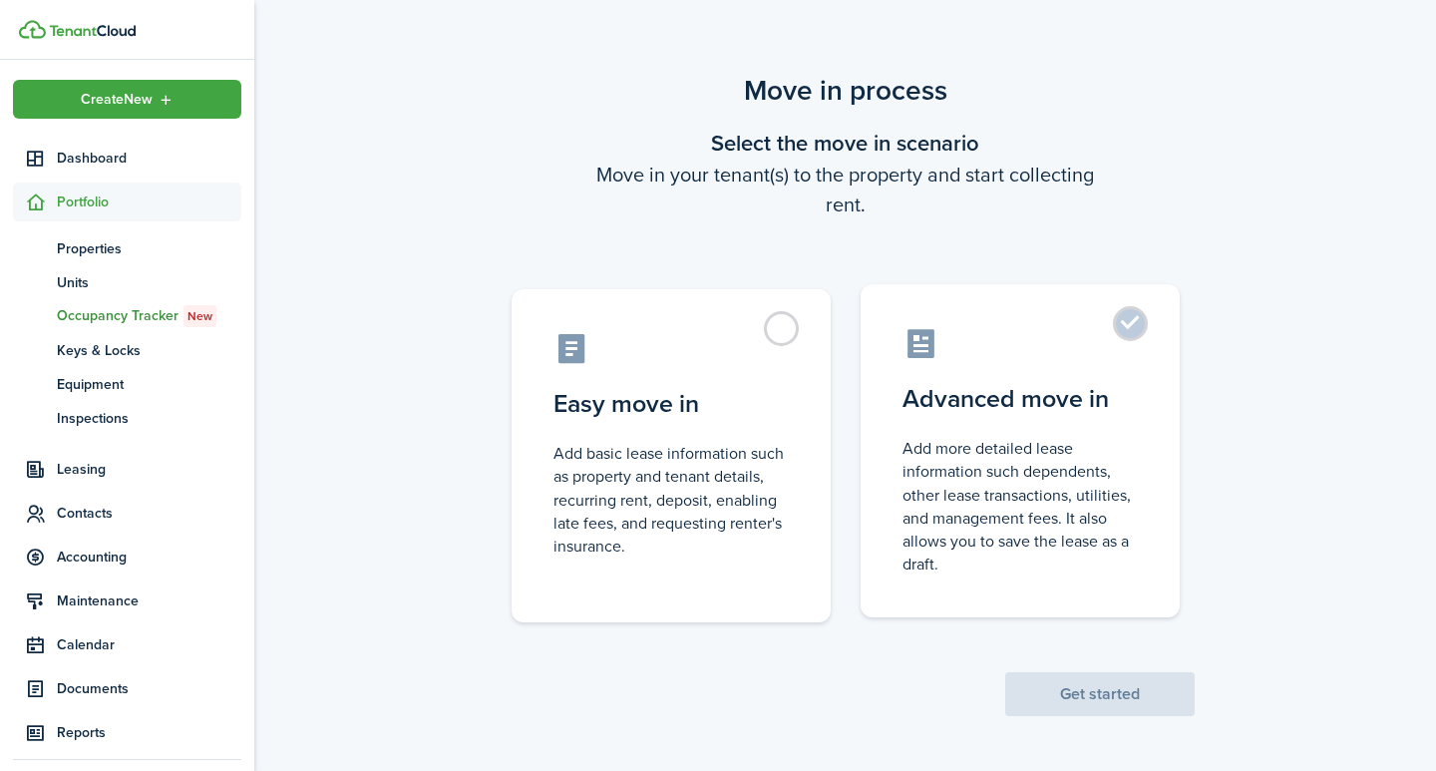
click at [1140, 332] on label "Advanced move in Add more detailed lease information such dependents, other lea…" at bounding box center [1020, 450] width 319 height 333
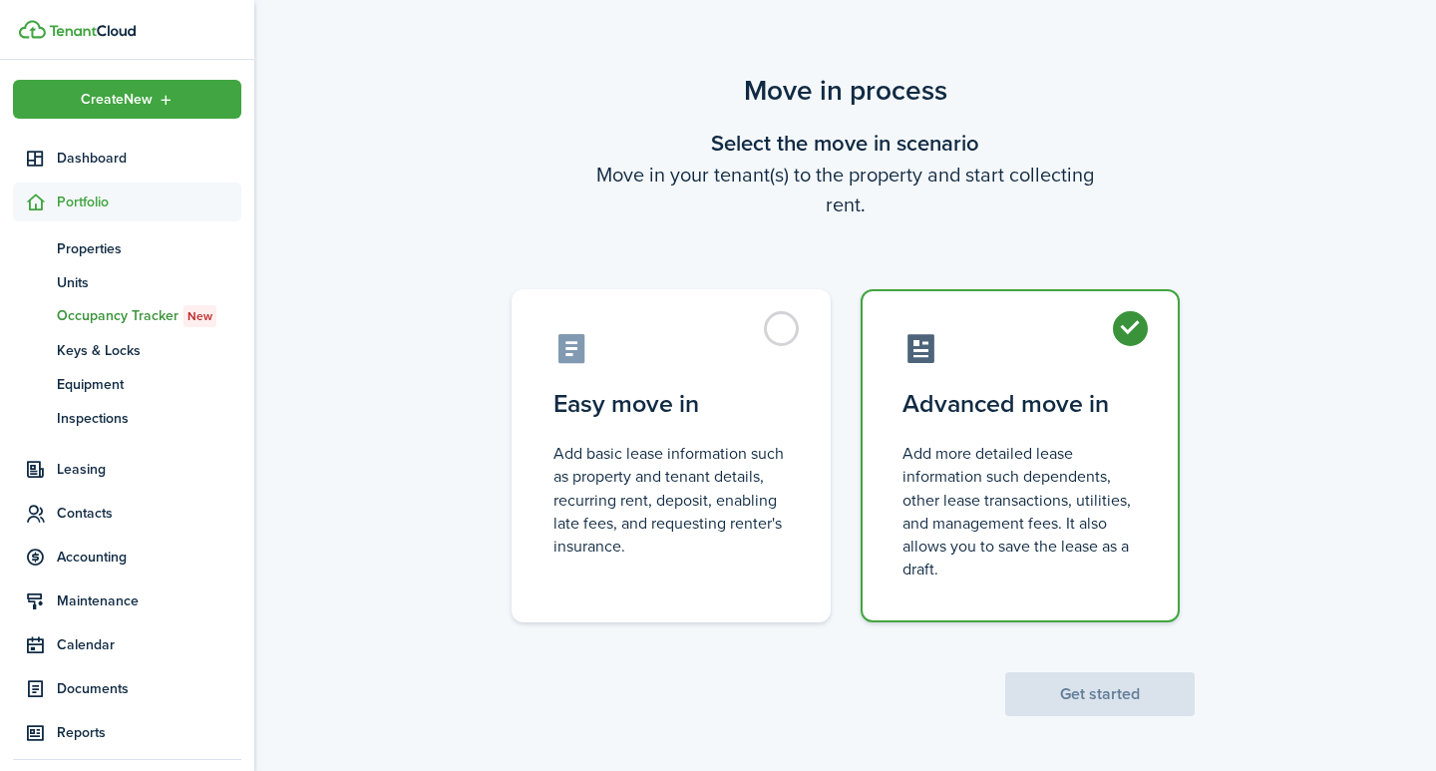
radio input "true"
click at [1078, 678] on button "Get started" at bounding box center [1099, 694] width 189 height 44
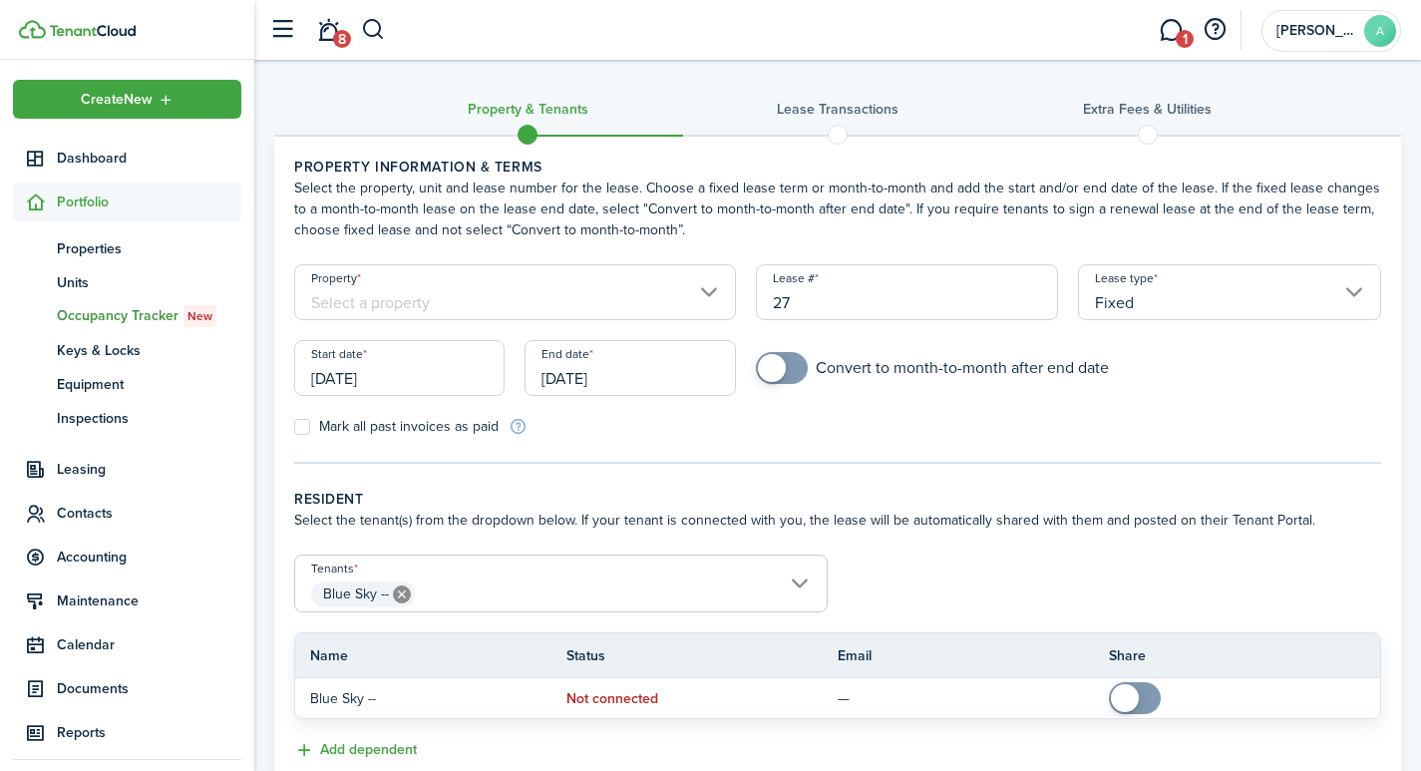
click at [436, 287] on input "Property" at bounding box center [515, 292] width 442 height 56
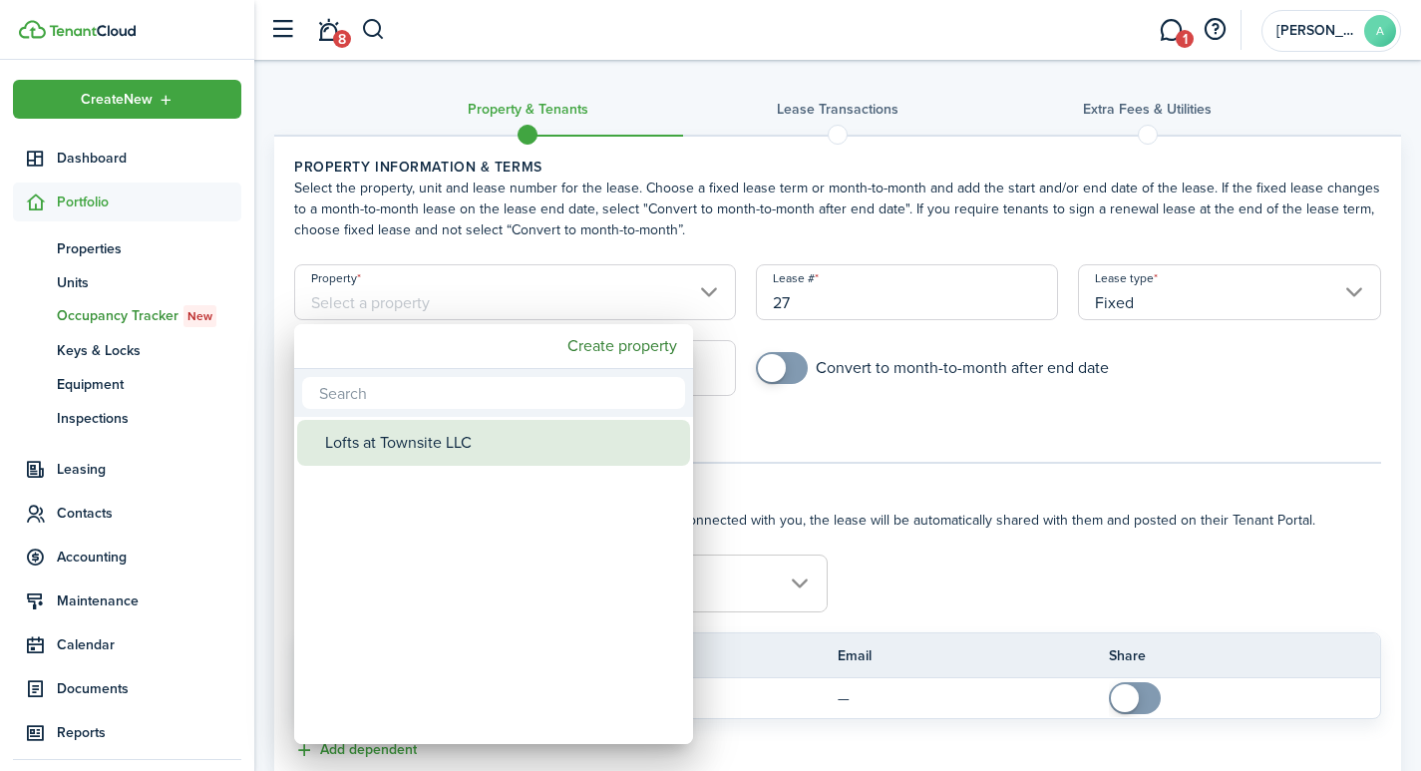
click at [402, 439] on div "Lofts at Townsite LLC" at bounding box center [501, 443] width 353 height 46
type input "Lofts at Townsite LLC"
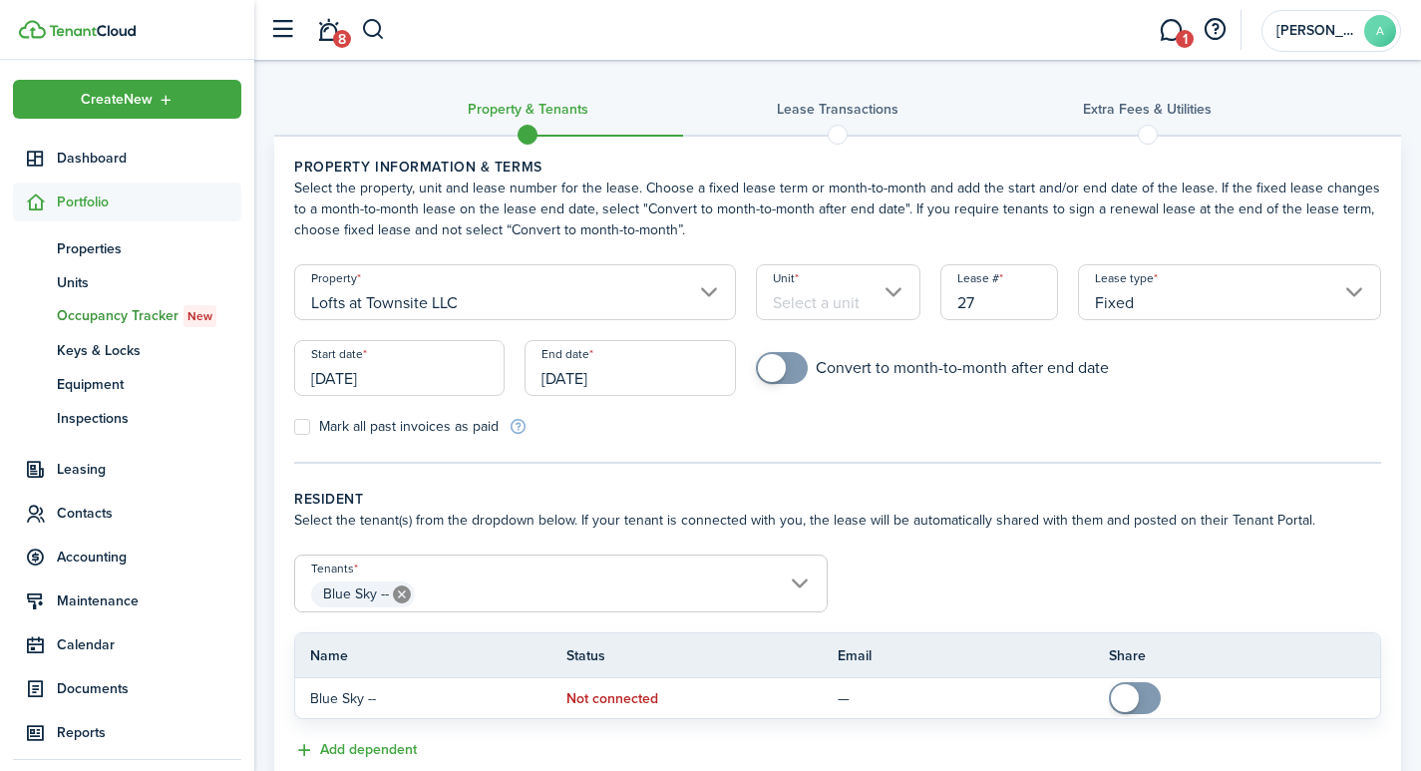
click at [816, 289] on input "Unit" at bounding box center [838, 292] width 165 height 56
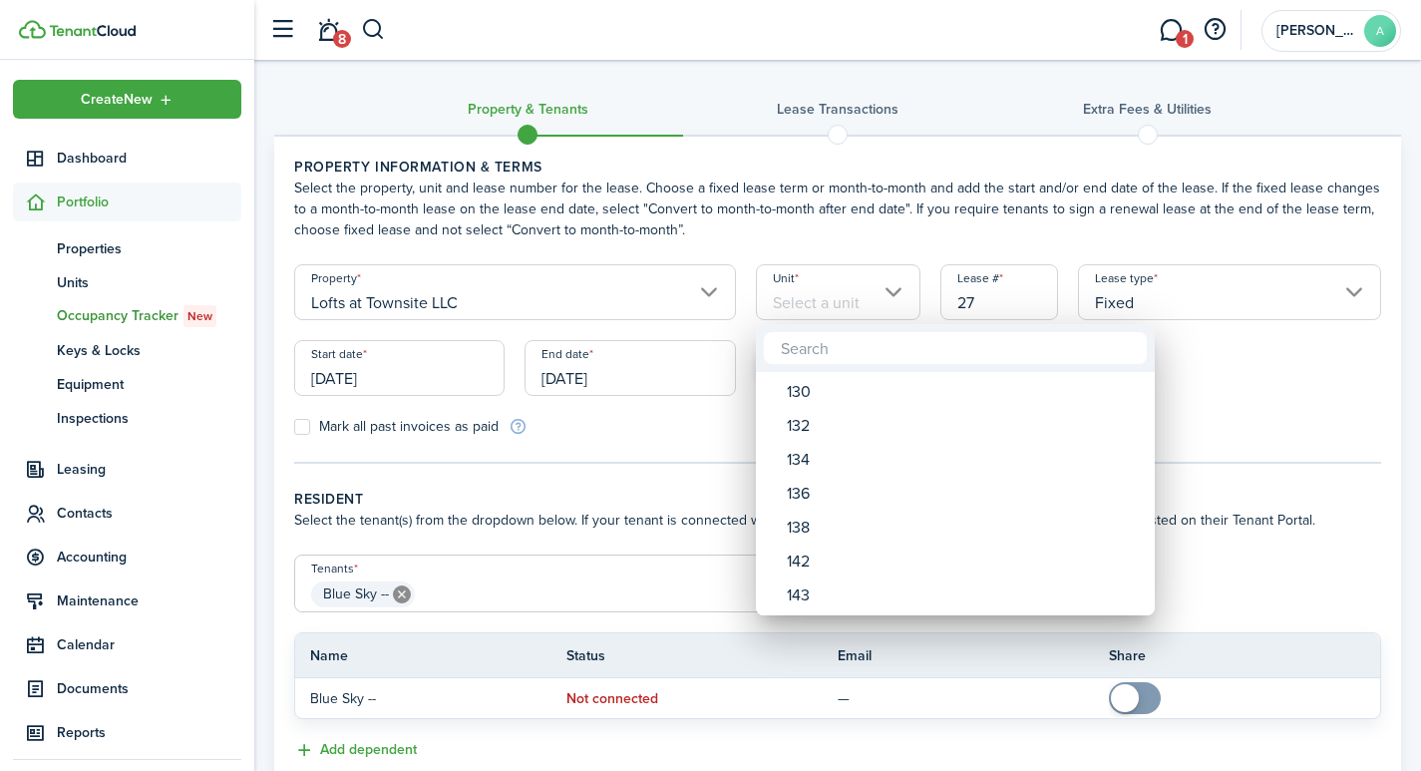
click at [807, 301] on div at bounding box center [710, 385] width 1740 height 1090
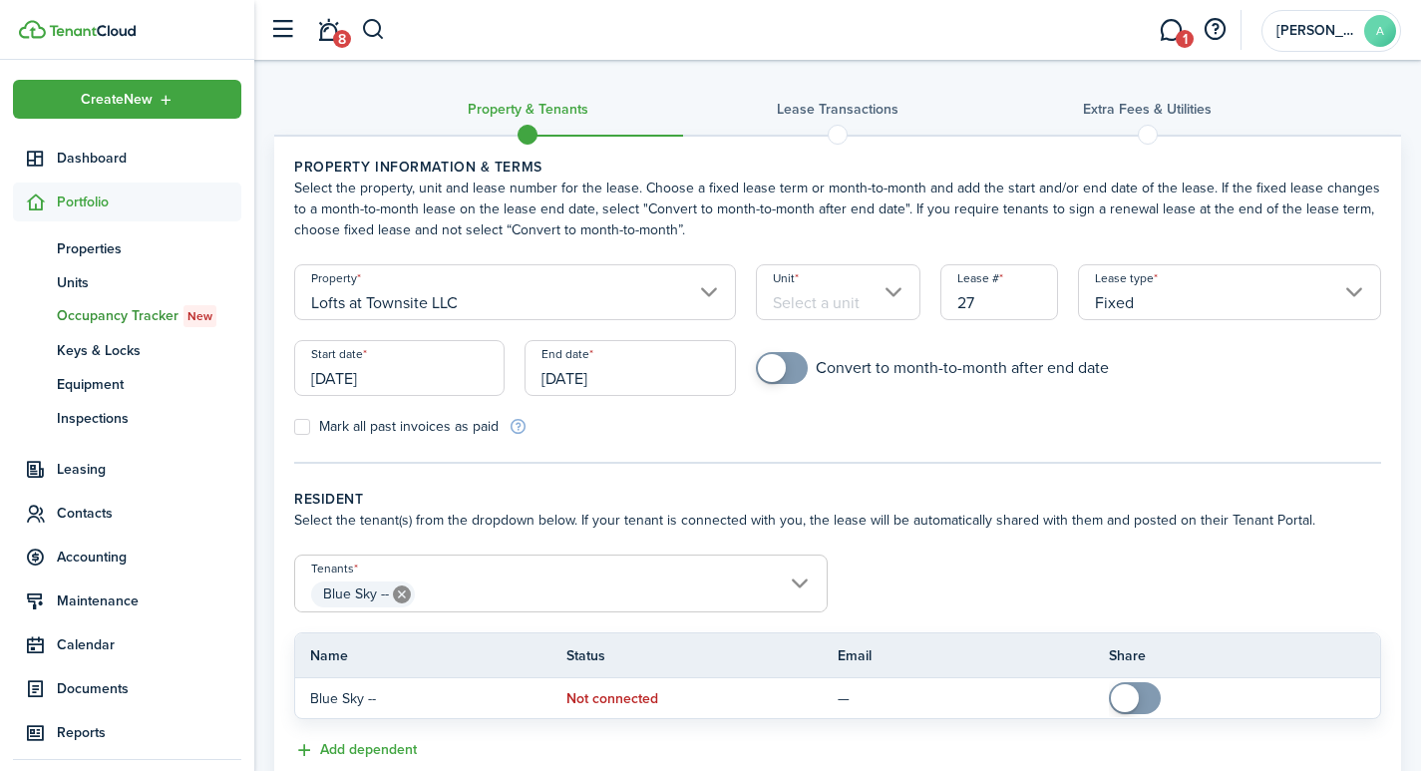
click at [835, 311] on input "Unit" at bounding box center [838, 292] width 165 height 56
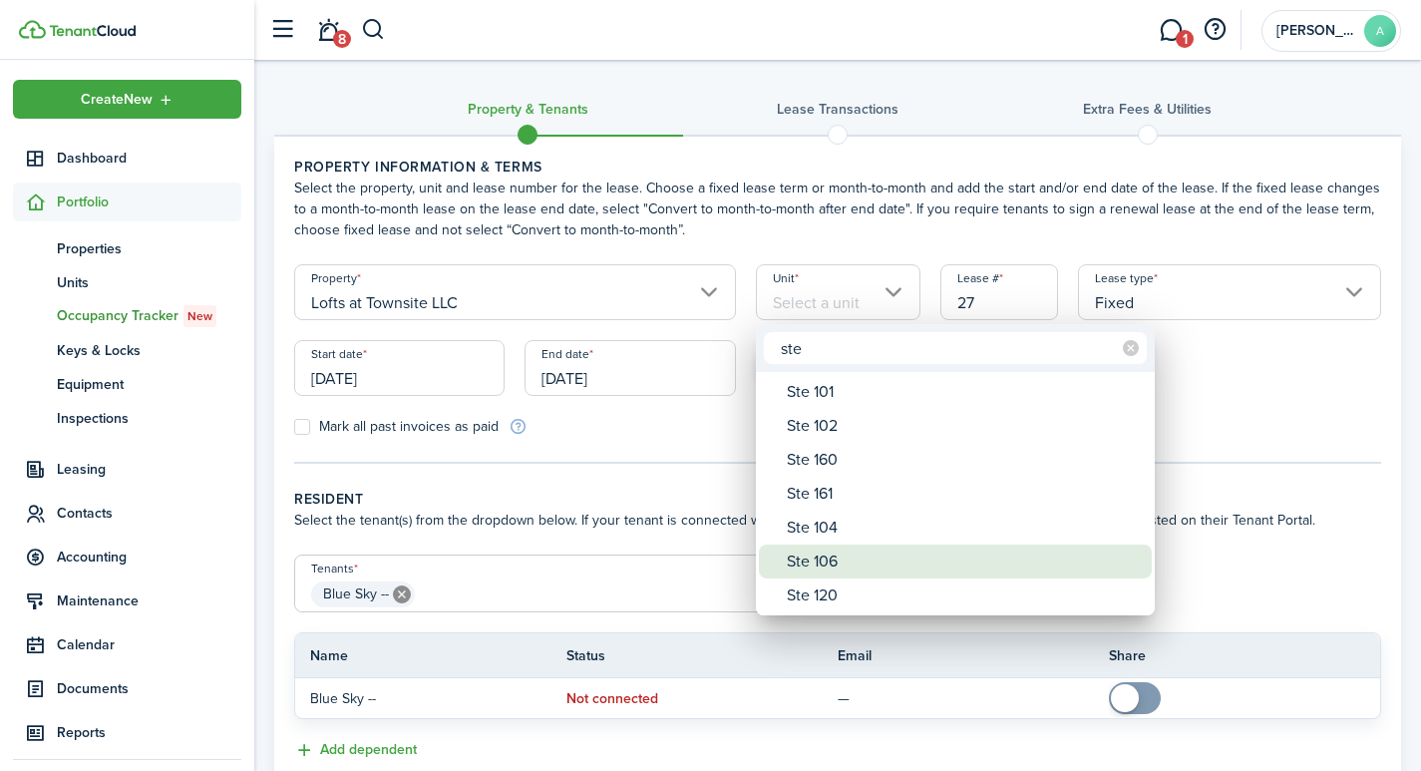
type input "ste"
click at [804, 561] on div "Ste 106" at bounding box center [963, 562] width 353 height 34
type input "Ste 106"
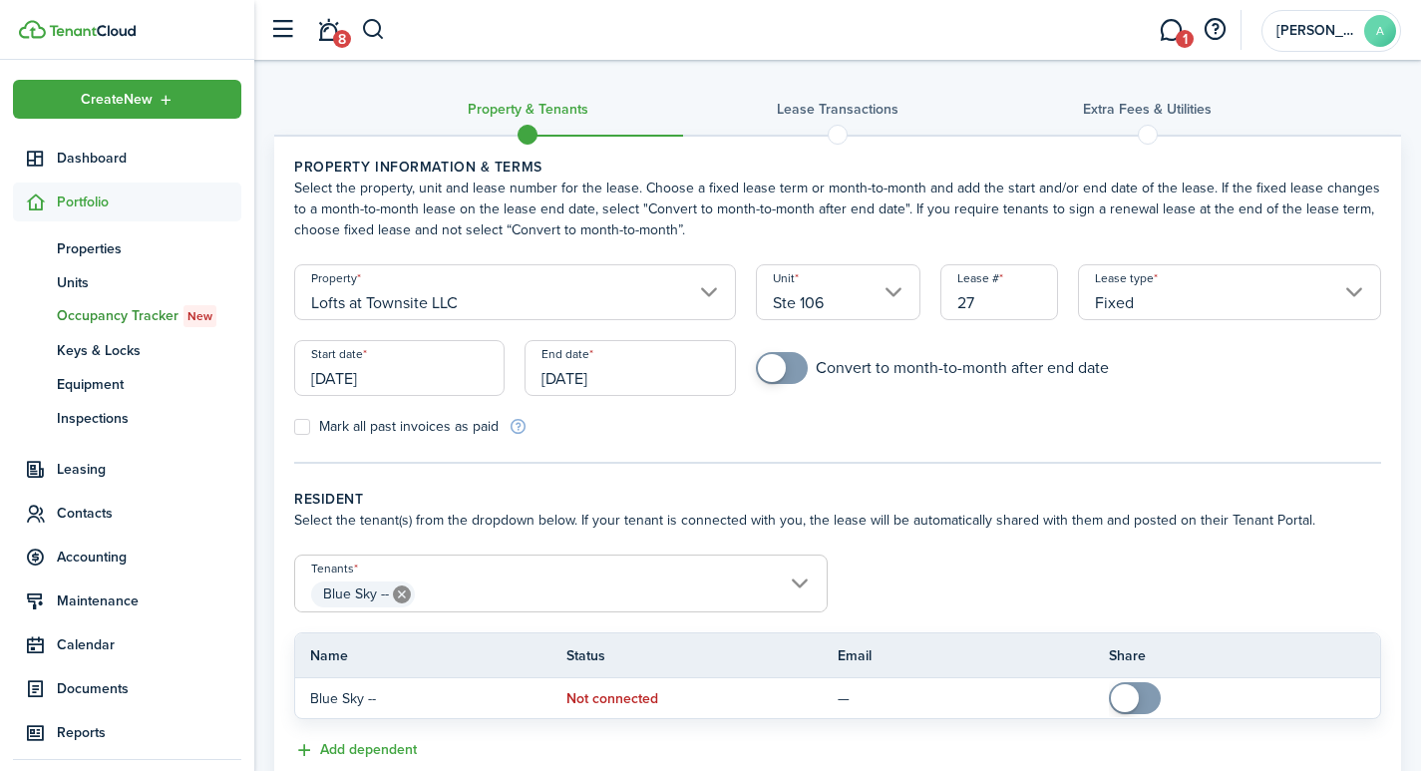
drag, startPoint x: 987, startPoint y: 297, endPoint x: 932, endPoint y: 297, distance: 55.9
click at [932, 297] on div "Lease # 27" at bounding box center [1000, 302] width 139 height 76
click at [1352, 281] on input "Fixed" at bounding box center [1229, 292] width 303 height 56
type input "1061"
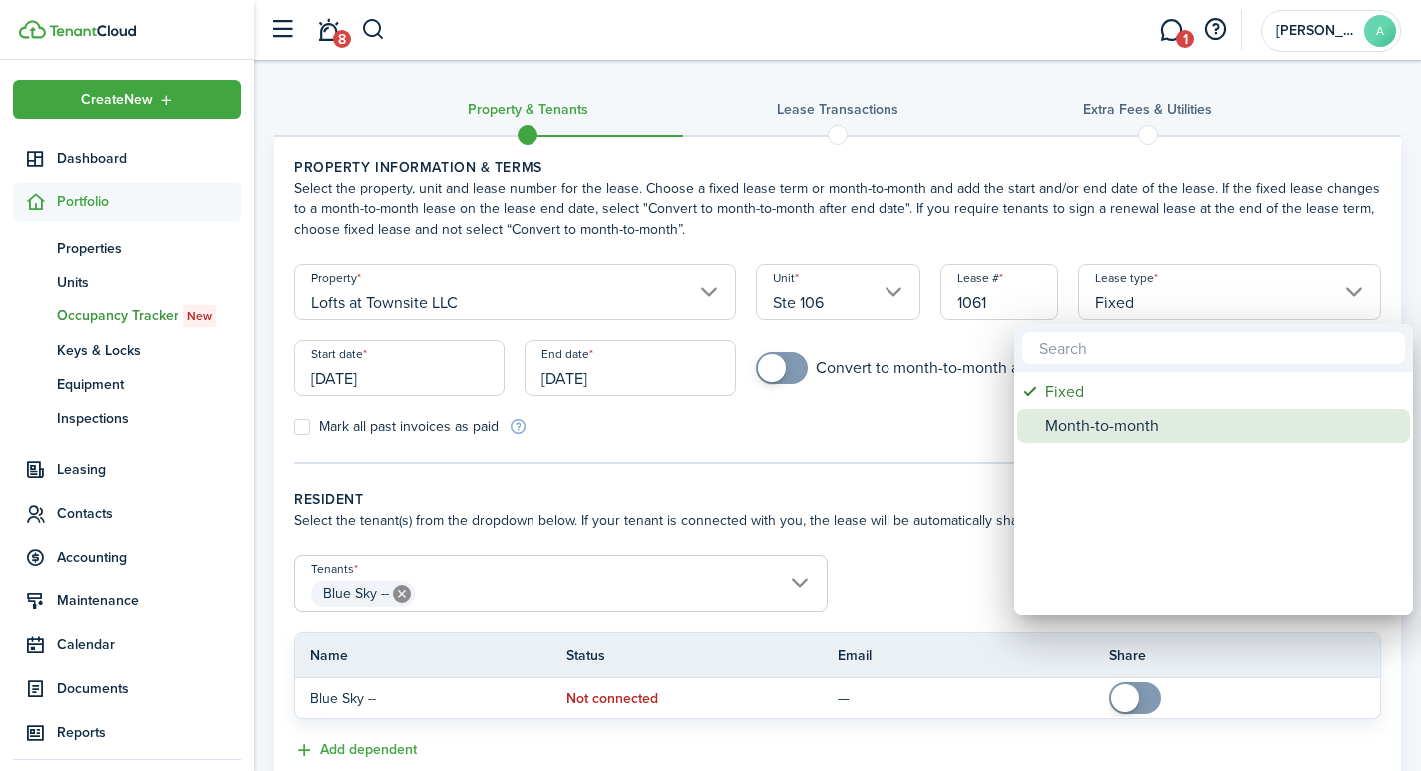
click at [1126, 422] on div "Month-to-month" at bounding box center [1221, 426] width 353 height 34
type input "Month-to-month"
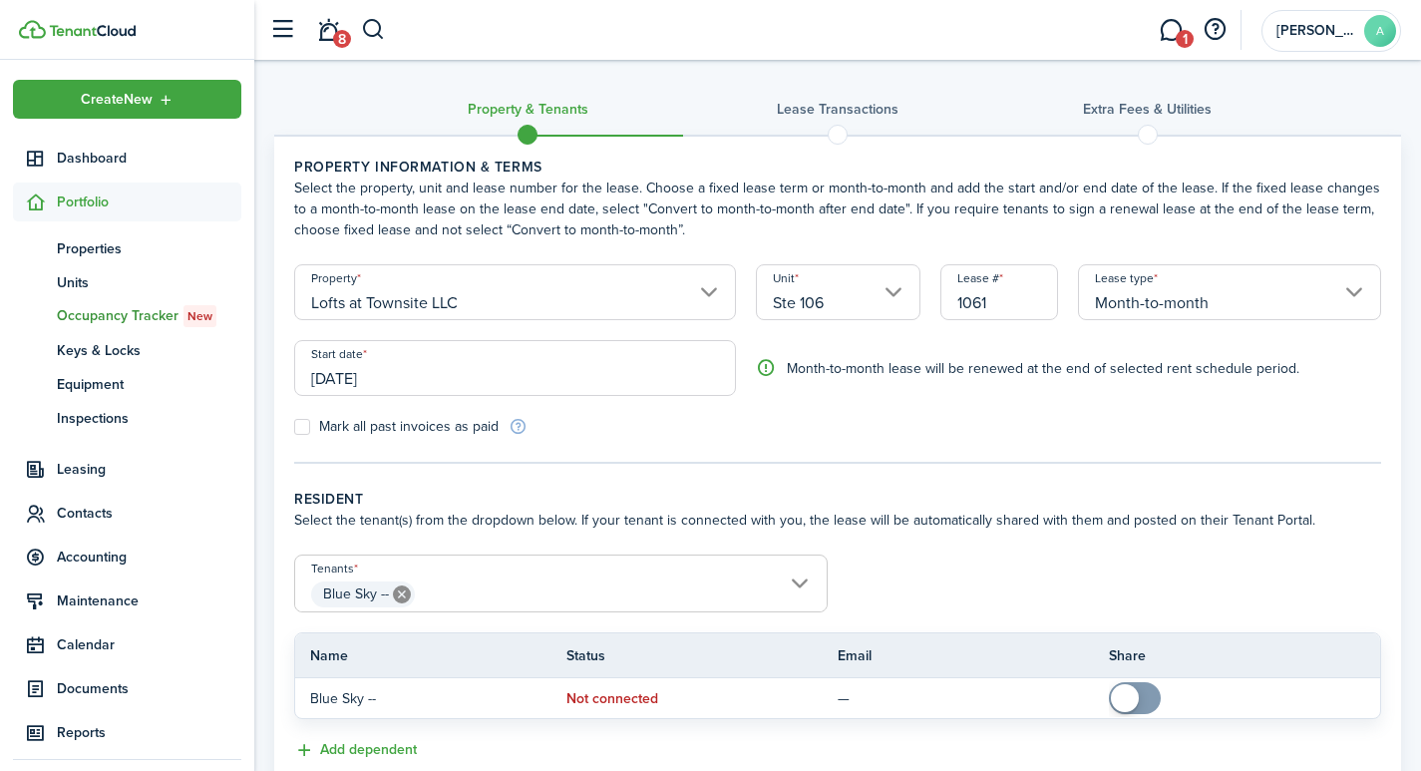
click at [418, 377] on input "[DATE]" at bounding box center [515, 368] width 442 height 56
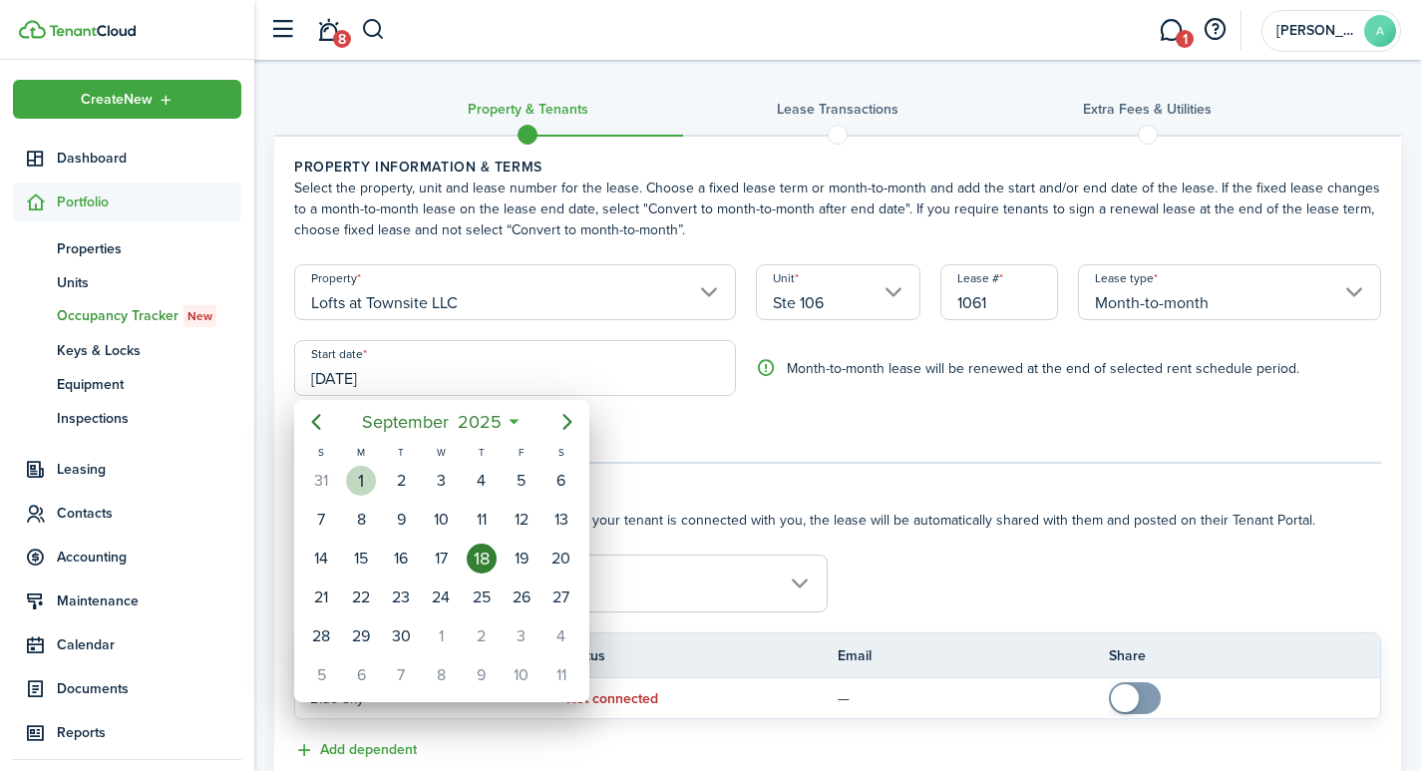
click at [360, 479] on div "1" at bounding box center [361, 481] width 30 height 30
type input "[DATE]"
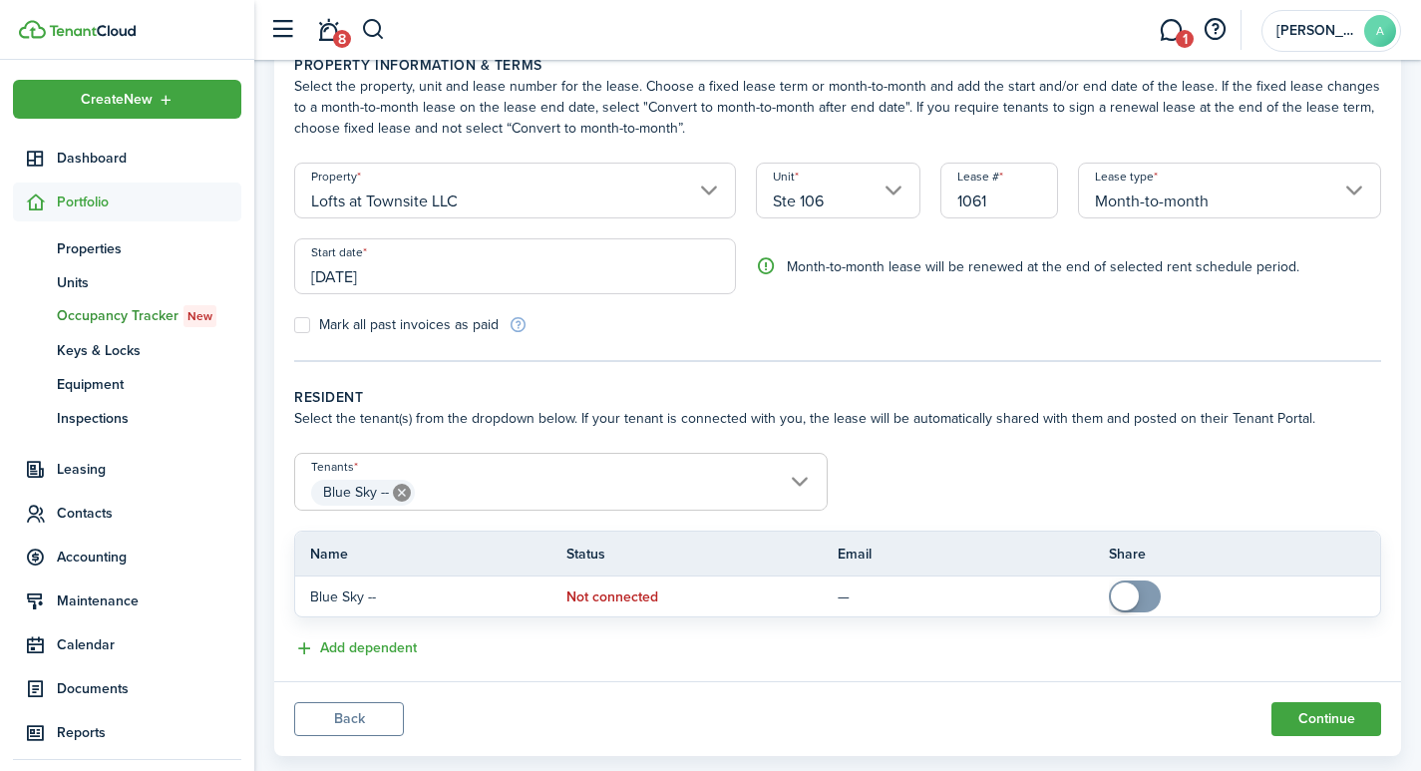
scroll to position [142, 0]
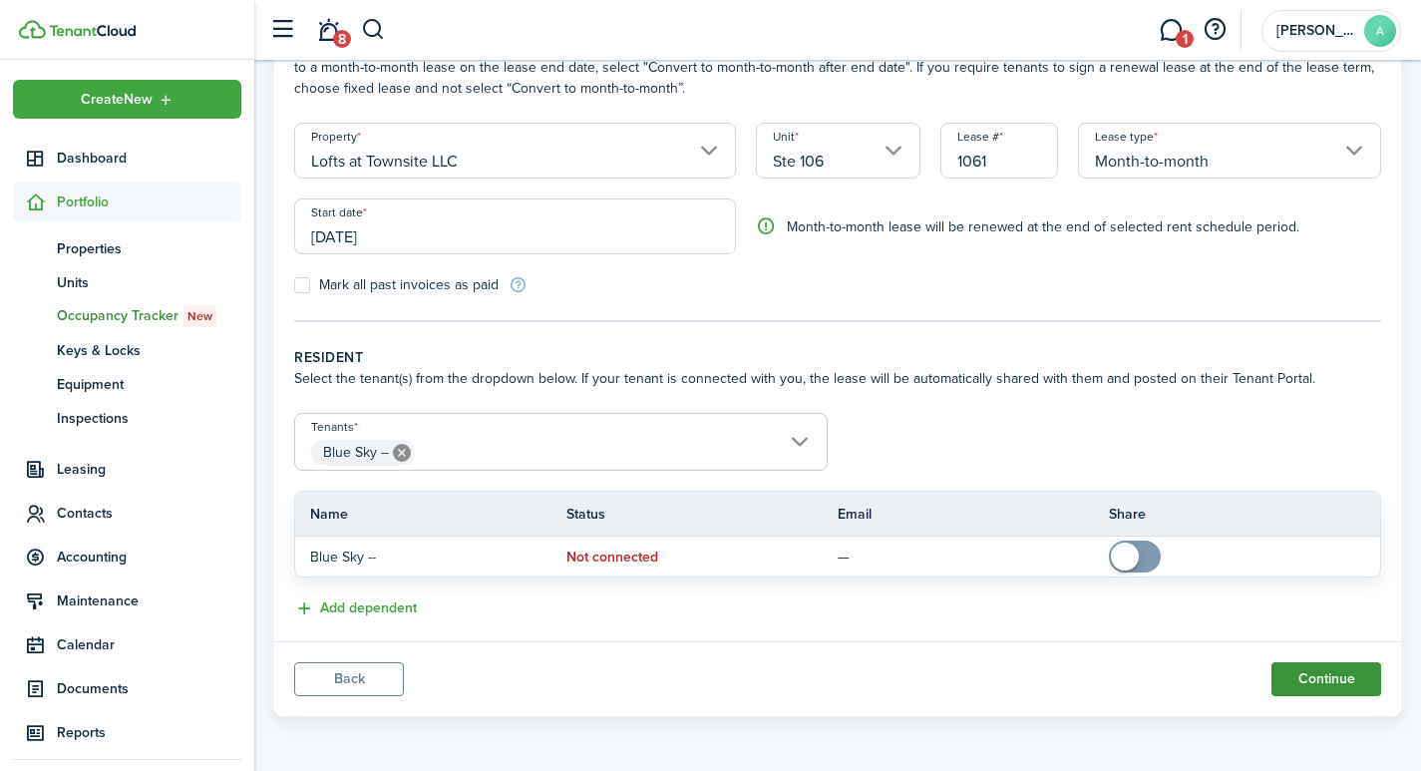
click at [1324, 678] on button "Continue" at bounding box center [1327, 679] width 110 height 34
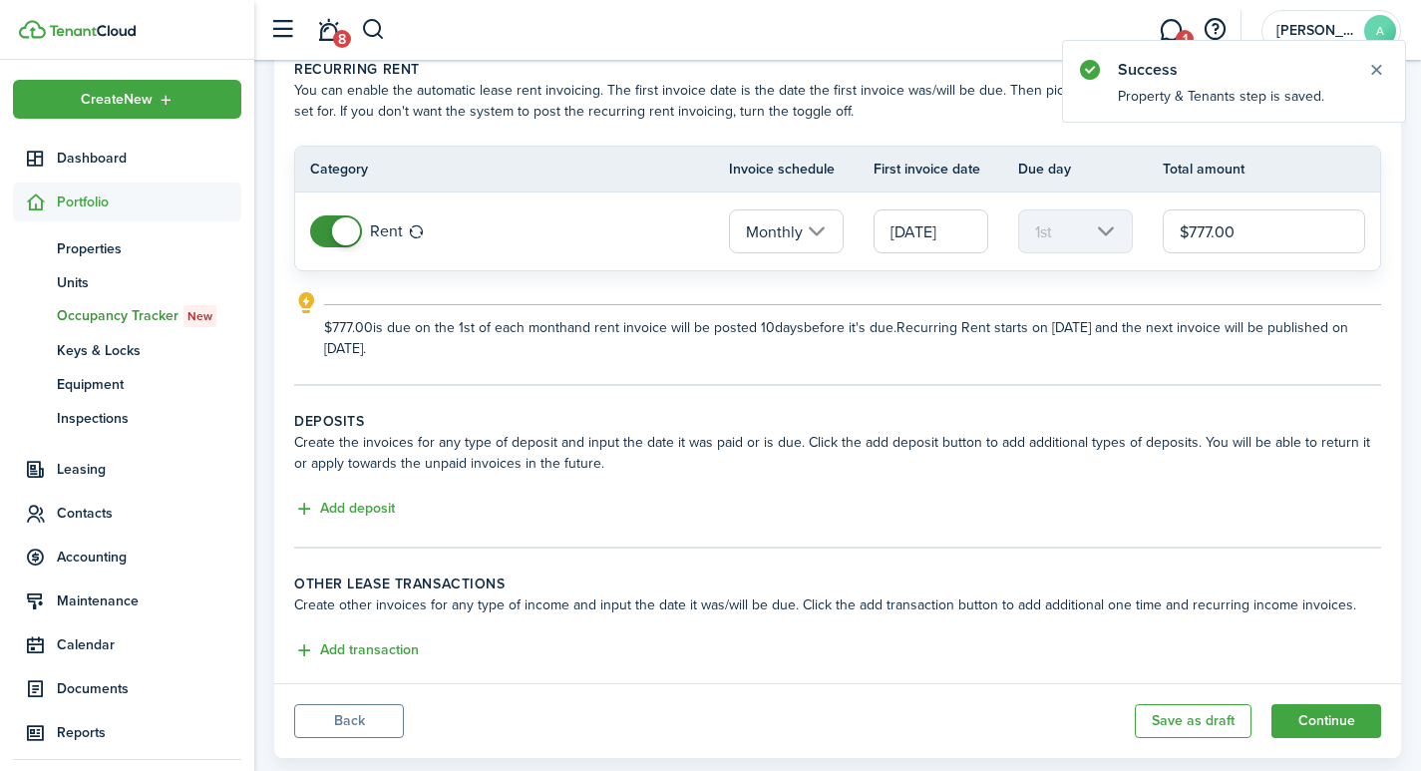
scroll to position [140, 0]
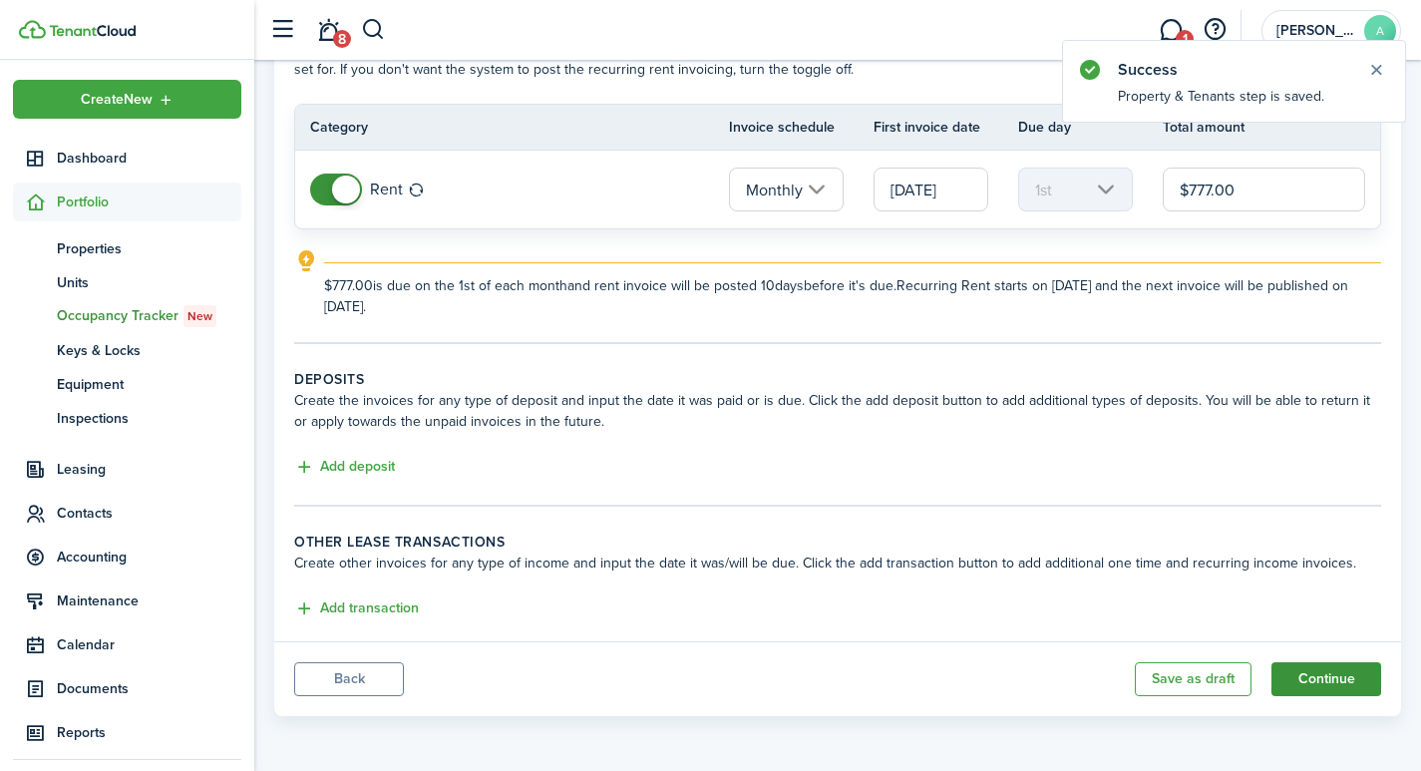
click at [1327, 671] on button "Continue" at bounding box center [1327, 679] width 110 height 34
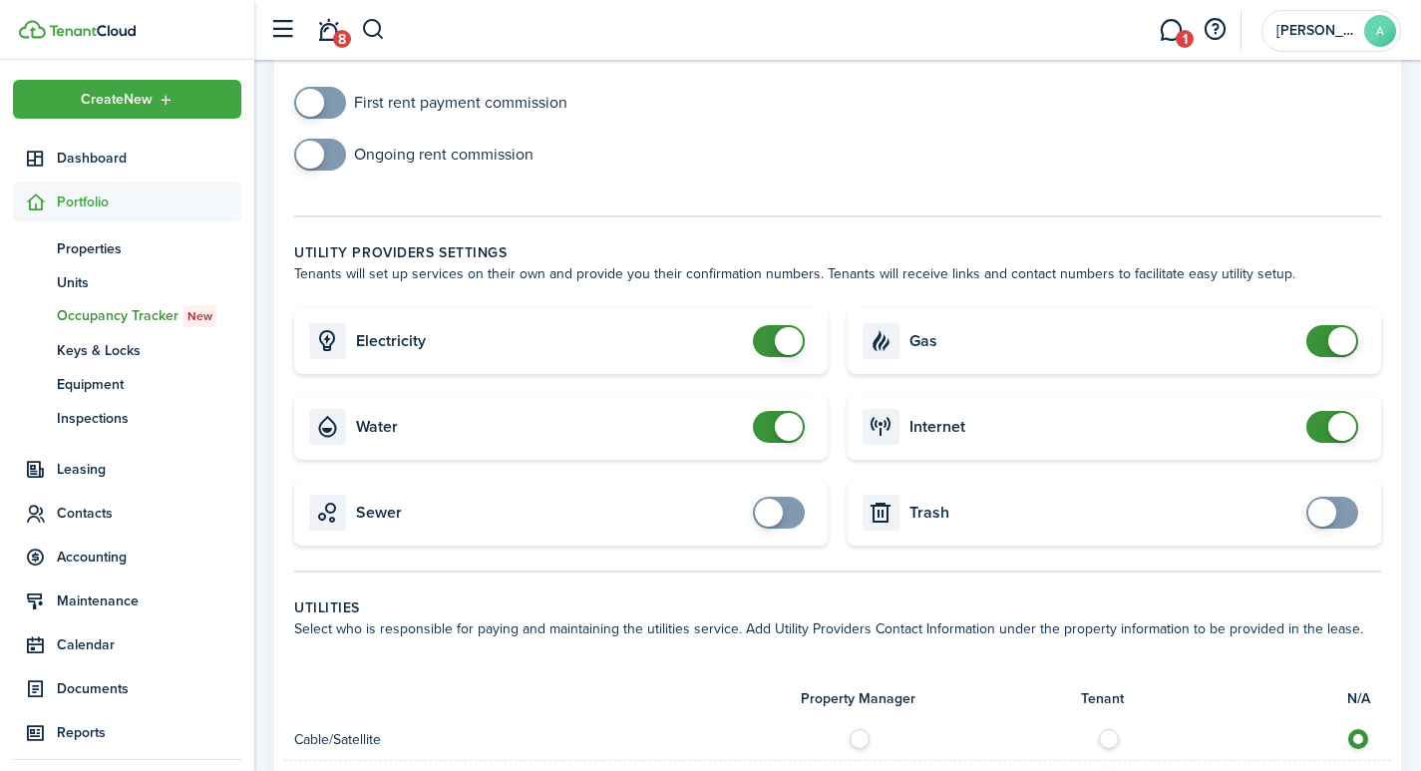
scroll to position [601, 0]
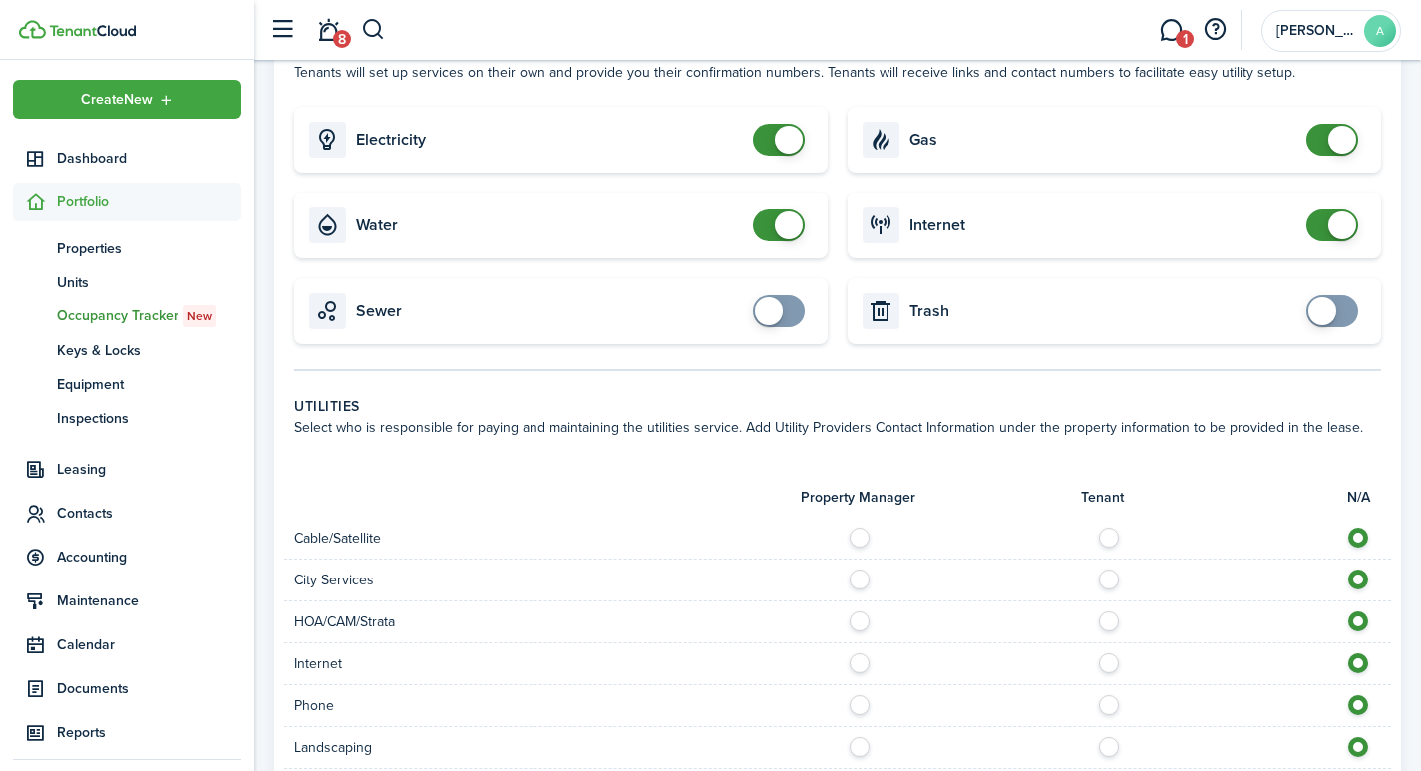
checkbox input "false"
click at [787, 133] on span at bounding box center [789, 140] width 28 height 28
checkbox input "false"
click at [793, 227] on span at bounding box center [789, 225] width 28 height 28
checkbox input "false"
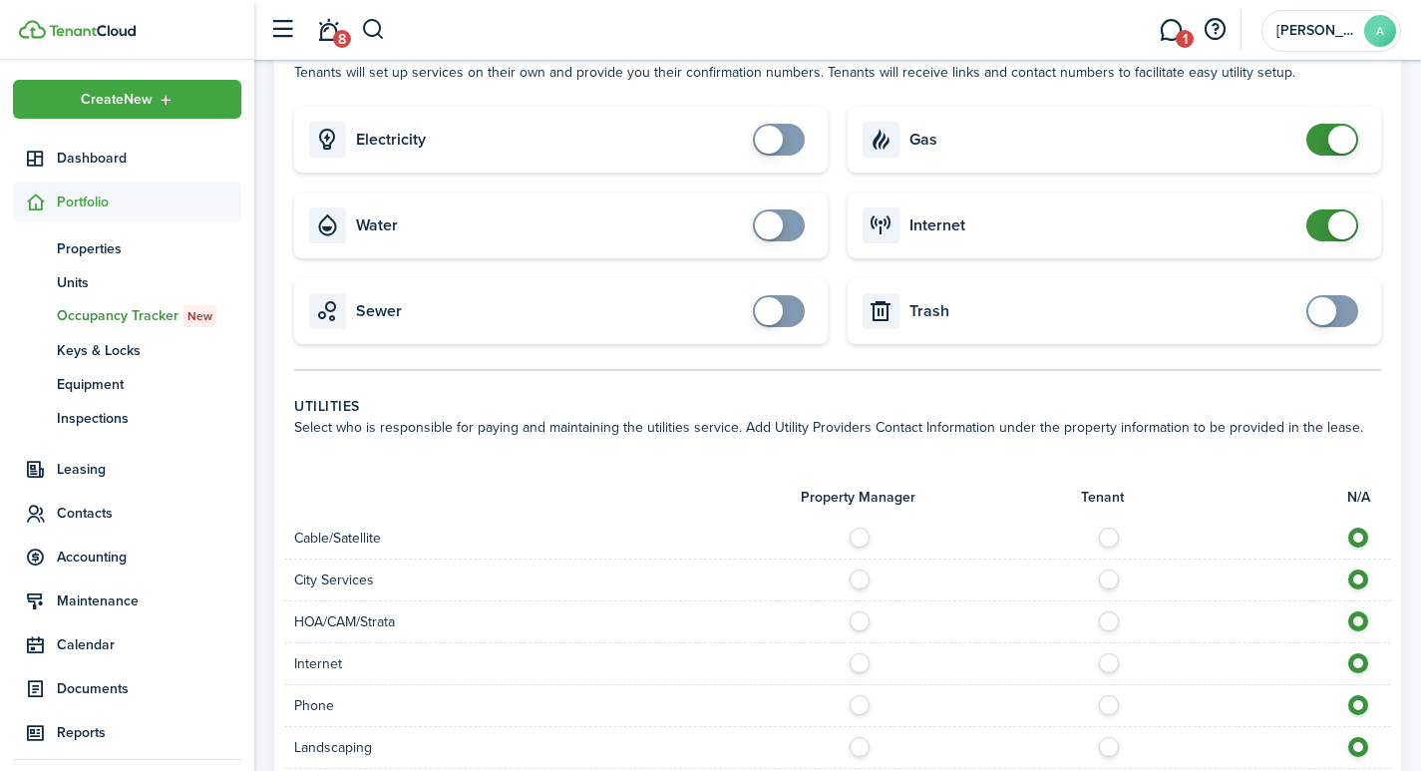
click at [1339, 147] on span at bounding box center [1342, 140] width 28 height 28
checkbox input "false"
click at [1343, 230] on span at bounding box center [1342, 225] width 28 height 28
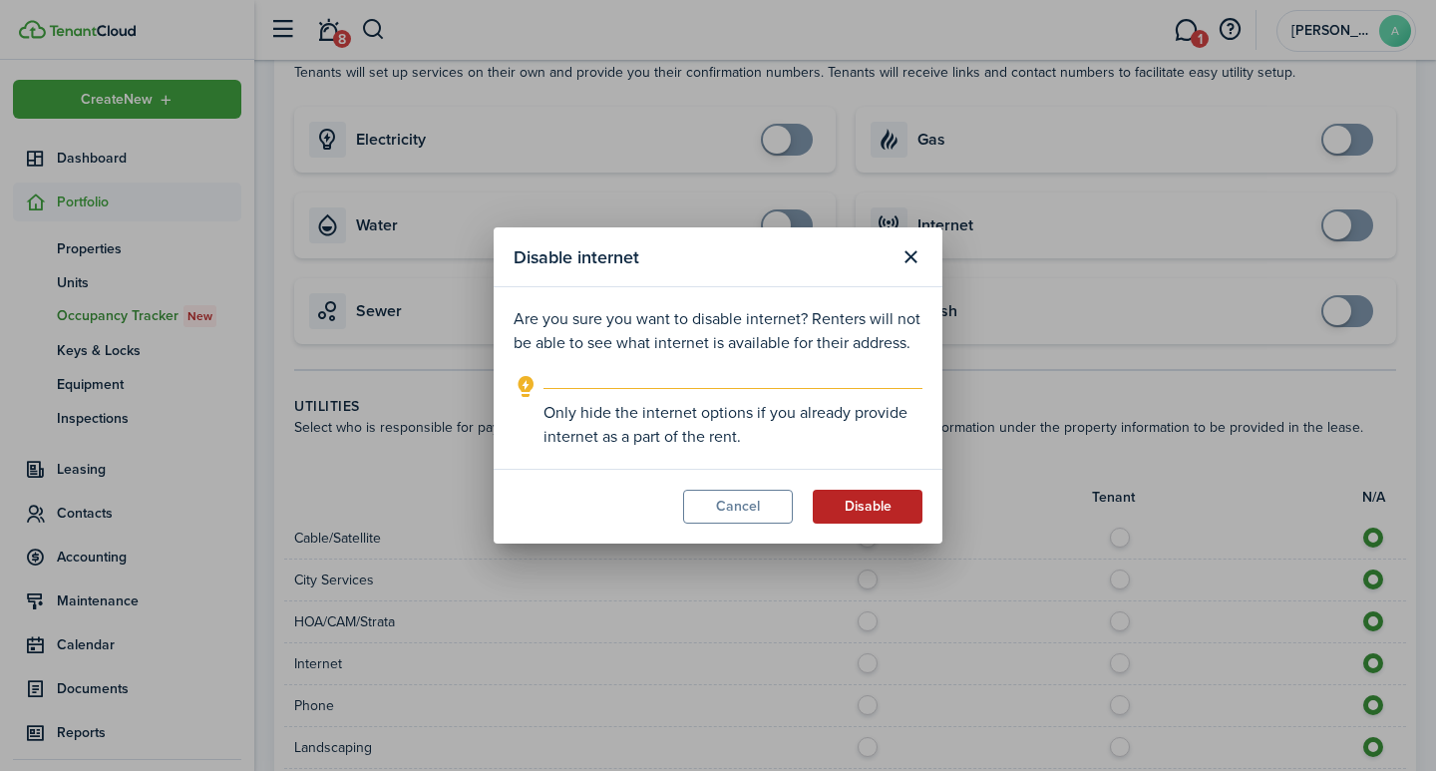
click at [848, 501] on button "Disable" at bounding box center [868, 507] width 110 height 34
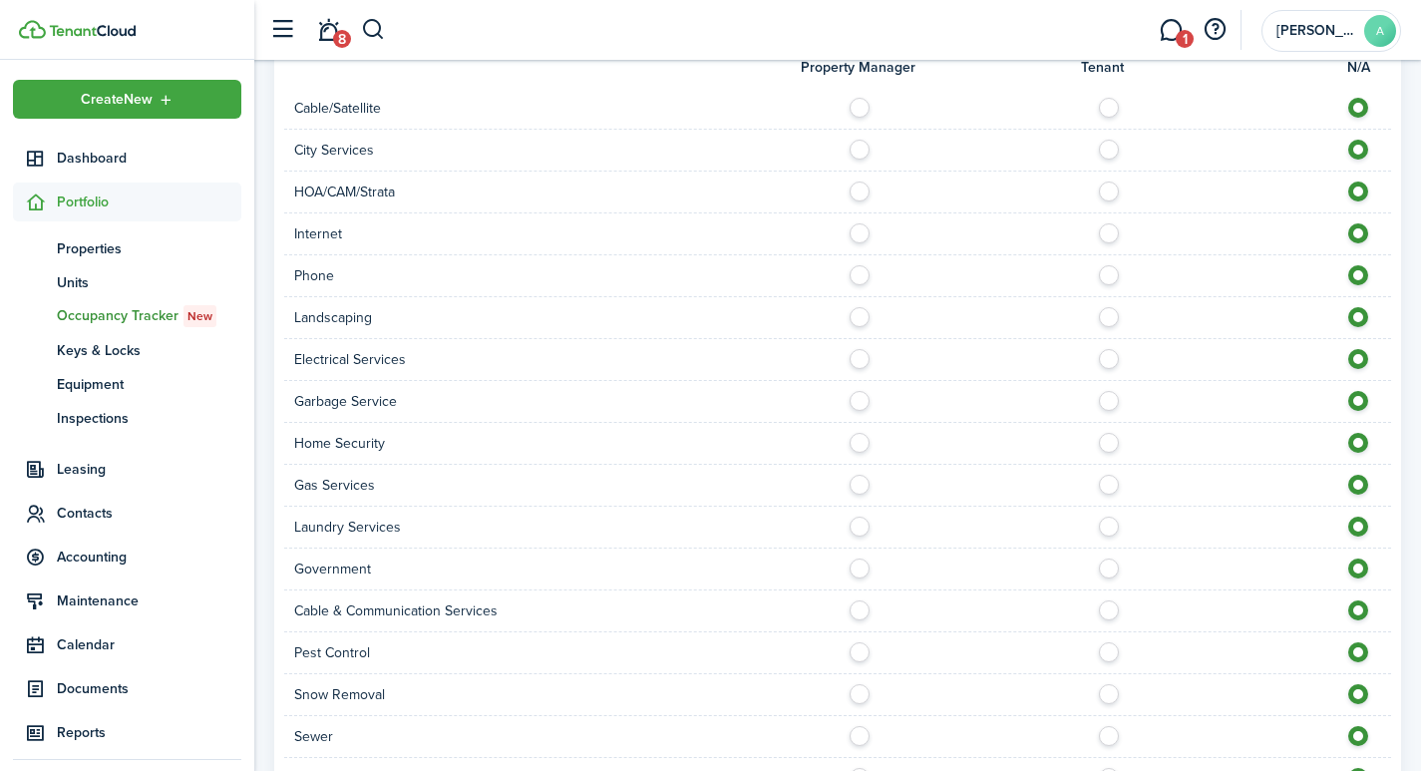
scroll to position [1209, 0]
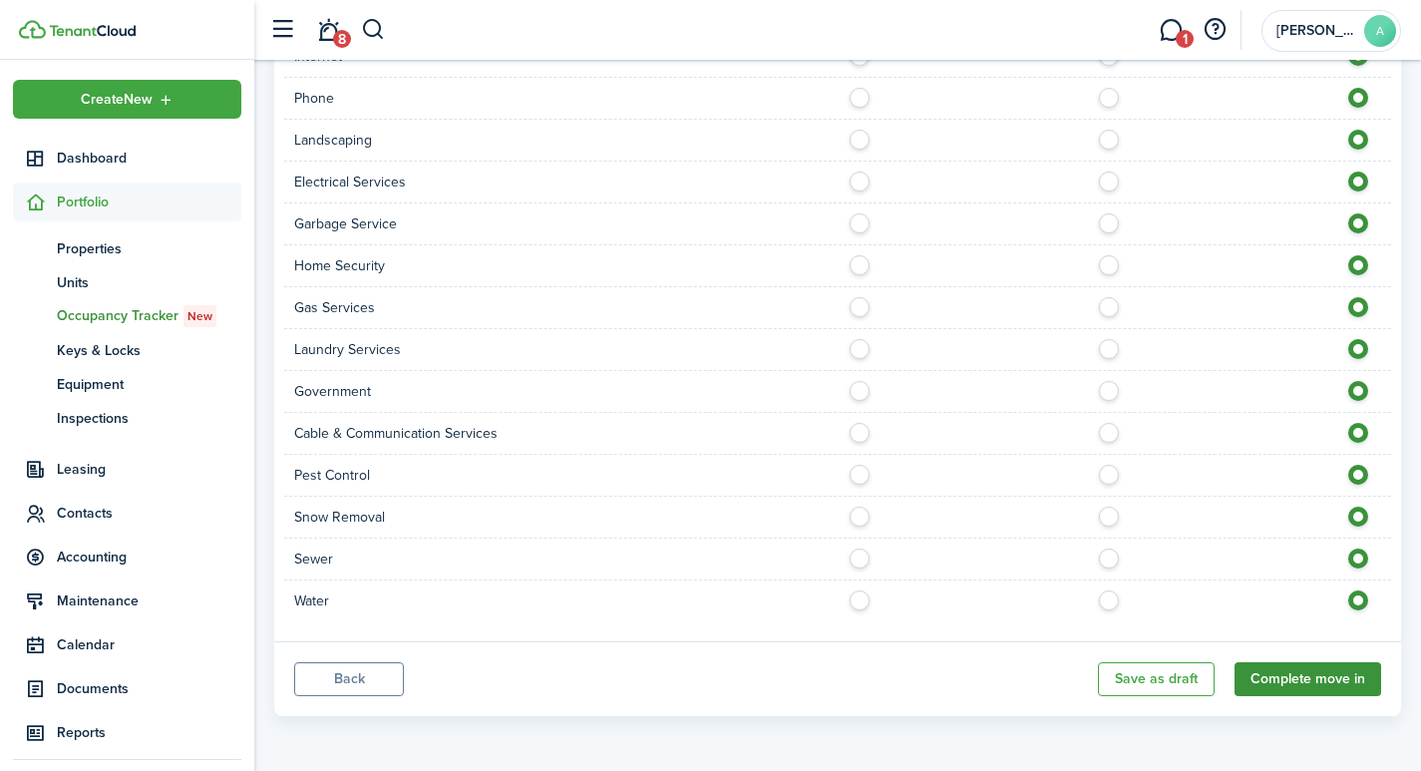
click at [1310, 666] on button "Complete move in" at bounding box center [1308, 679] width 147 height 34
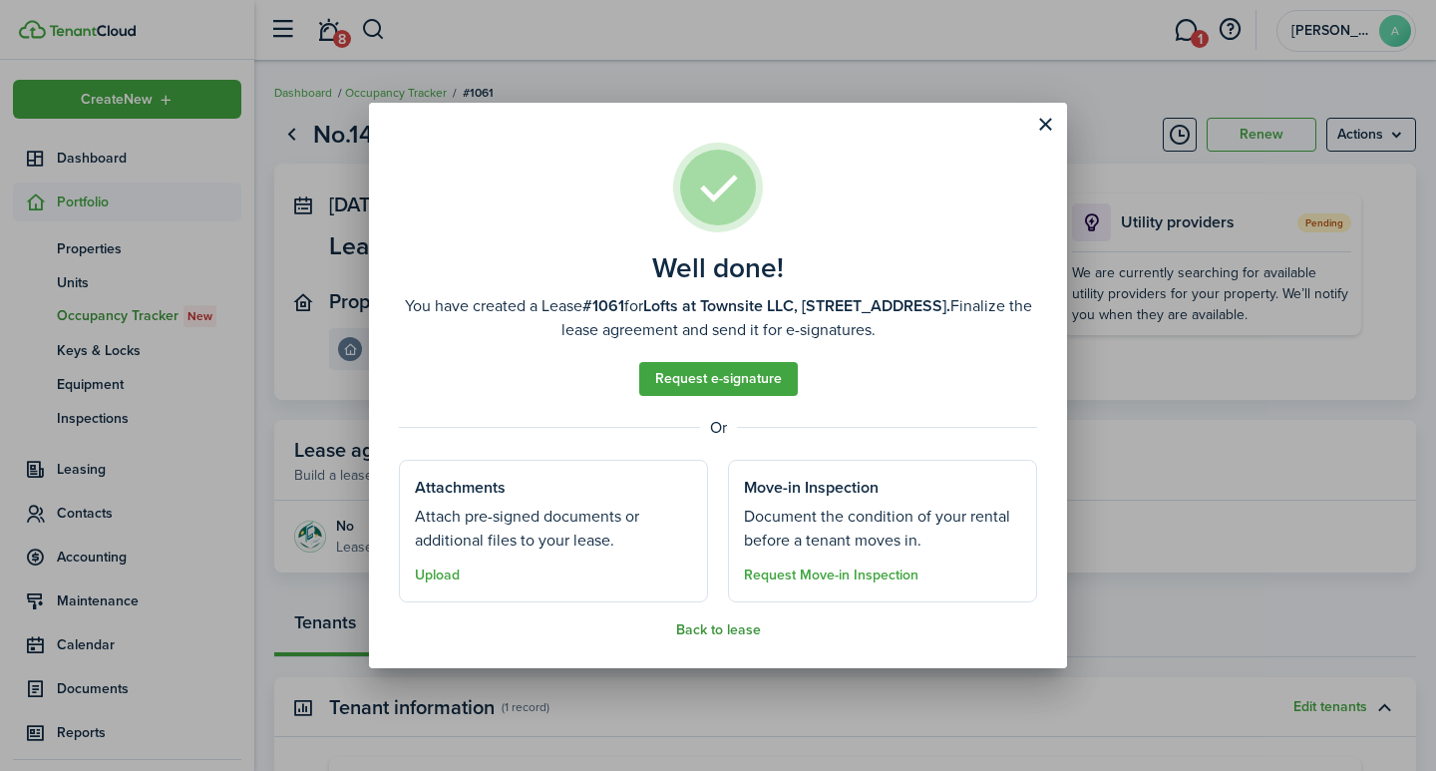
click at [695, 628] on button "Back to lease" at bounding box center [718, 630] width 85 height 16
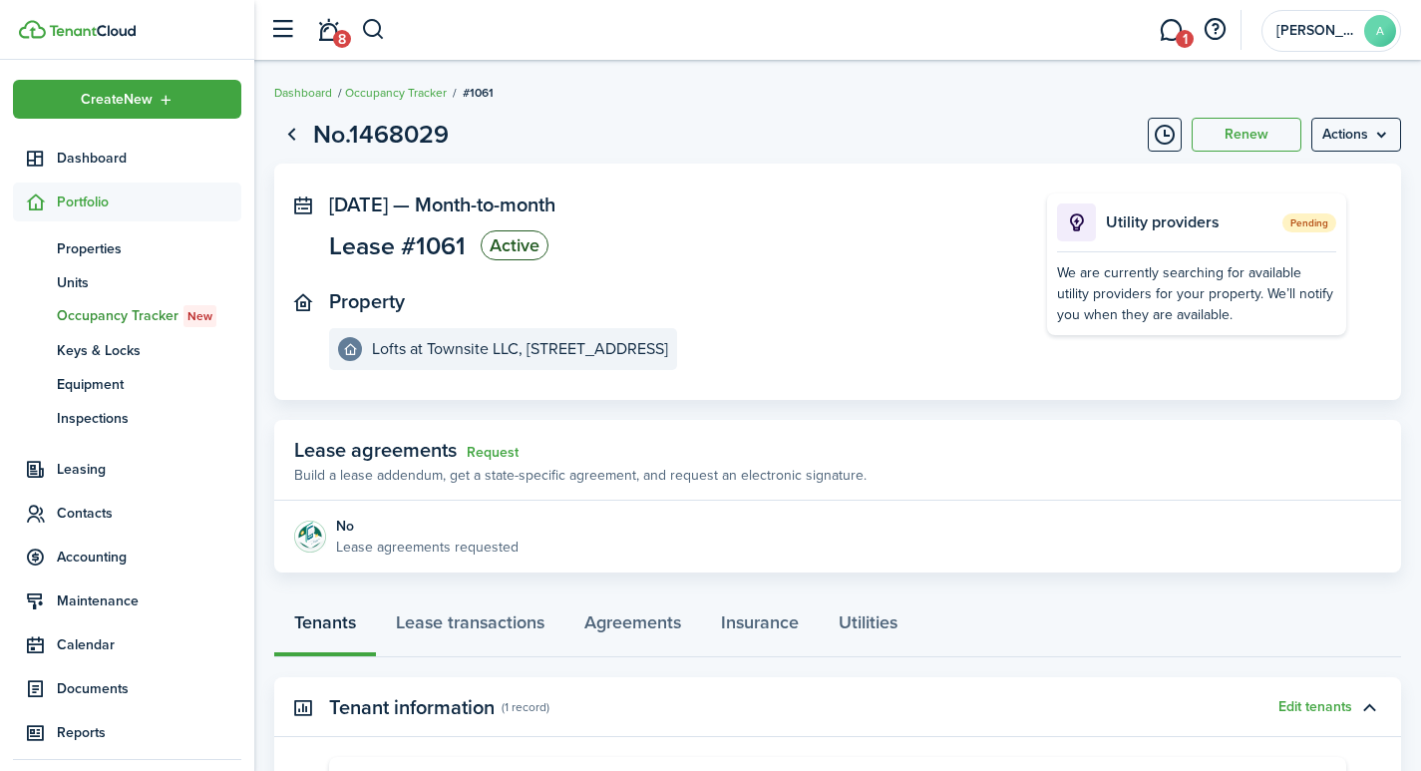
drag, startPoint x: 1335, startPoint y: 216, endPoint x: 1256, endPoint y: 197, distance: 82.0
drag, startPoint x: 1256, startPoint y: 197, endPoint x: 1356, endPoint y: 135, distance: 118.7
click at [1356, 135] on menu-btn "Actions" at bounding box center [1357, 135] width 90 height 34
click at [1236, 135] on button "Renew" at bounding box center [1247, 135] width 110 height 34
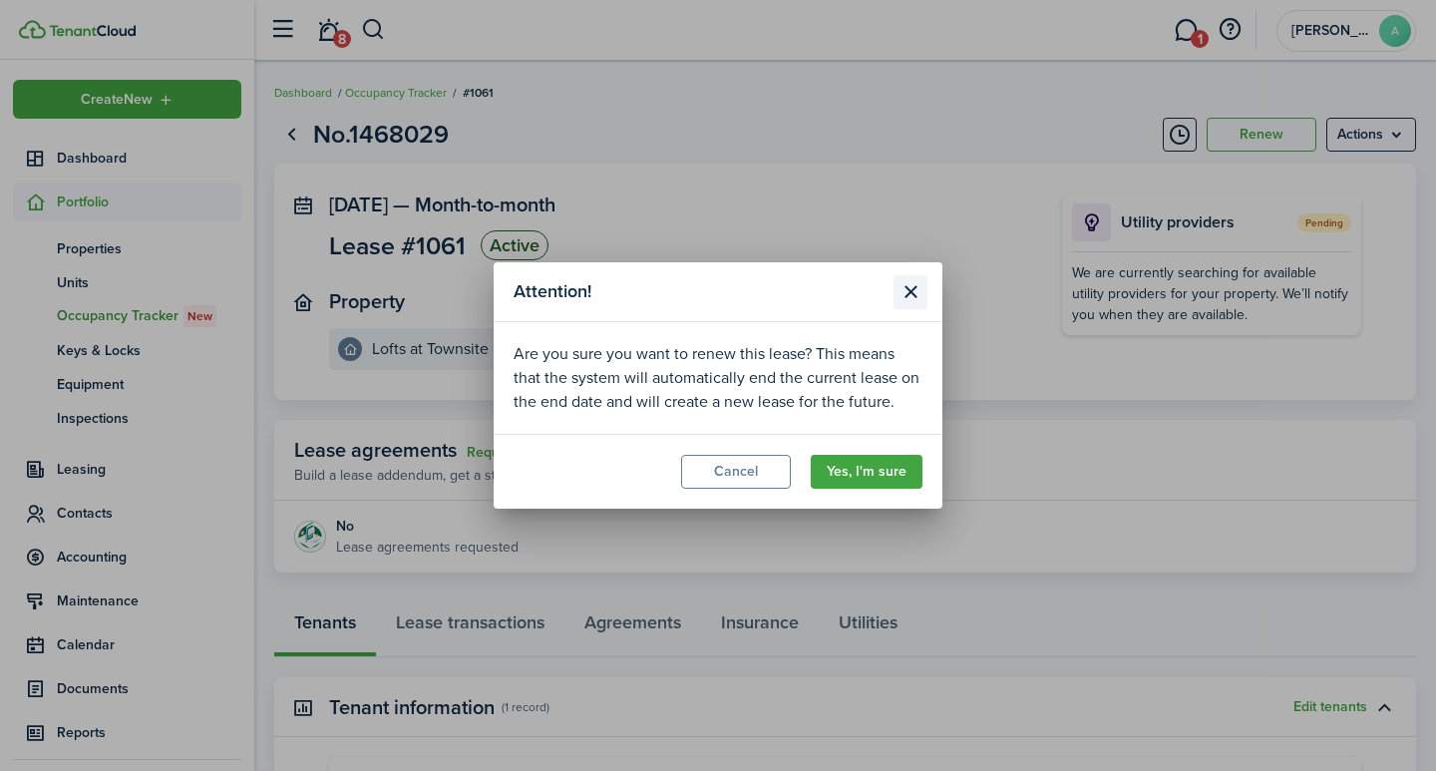
click at [910, 290] on button "Close modal" at bounding box center [911, 292] width 34 height 34
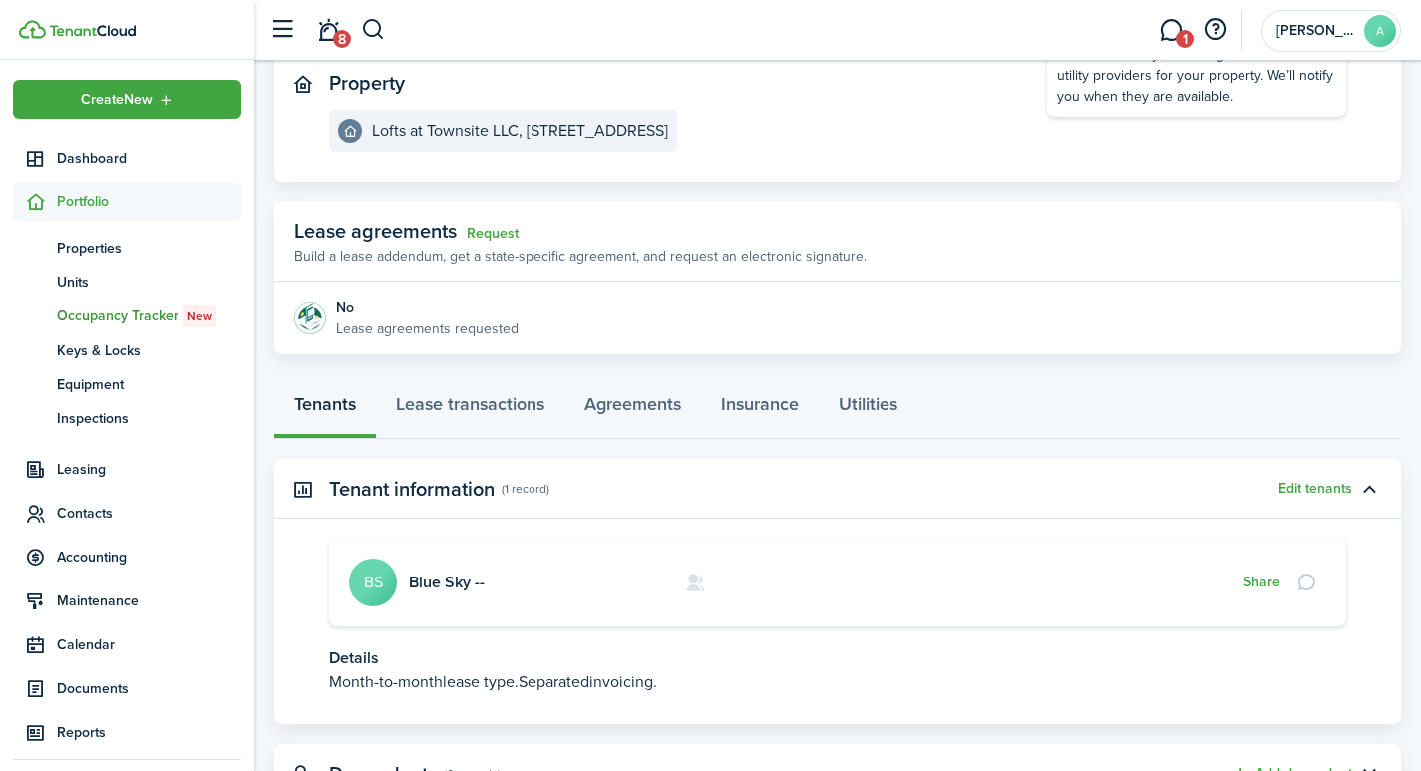
scroll to position [222, 0]
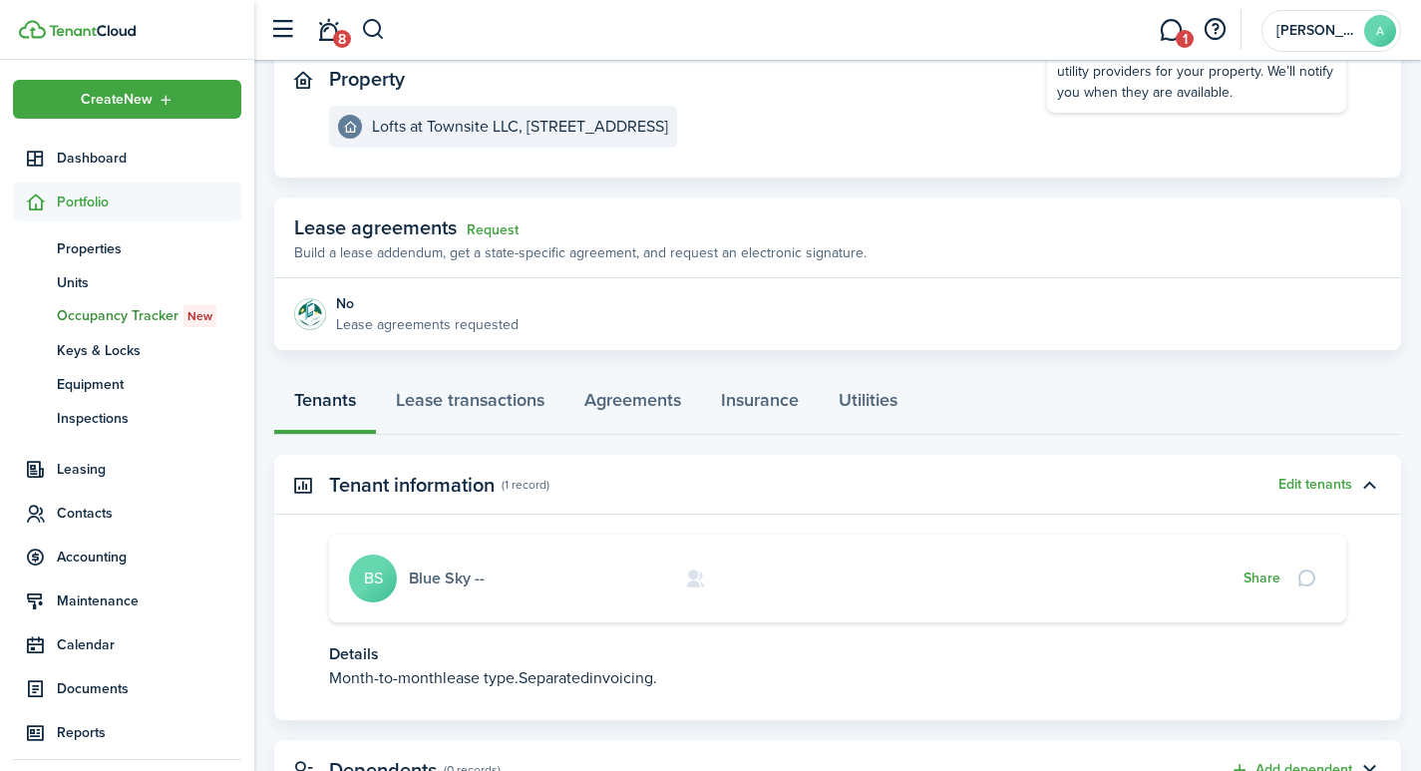
click at [416, 569] on link "Blue Sky --" at bounding box center [447, 577] width 76 height 23
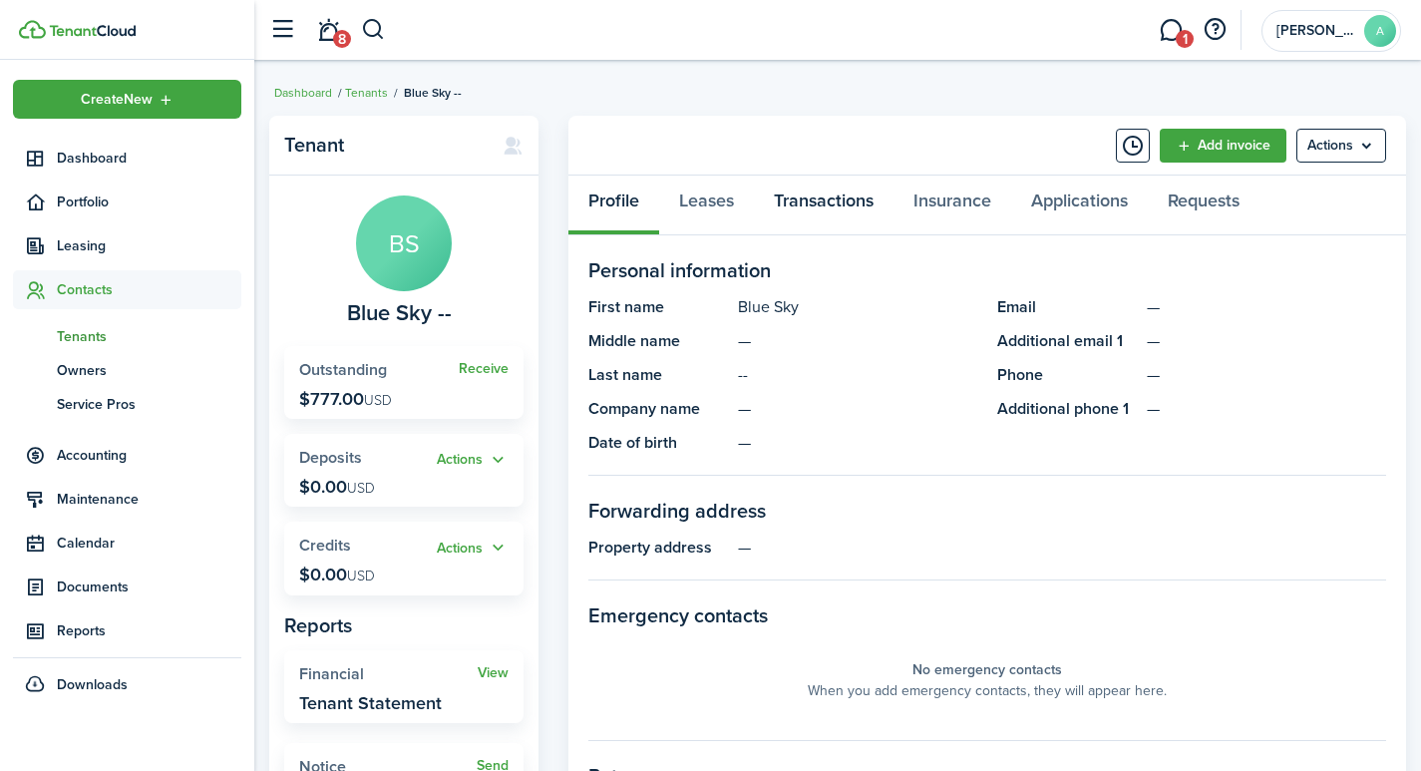
click at [809, 206] on link "Transactions" at bounding box center [824, 206] width 140 height 60
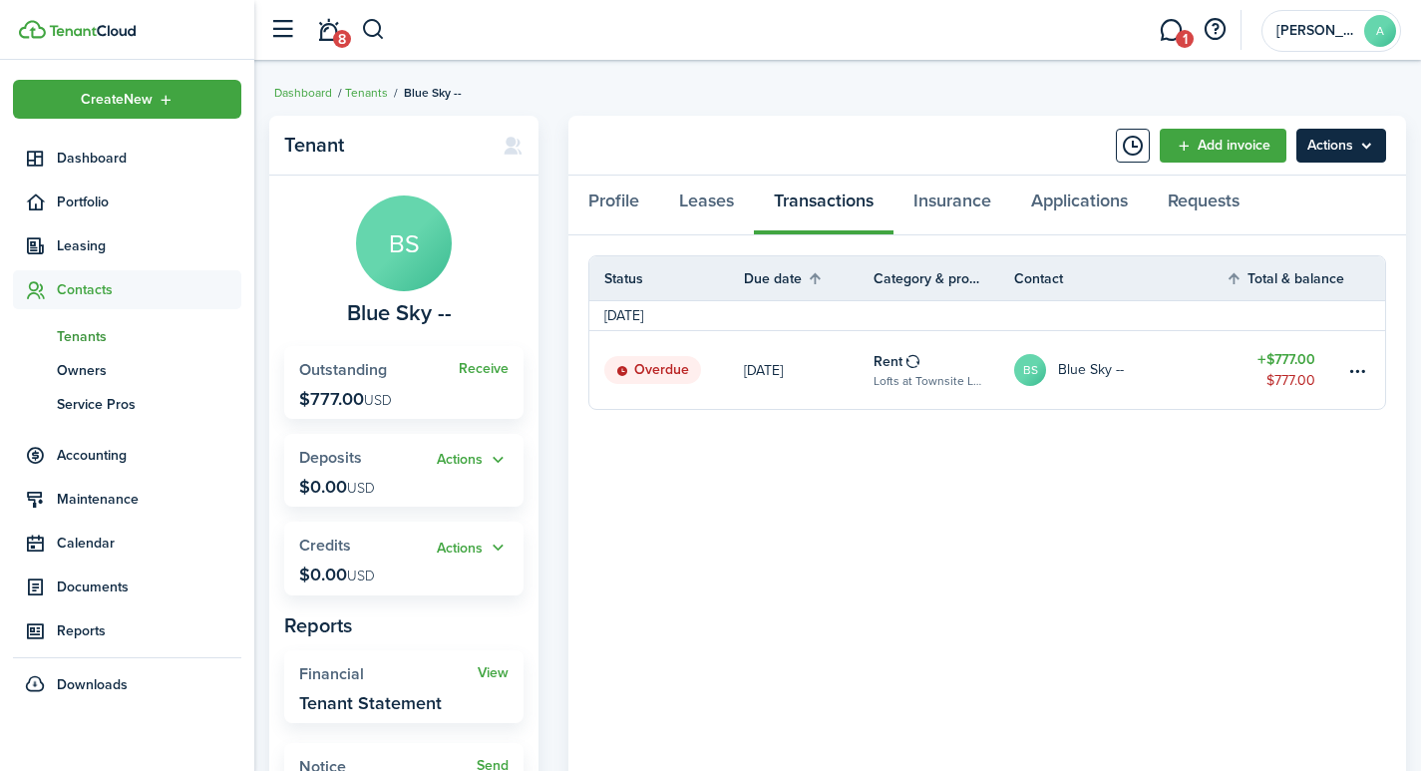
click at [1342, 143] on menu-btn "Actions" at bounding box center [1342, 146] width 90 height 34
click at [1228, 145] on link "Add invoice" at bounding box center [1223, 146] width 127 height 34
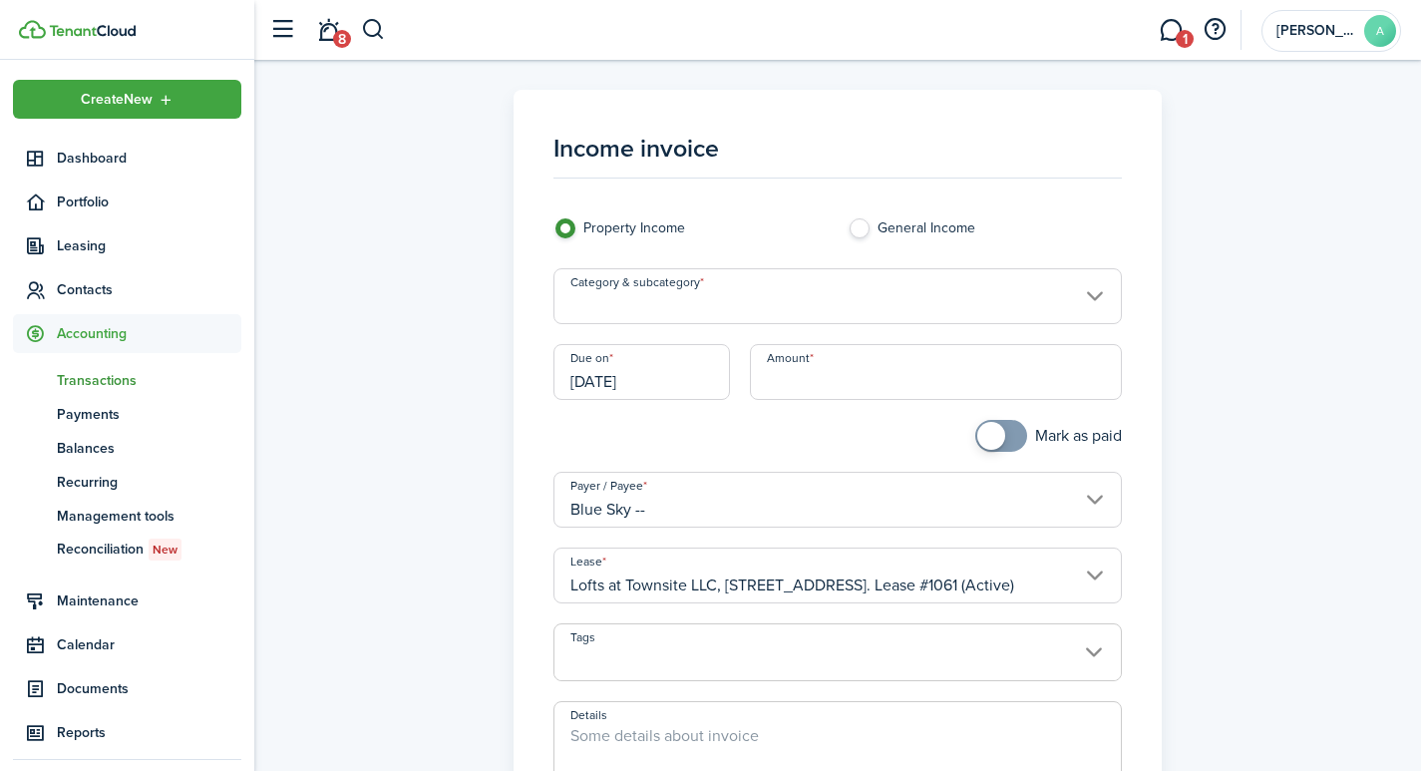
click at [668, 304] on input "Category & subcategory" at bounding box center [838, 296] width 569 height 56
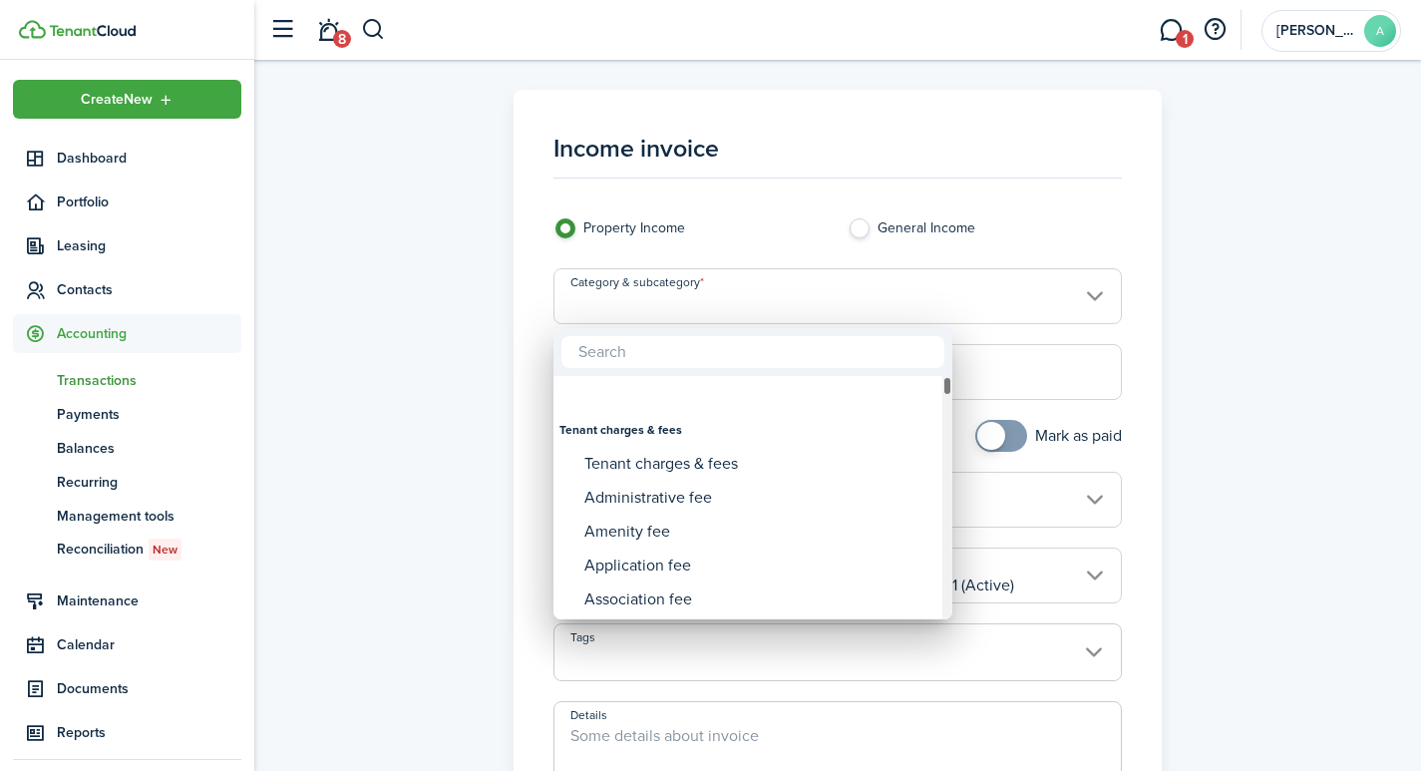
drag, startPoint x: 946, startPoint y: 387, endPoint x: 897, endPoint y: 356, distance: 58.7
click at [910, 336] on div "Tenant charges & fees Tenant charges & fees Administrative fee Amenity fee Appl…" at bounding box center [753, 473] width 399 height 291
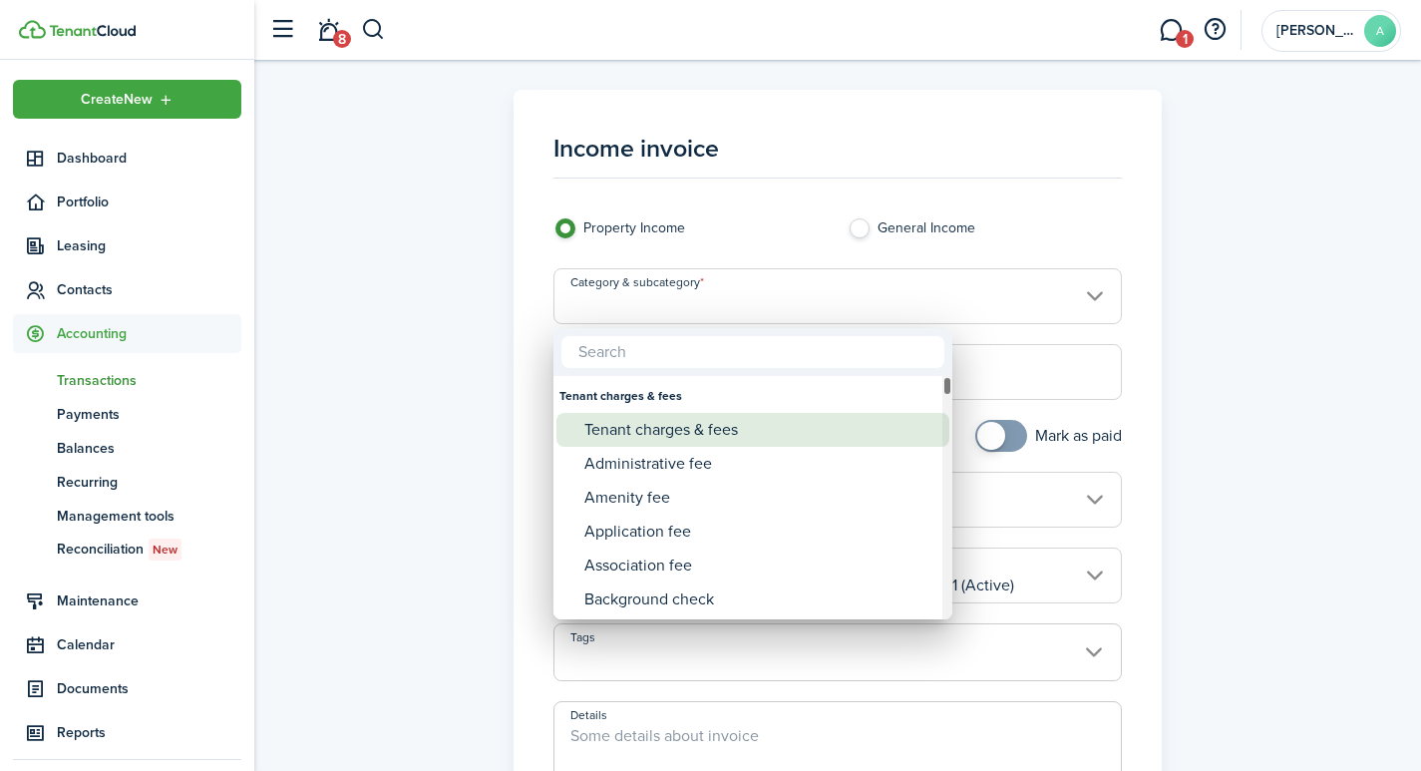
click at [667, 429] on div "Tenant charges & fees" at bounding box center [760, 430] width 353 height 34
type input "Tenant charges & fees"
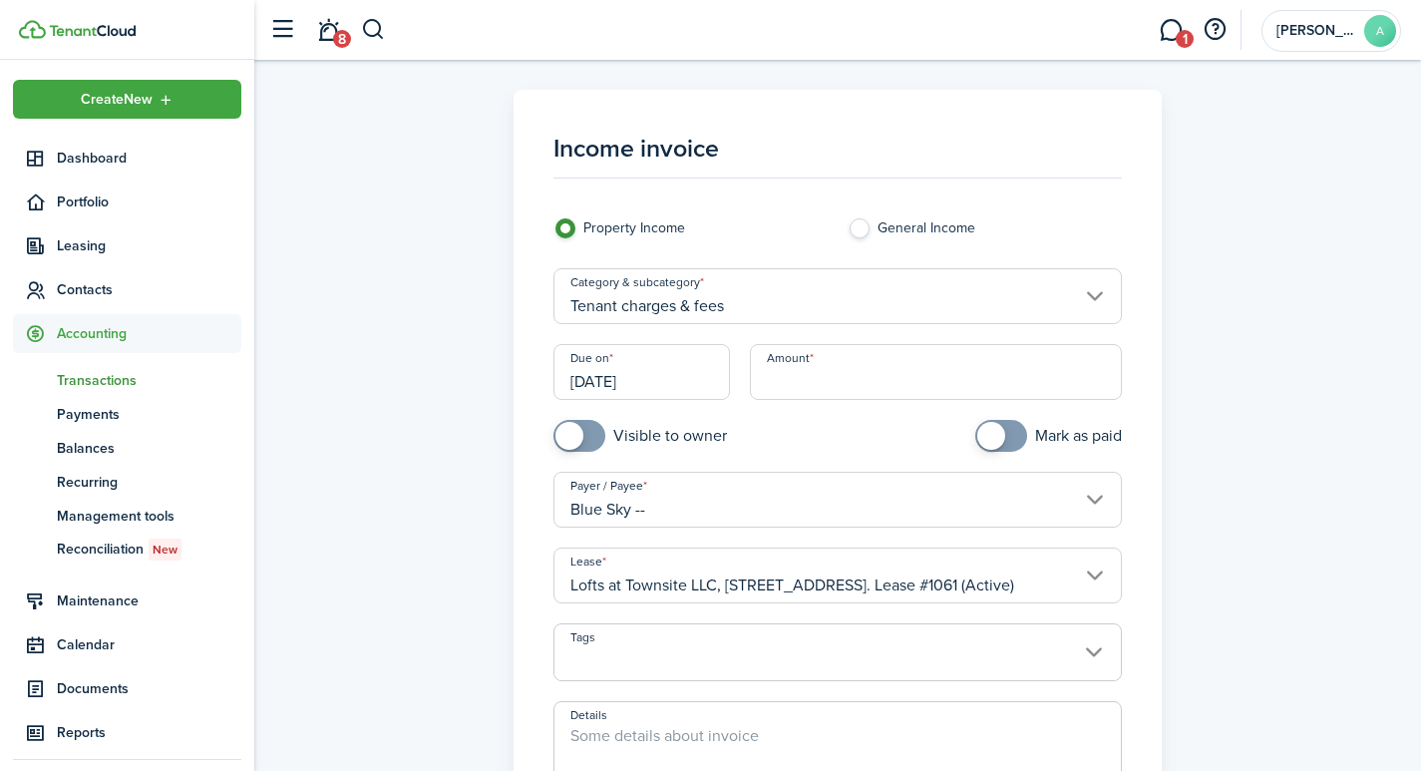
click at [895, 387] on input "Amount" at bounding box center [936, 372] width 373 height 56
click at [659, 383] on input "[DATE]" at bounding box center [642, 372] width 177 height 56
type input "$3,441.00"
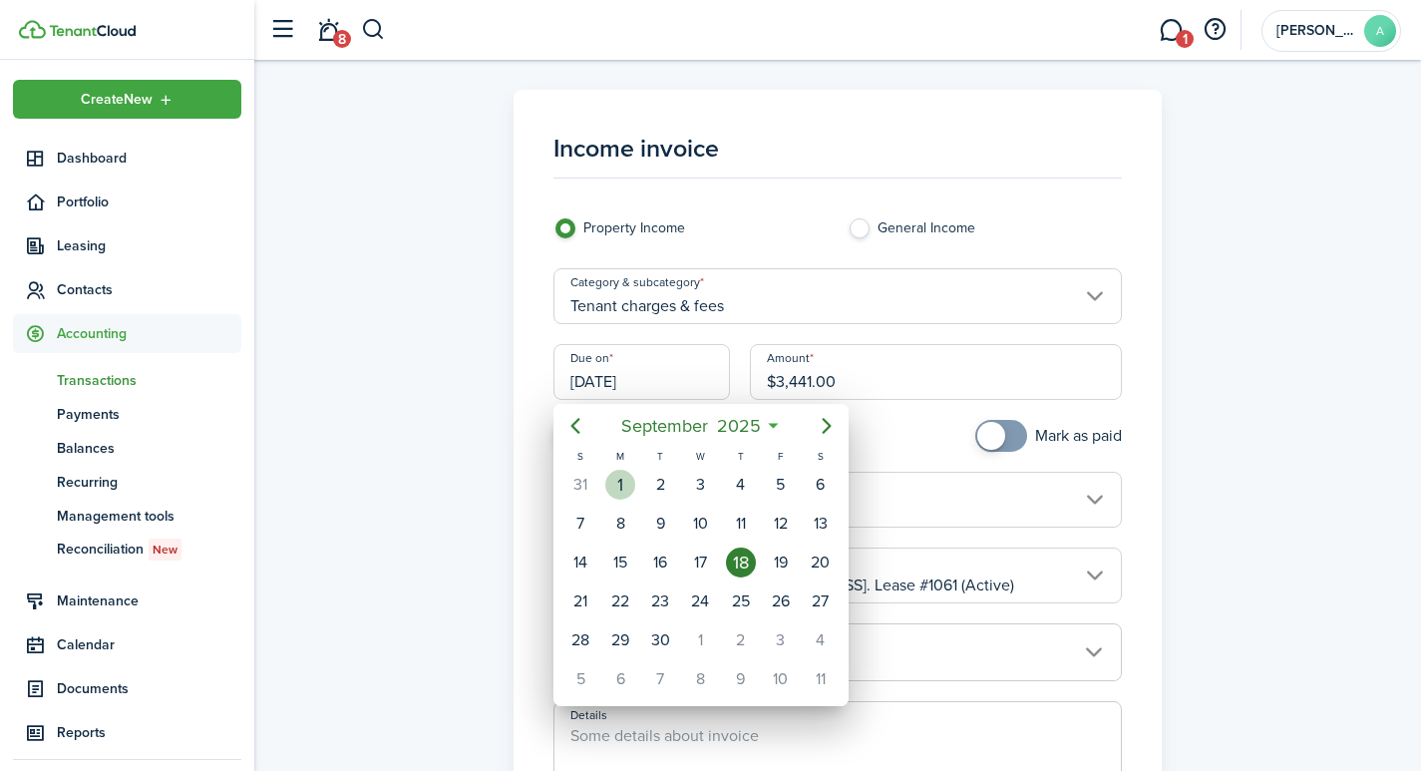
click at [619, 475] on div "1" at bounding box center [620, 485] width 30 height 30
type input "[DATE]"
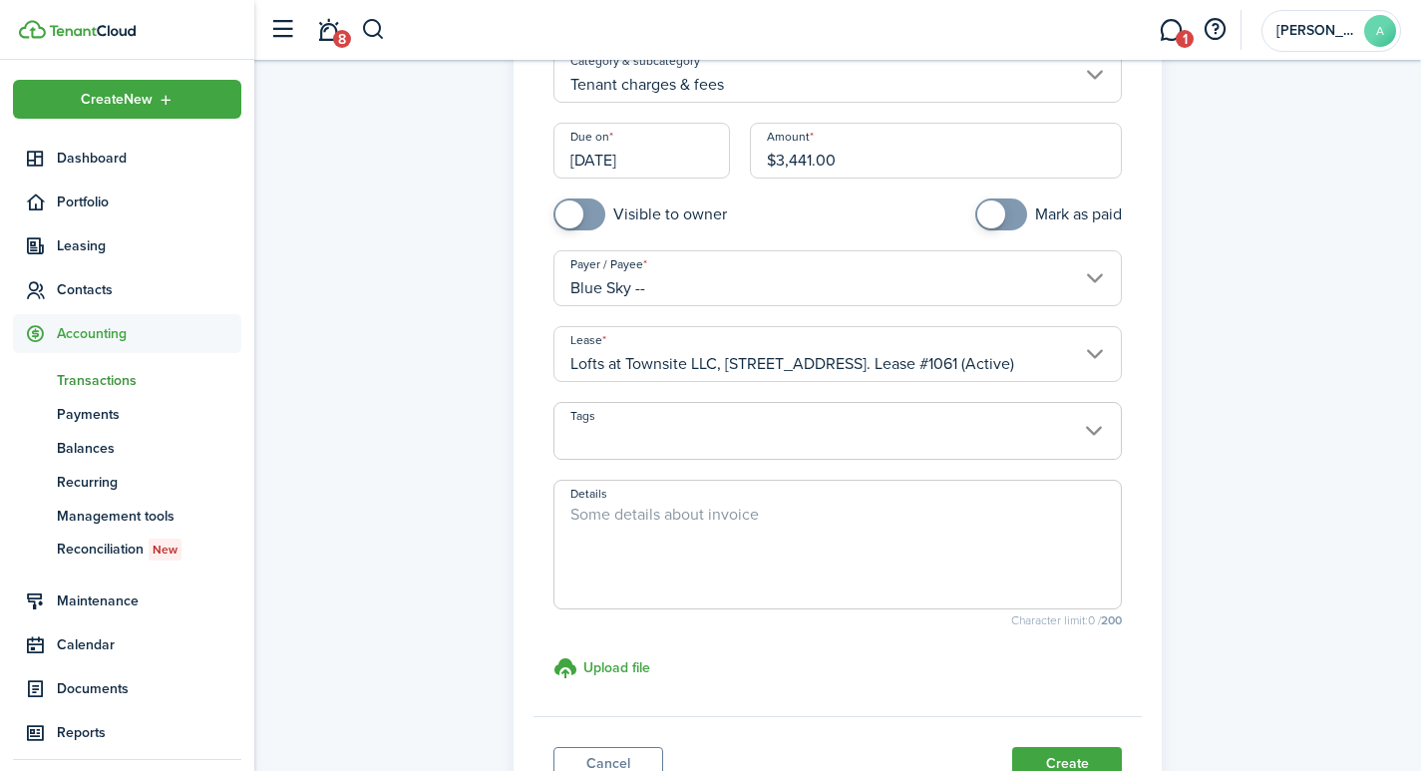
scroll to position [233, 0]
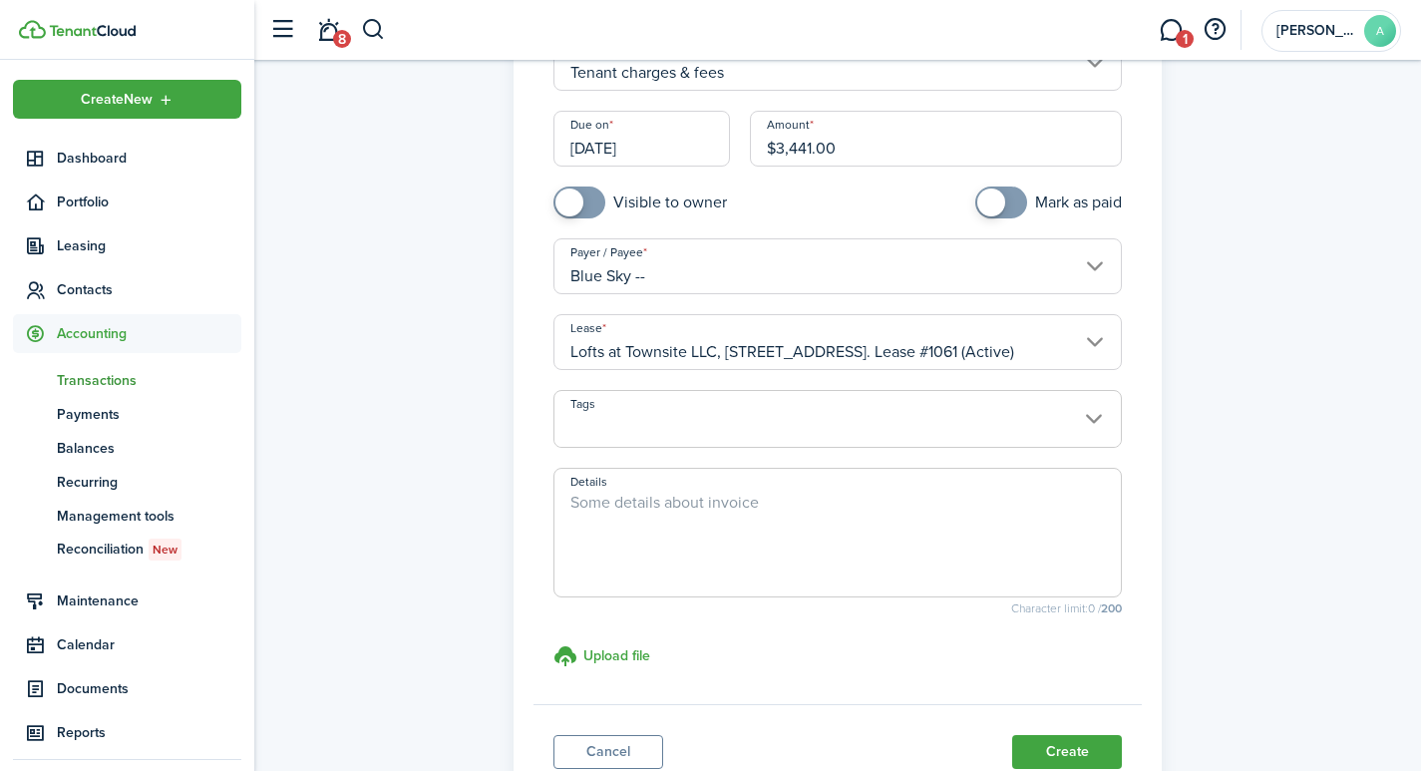
click at [683, 534] on textarea "Details" at bounding box center [838, 539] width 567 height 96
click at [858, 502] on textarea "Balance forward from App Folio (see teannt ledger)." at bounding box center [838, 539] width 567 height 96
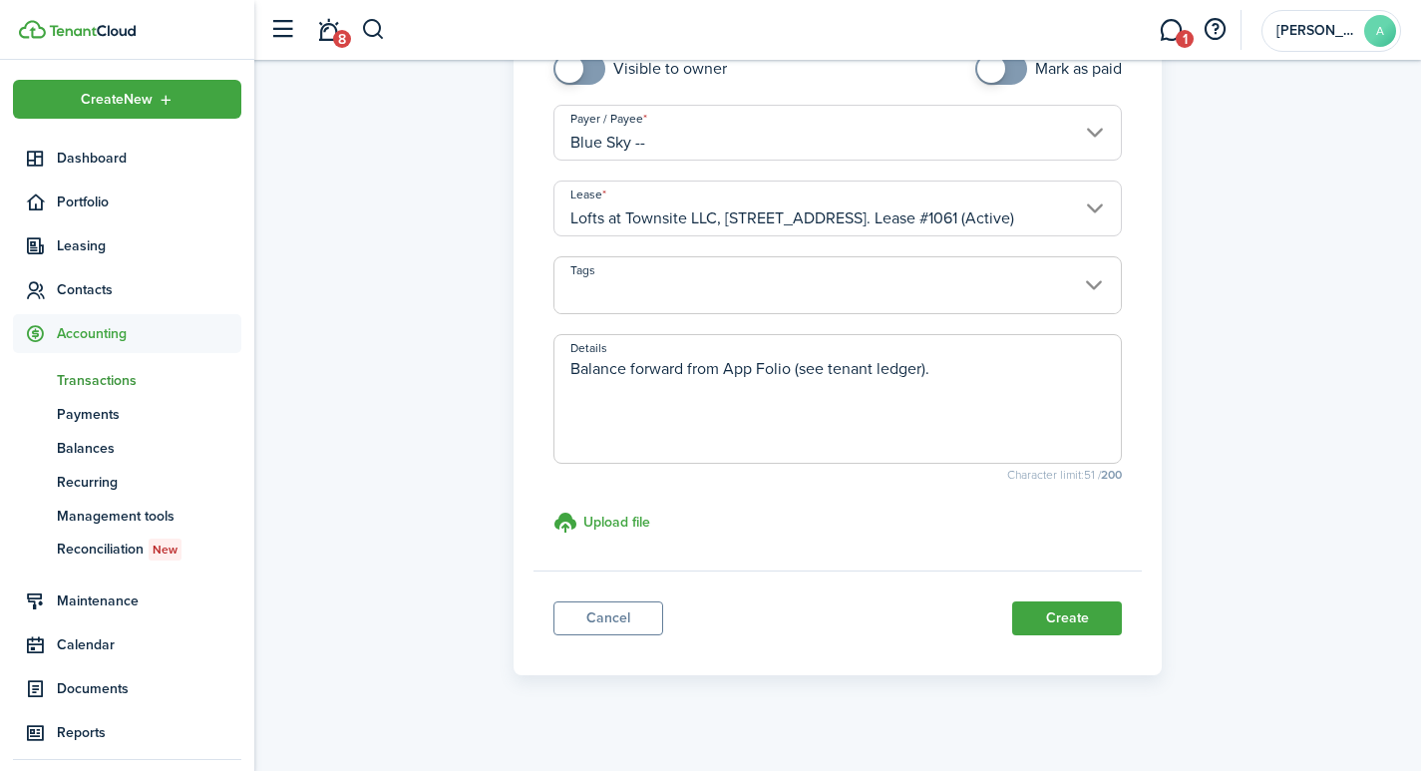
scroll to position [373, 0]
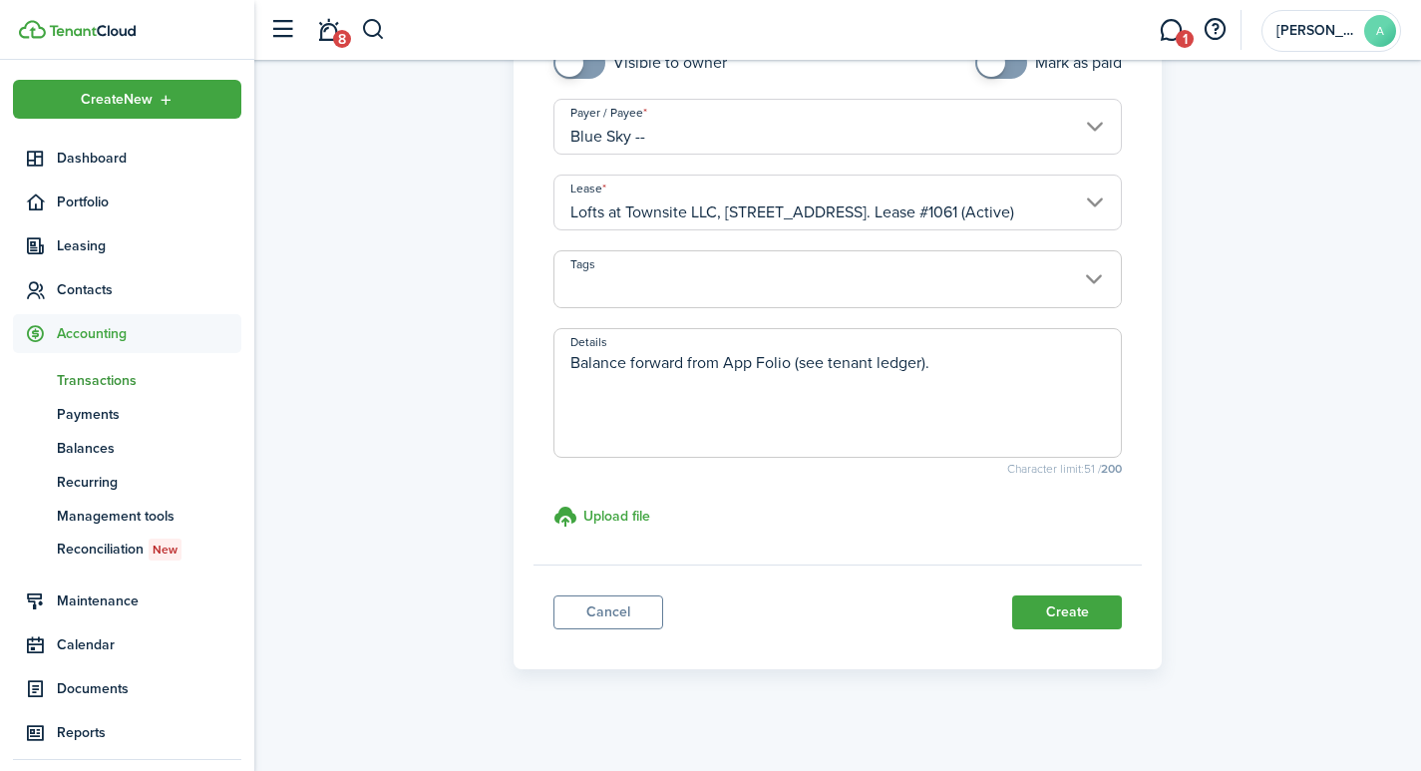
click at [1055, 381] on textarea "Balance forward from App Folio (see tenant ledger)." at bounding box center [838, 399] width 567 height 96
type textarea "Balance forward from App Folio (see tenant ledger)."
click at [1064, 608] on button "Create" at bounding box center [1067, 612] width 110 height 34
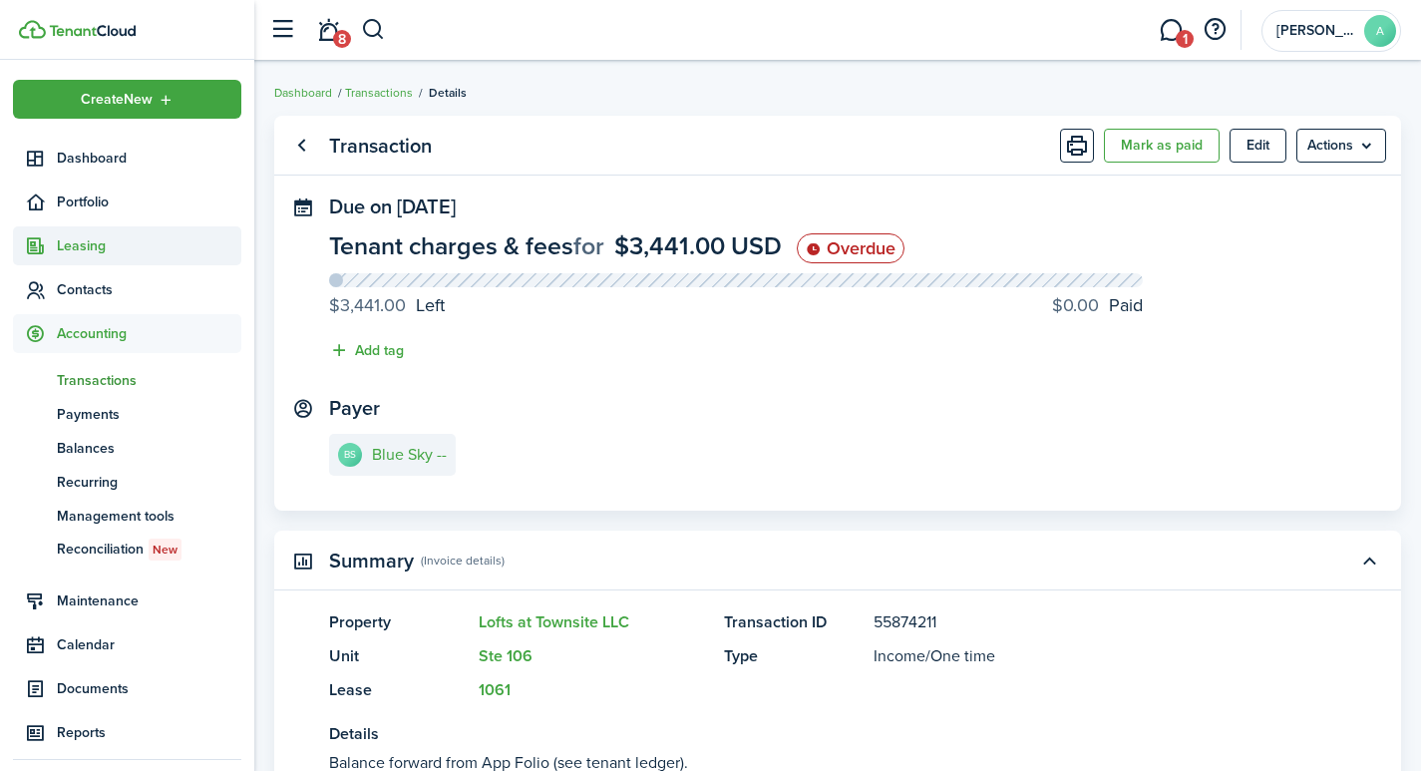
click at [92, 245] on span "Leasing" at bounding box center [149, 245] width 185 height 21
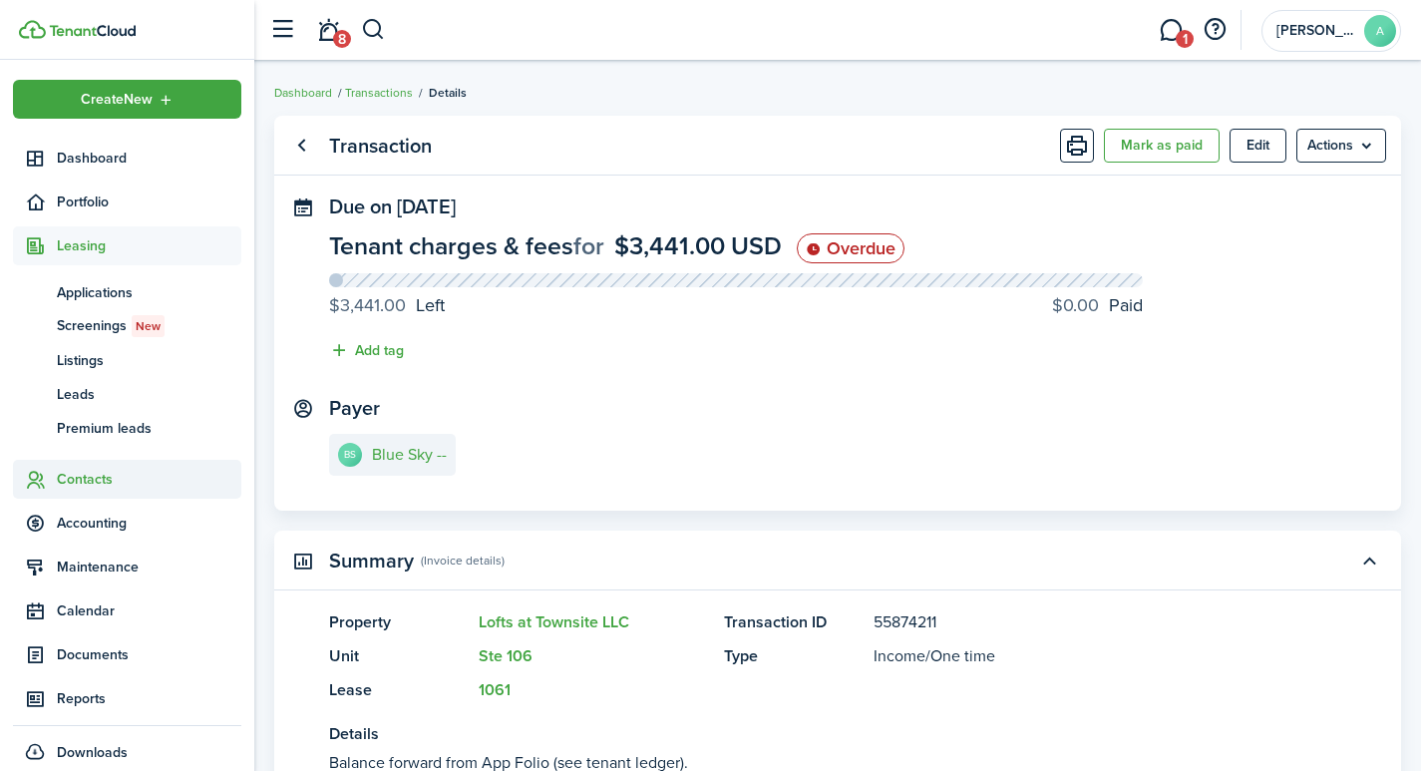
click at [78, 477] on span "Contacts" at bounding box center [149, 479] width 185 height 21
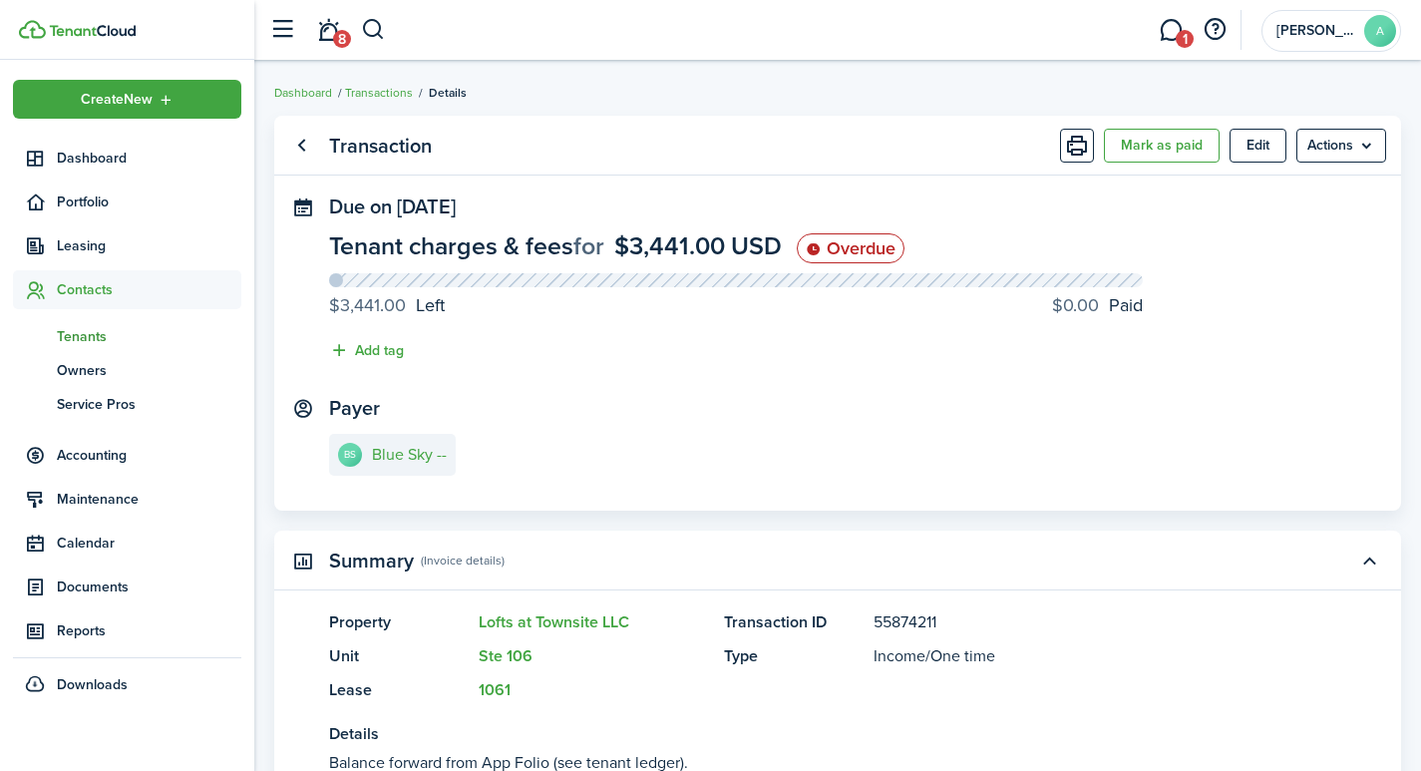
click at [83, 340] on span "Tenants" at bounding box center [149, 336] width 185 height 21
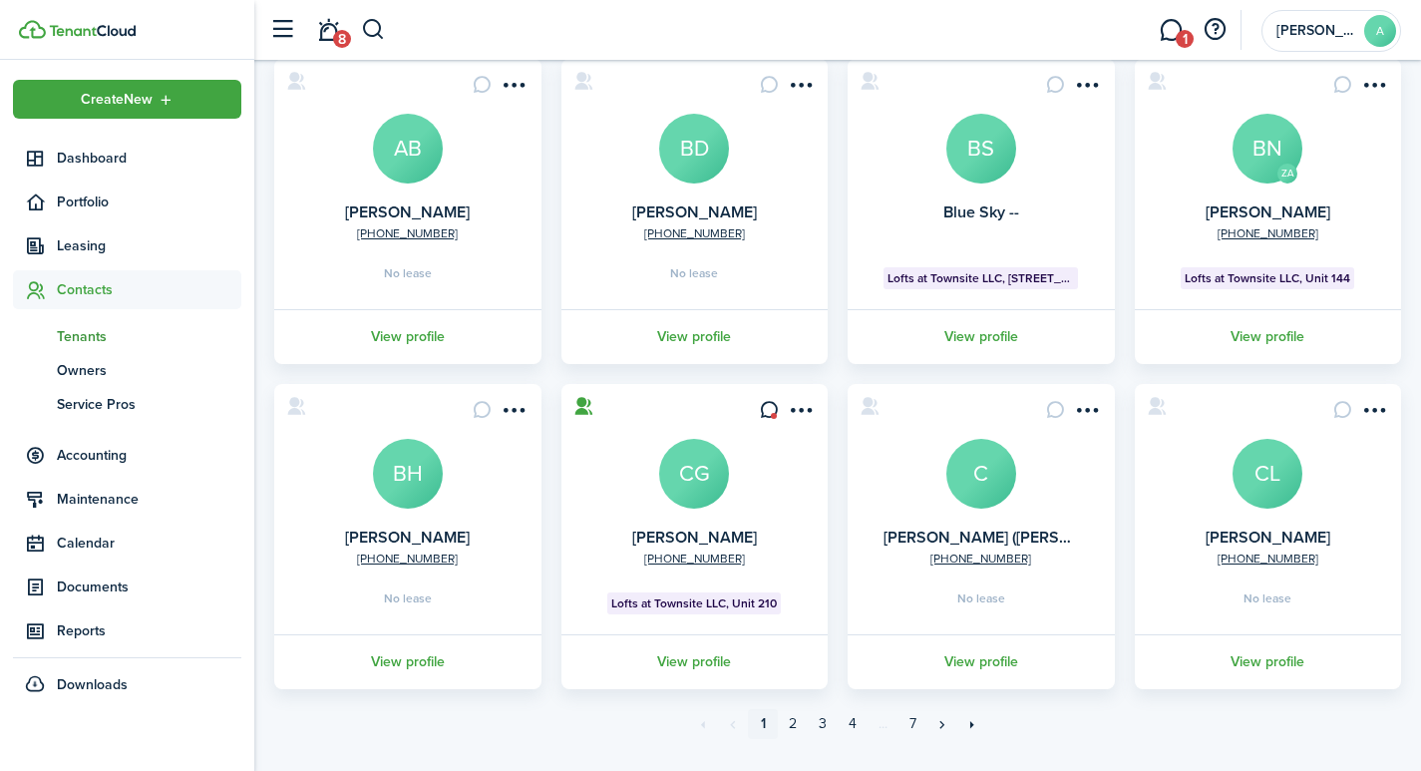
scroll to position [482, 0]
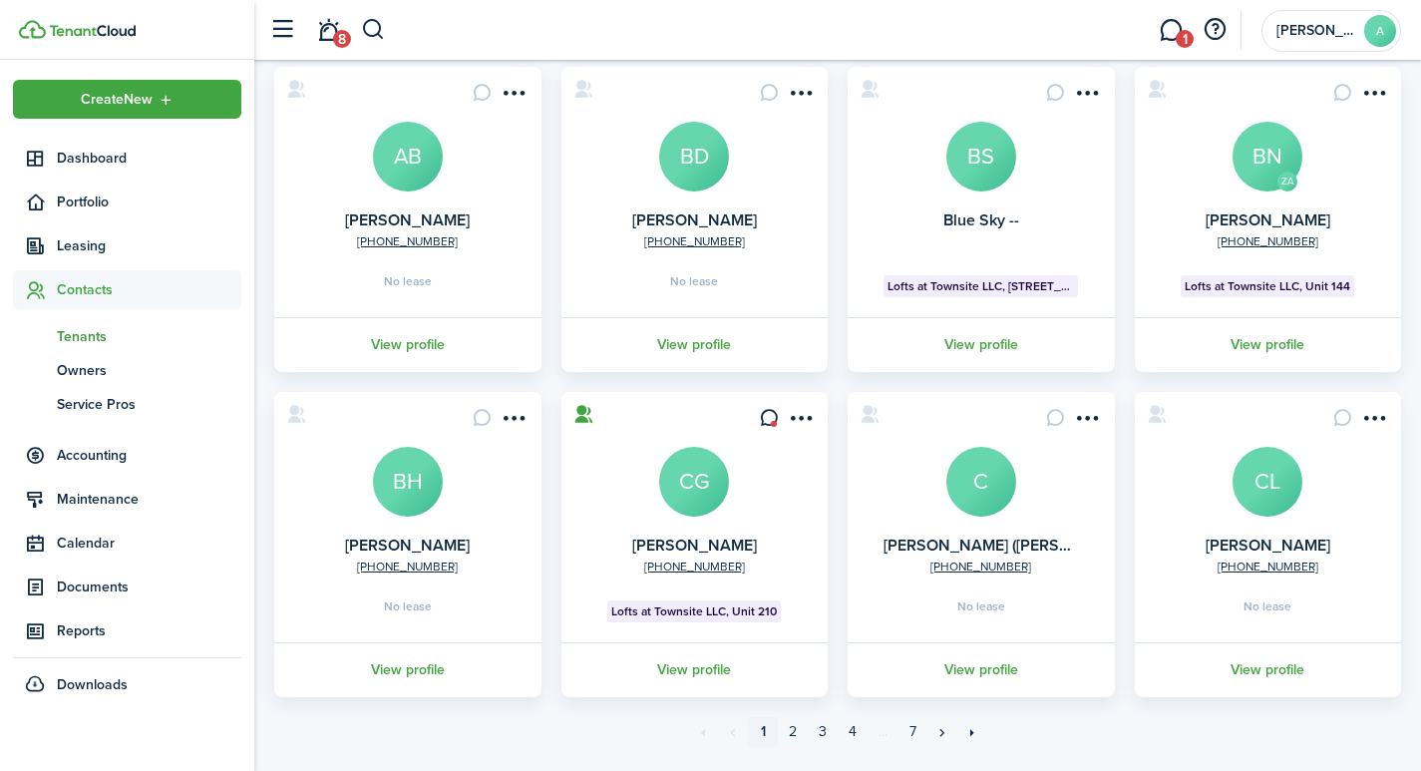
click at [982, 165] on avatar-text "BS" at bounding box center [981, 157] width 70 height 70
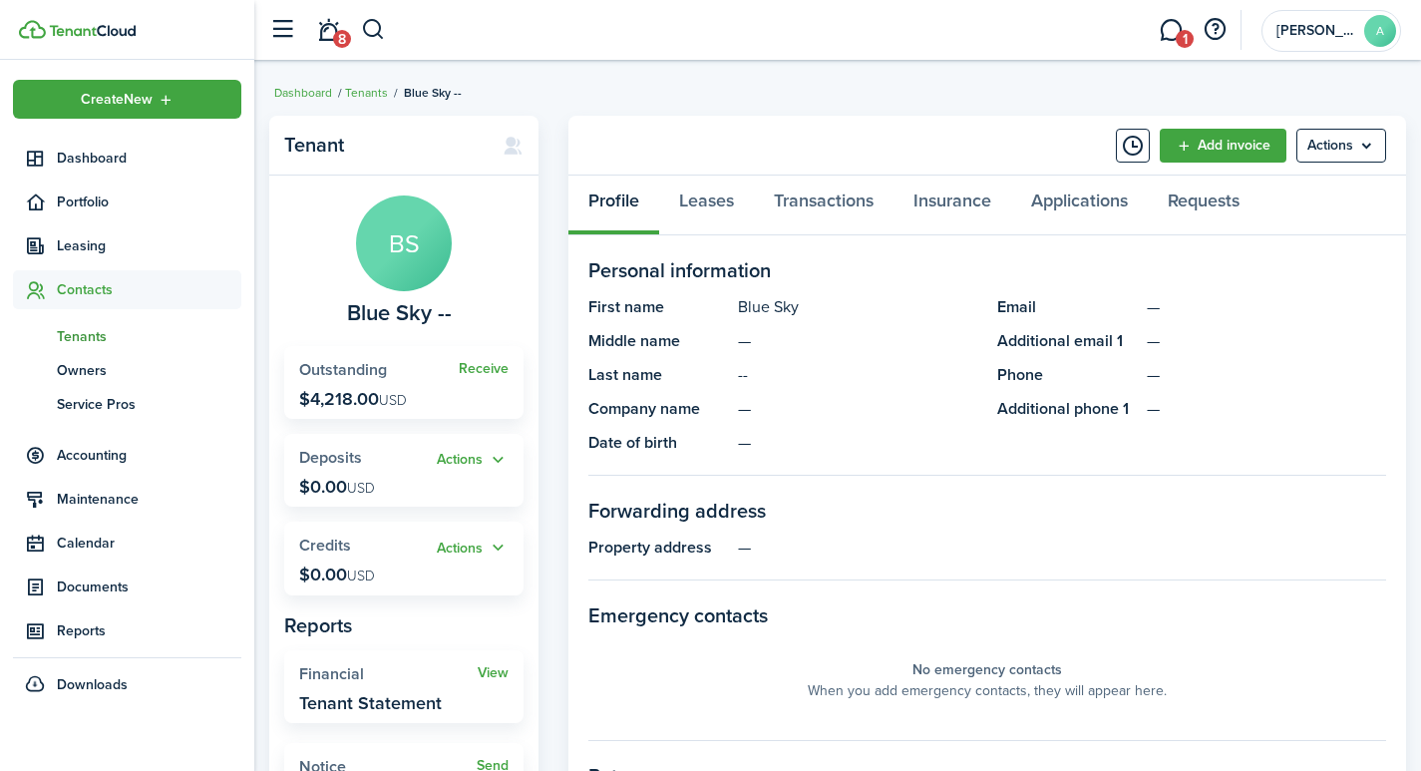
click at [336, 401] on p "$4,218.00 USD" at bounding box center [353, 399] width 108 height 20
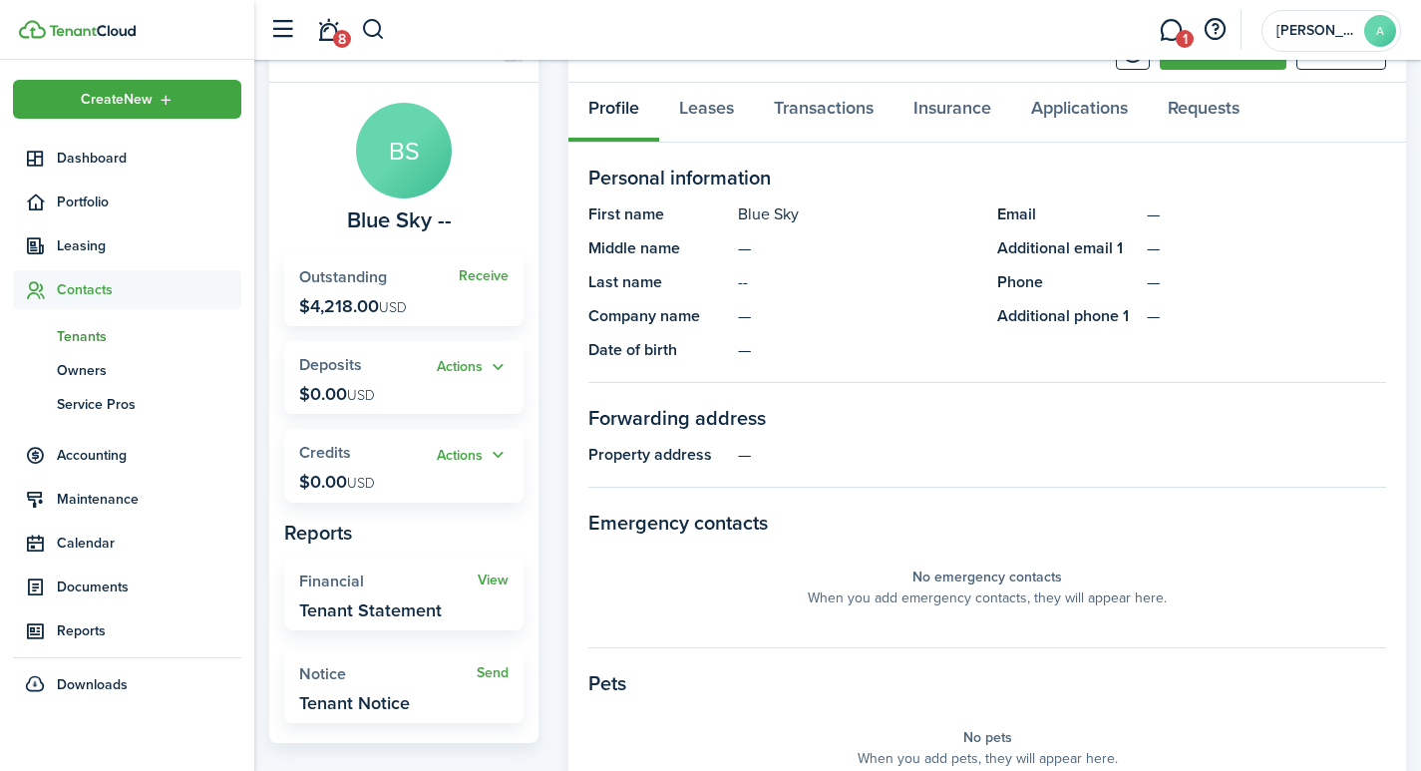
scroll to position [95, 0]
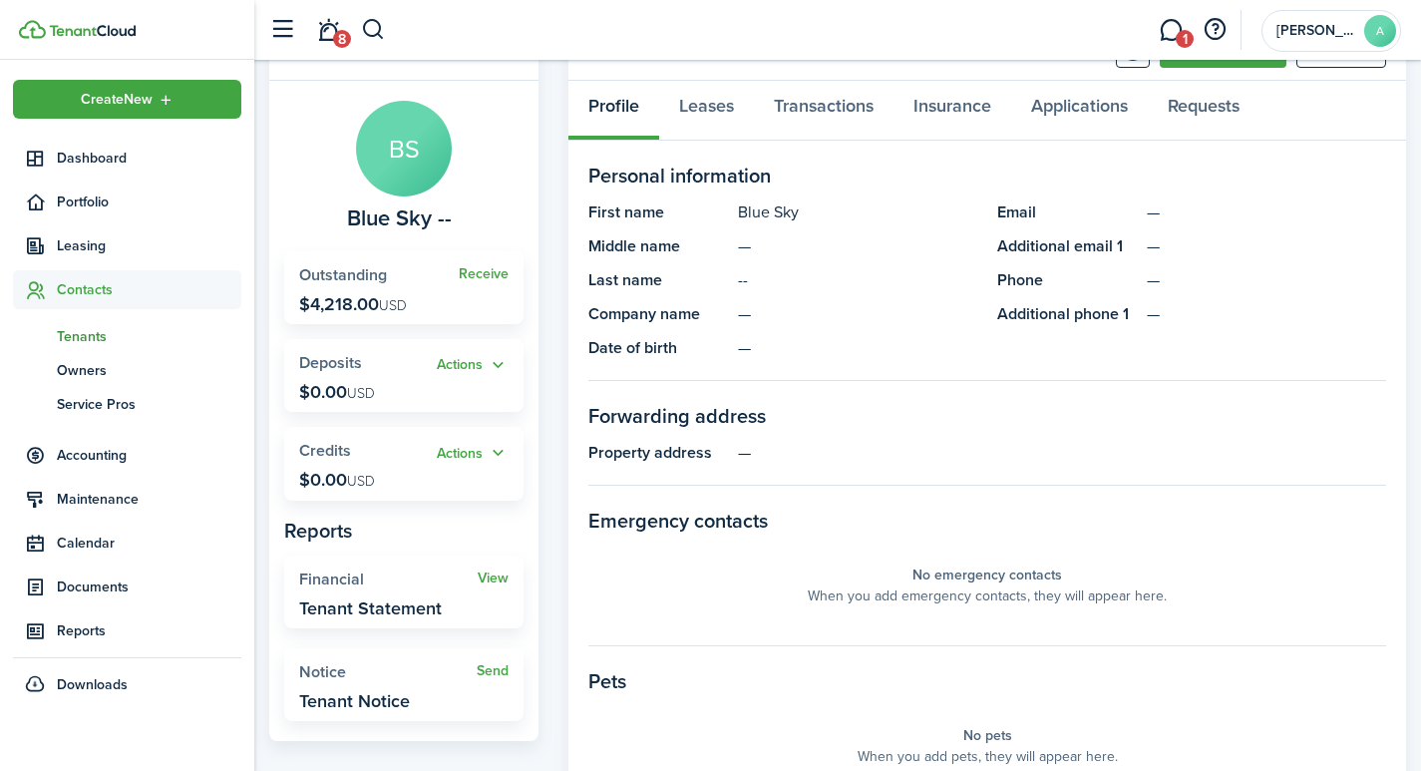
click at [344, 305] on p "$4,218.00 USD" at bounding box center [353, 304] width 108 height 20
click at [809, 101] on link "Transactions" at bounding box center [824, 111] width 140 height 60
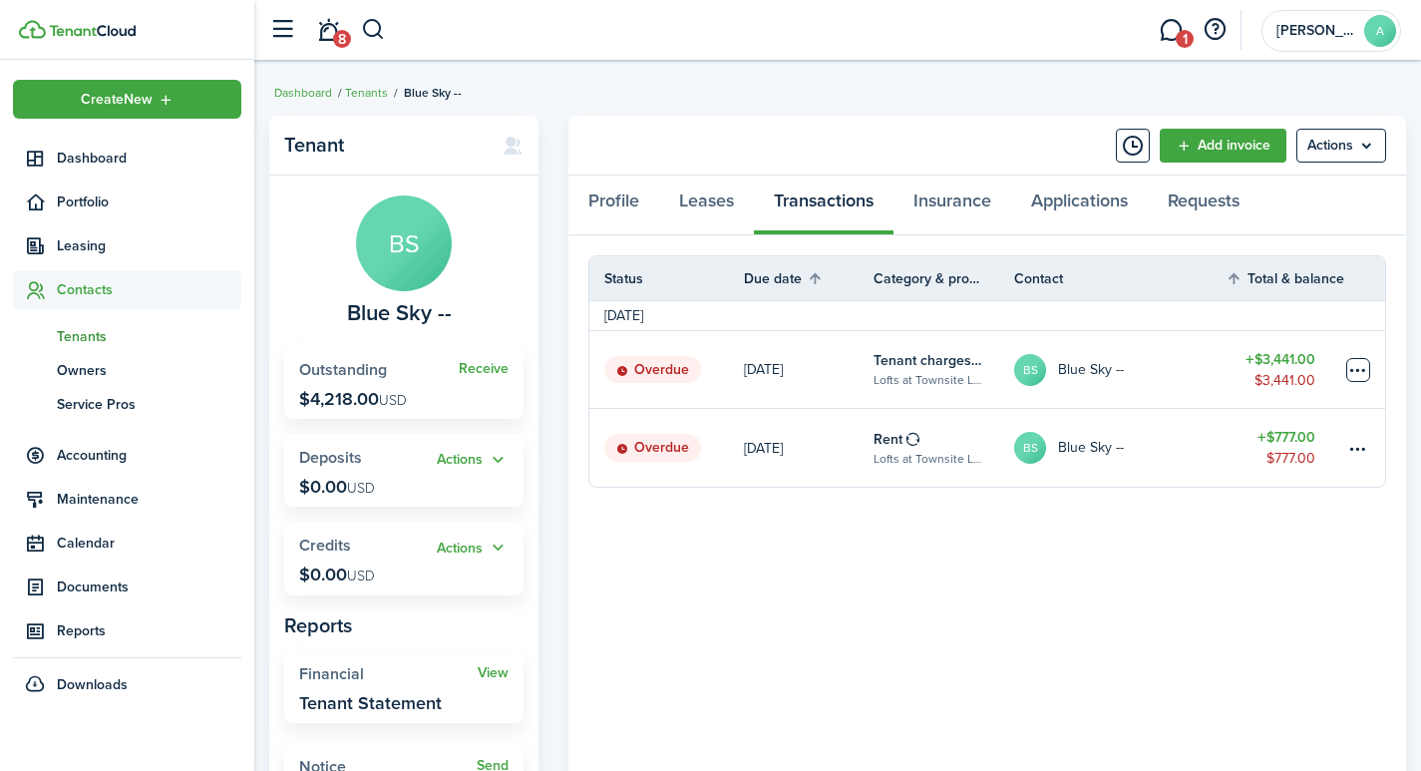
click at [1359, 363] on table-menu-btn-icon at bounding box center [1358, 370] width 24 height 24
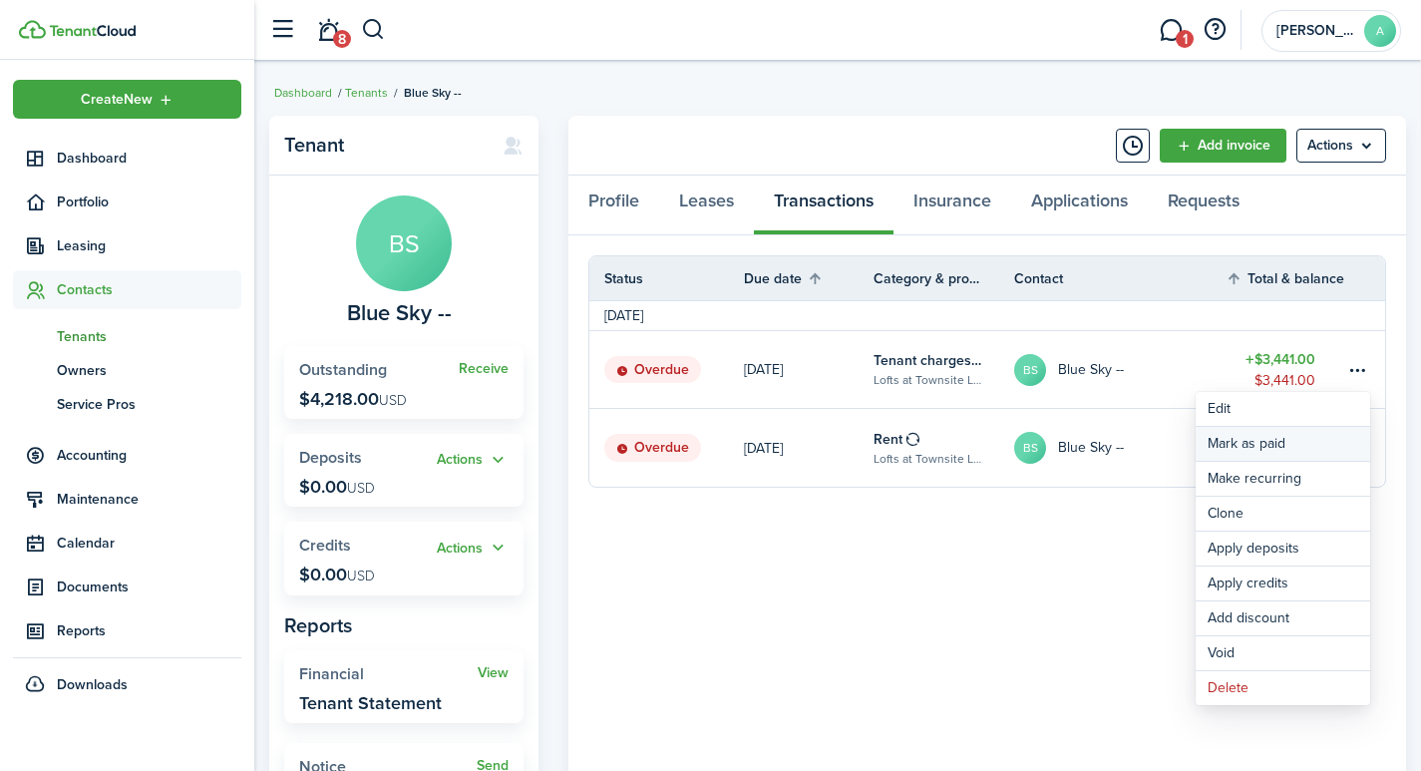
click at [1282, 444] on link "Mark as paid" at bounding box center [1283, 444] width 175 height 34
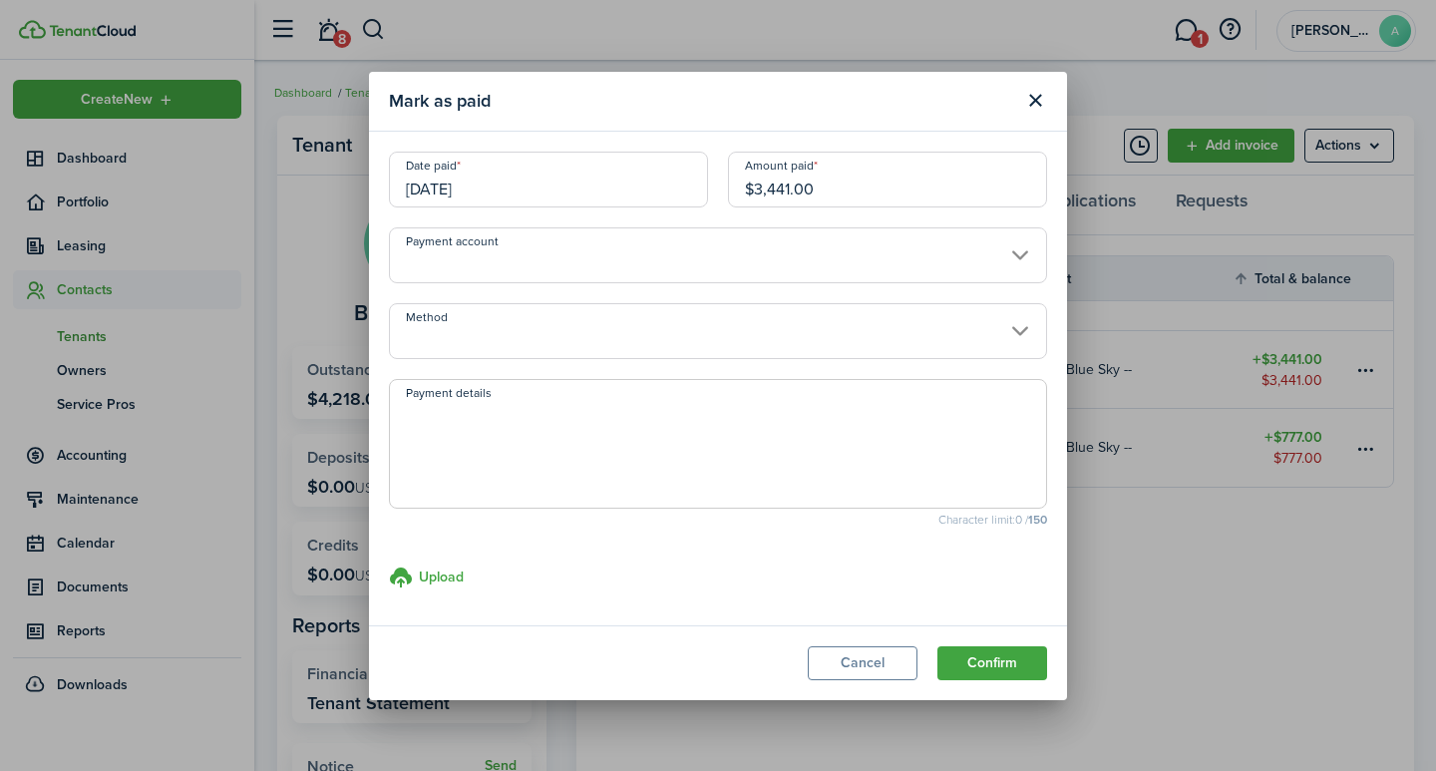
drag, startPoint x: 847, startPoint y: 195, endPoint x: 710, endPoint y: 151, distance: 143.8
click at [692, 153] on div "Date paid [DATE] Amount paid $3,441.00" at bounding box center [718, 190] width 678 height 76
click at [650, 270] on input "Payment account" at bounding box center [718, 255] width 658 height 56
type input "$777.00"
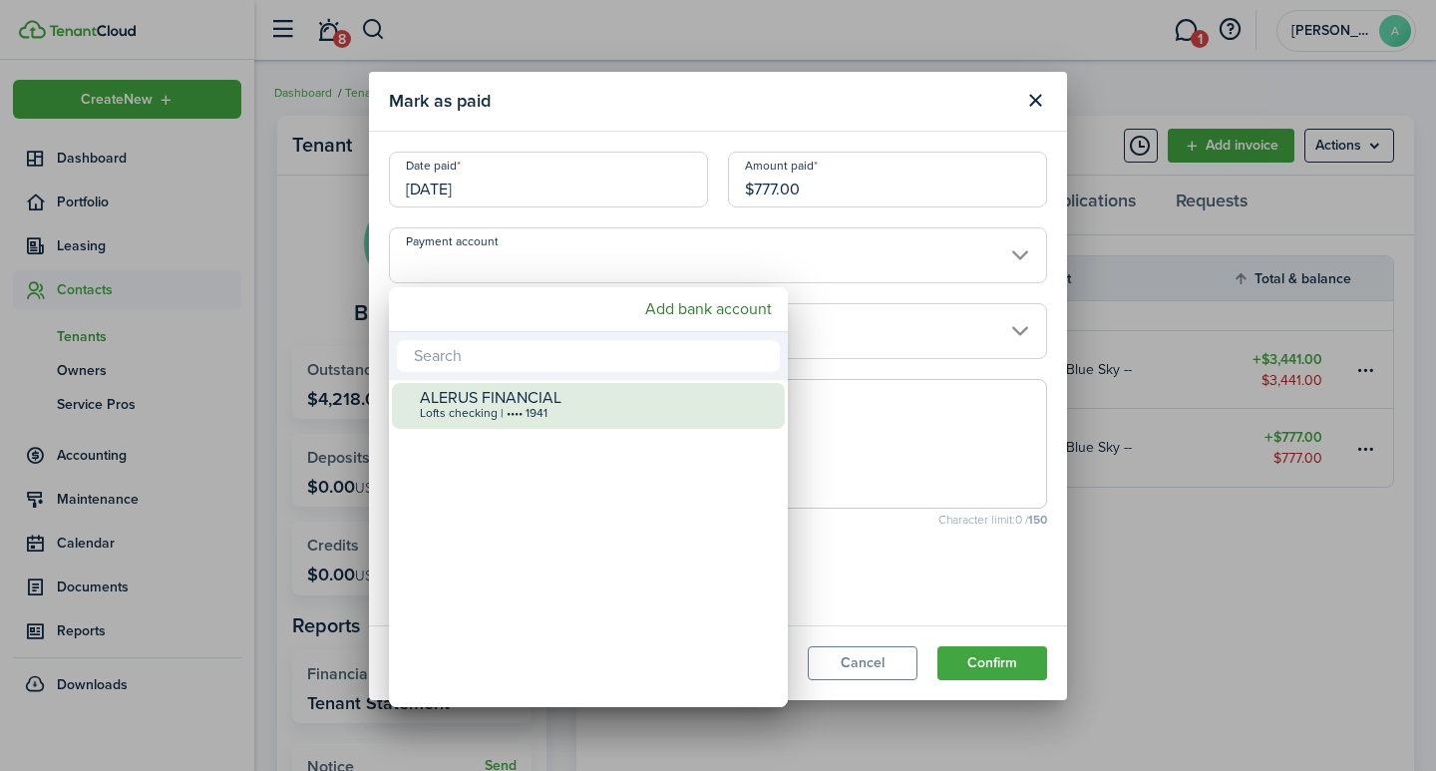
click at [581, 409] on div "Lofts checking | •••• 1941" at bounding box center [596, 414] width 353 height 14
type input "•••• •••• •••• 1941"
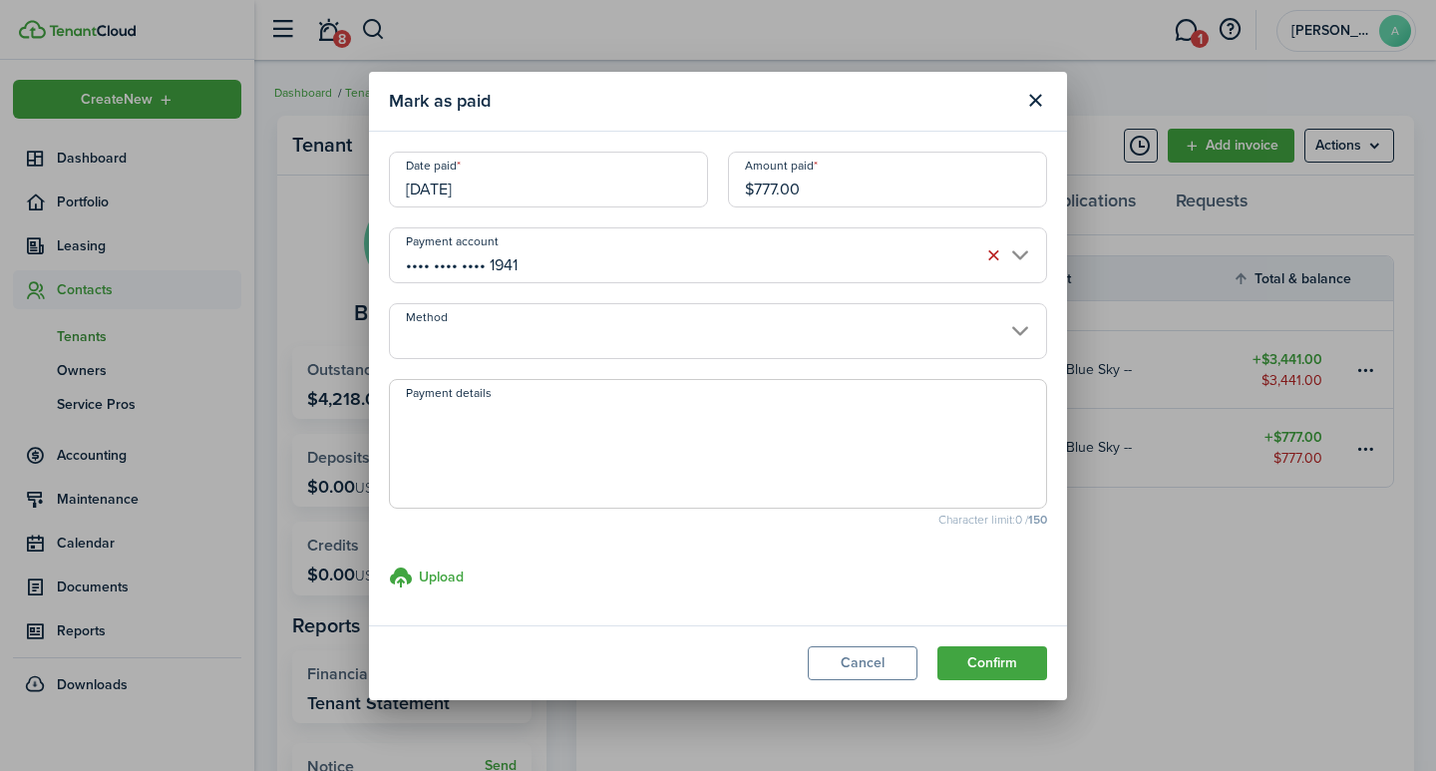
click at [568, 352] on input "Method" at bounding box center [718, 331] width 658 height 56
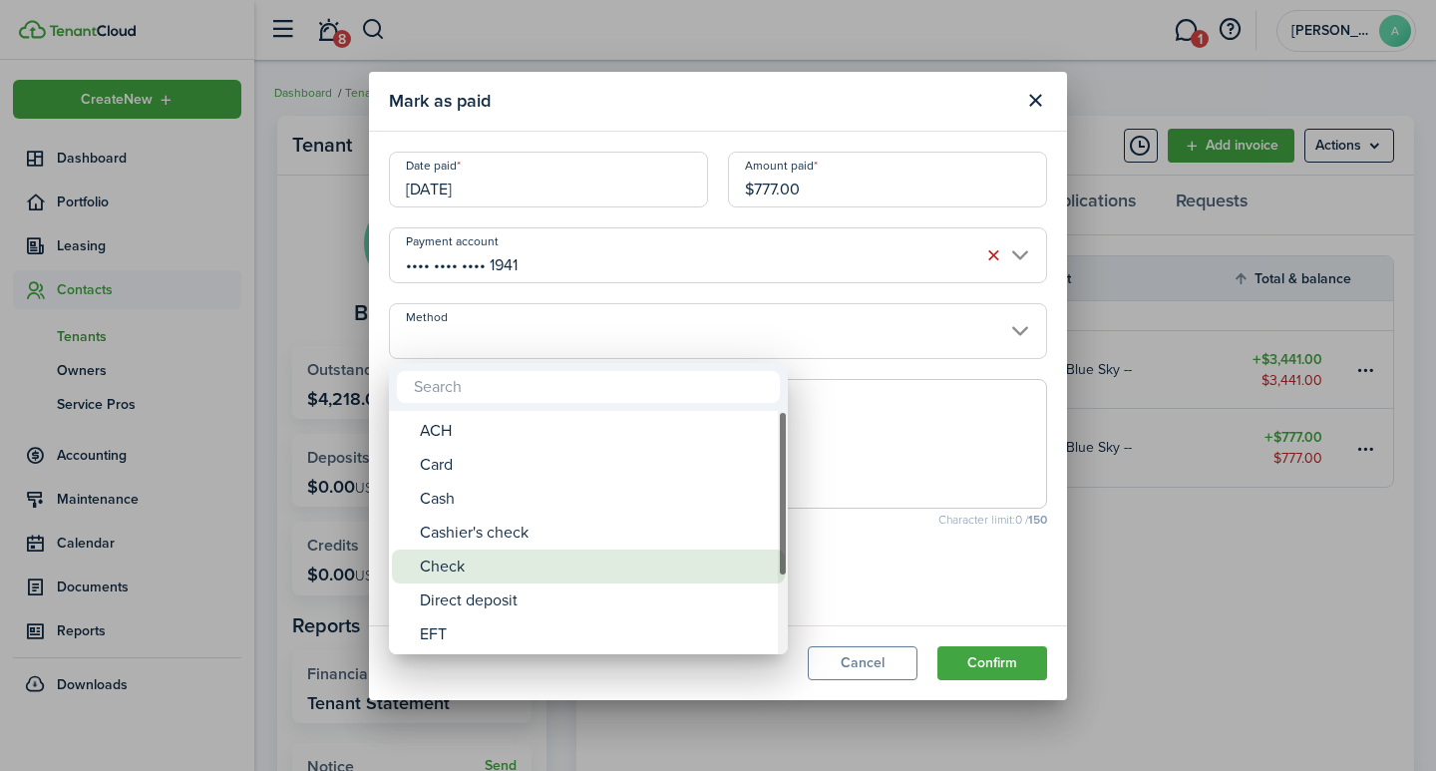
click at [484, 564] on div "Check" at bounding box center [596, 567] width 353 height 34
type input "Check"
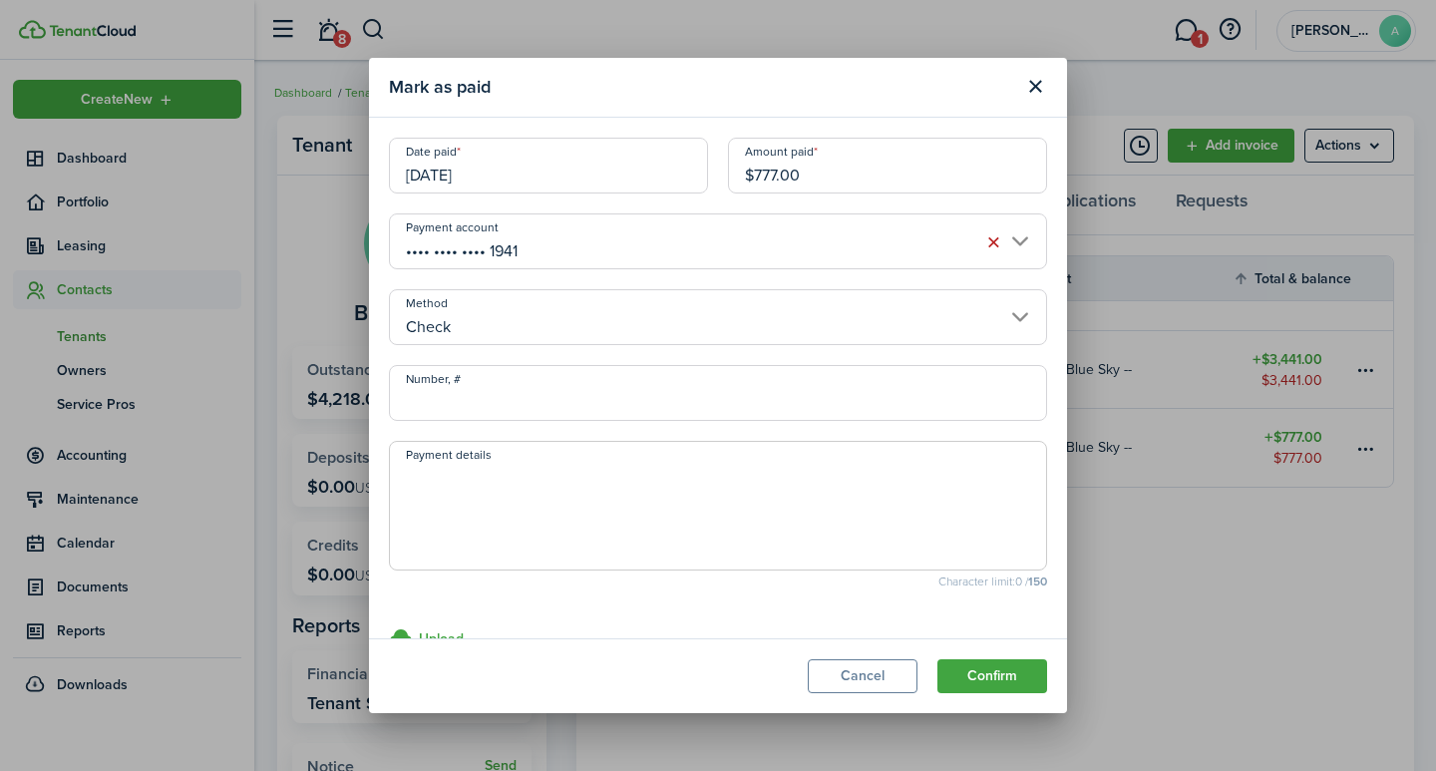
click at [538, 391] on input "Number, #" at bounding box center [718, 393] width 658 height 56
type input "13519"
click at [445, 468] on textarea "Payment details" at bounding box center [718, 512] width 656 height 96
click at [558, 173] on input "[DATE]" at bounding box center [548, 166] width 319 height 56
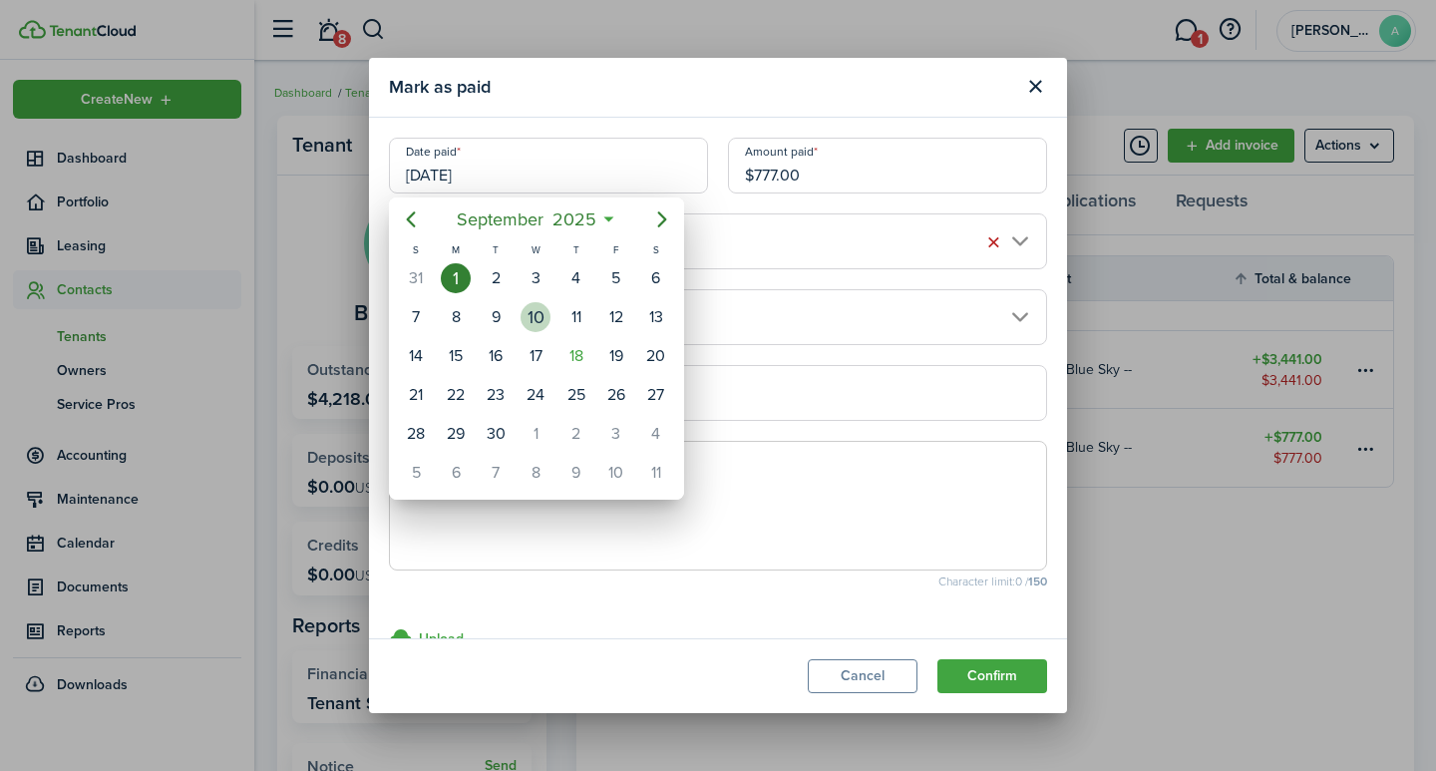
click at [533, 315] on div "10" at bounding box center [536, 317] width 30 height 30
type input "[DATE]"
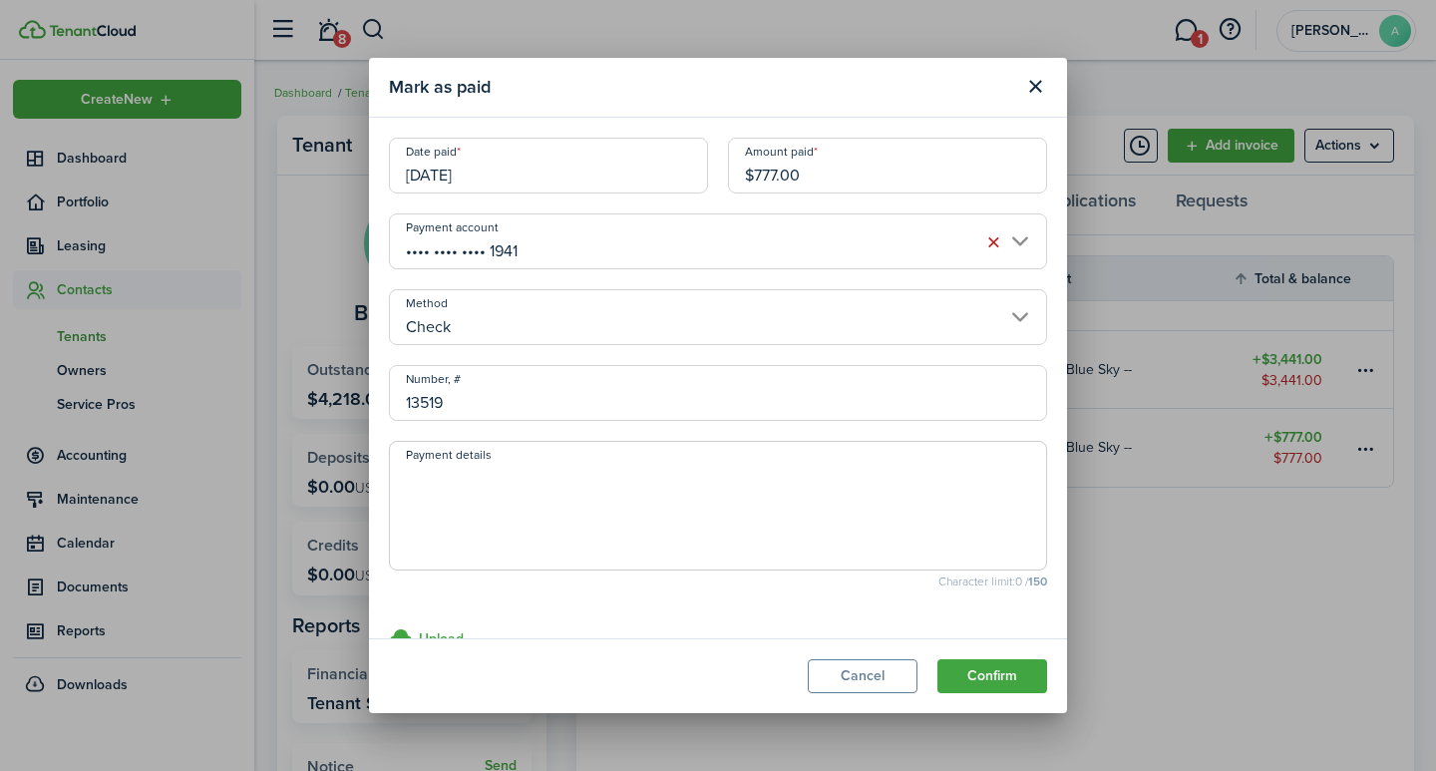
click at [557, 509] on textarea "Payment details" at bounding box center [718, 512] width 656 height 96
click at [680, 475] on textarea "Payment on past due amount (April & may rent)." at bounding box center [718, 512] width 656 height 96
type textarea "Payment on past due amount (April & May rent)."
click at [1024, 685] on button "Confirm" at bounding box center [993, 676] width 110 height 34
